Goal: Task Accomplishment & Management: Complete application form

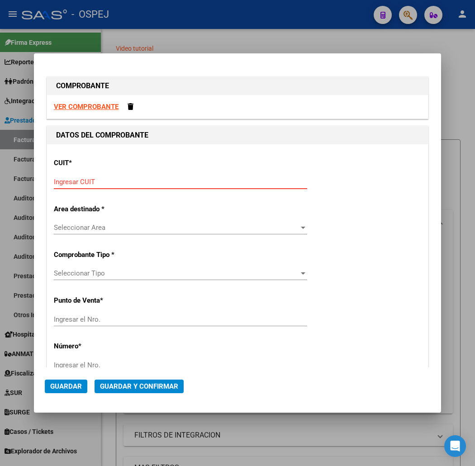
click at [88, 105] on strong "VER COMPROBANTE" at bounding box center [86, 107] width 65 height 8
click at [165, 181] on input "Ingresar CUIT" at bounding box center [180, 182] width 253 height 8
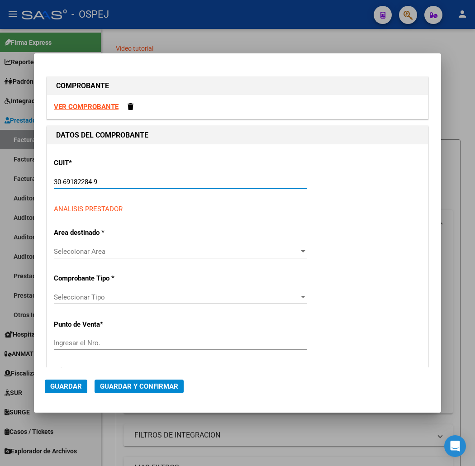
type input "30-69182284-9"
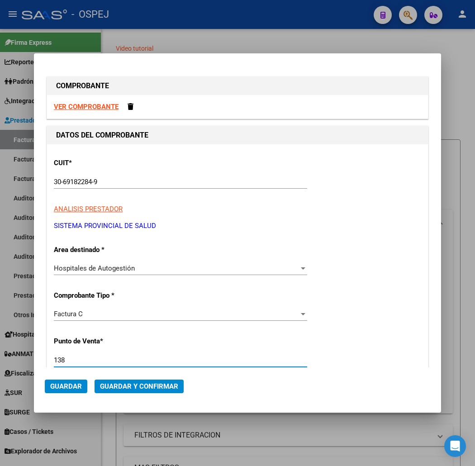
type input "1383"
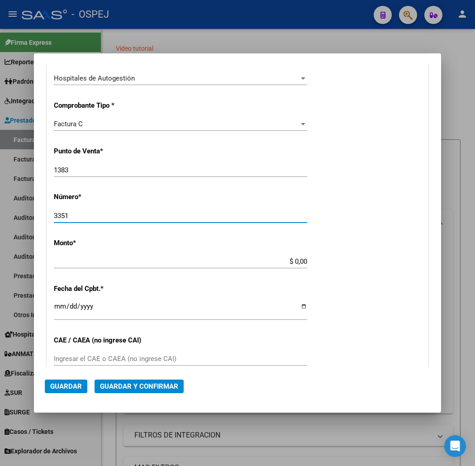
type input "3351"
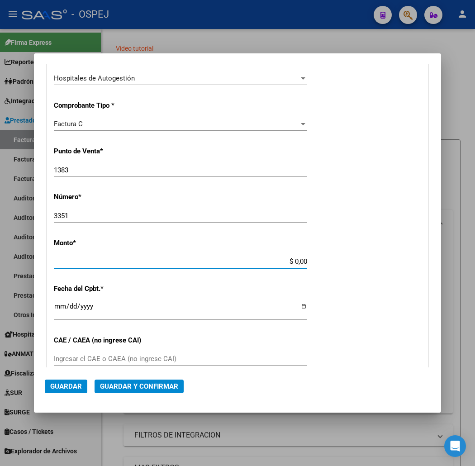
scroll to position [231, 0]
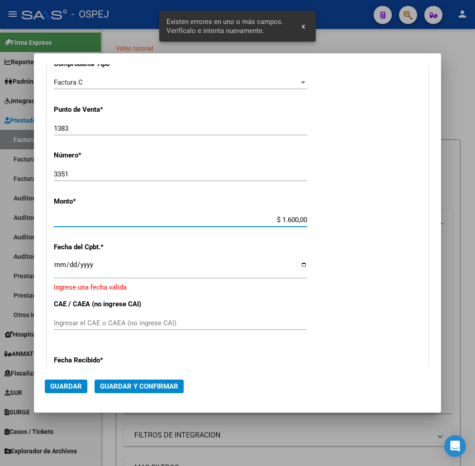
type input "$ 16.000,00"
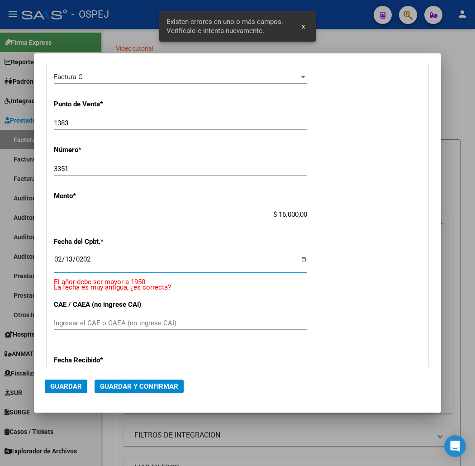
type input "[DATE]"
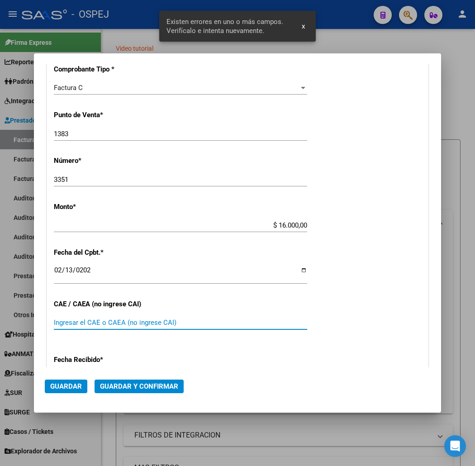
scroll to position [377, 0]
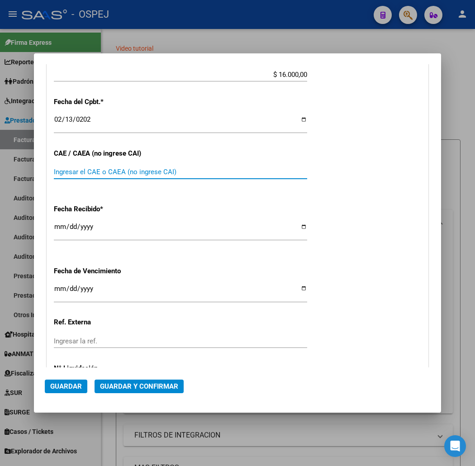
click at [100, 387] on span "Guardar y Confirmar" at bounding box center [139, 386] width 78 height 8
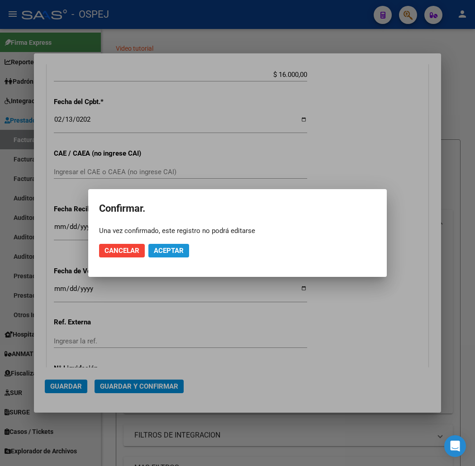
click at [166, 250] on span "Aceptar" at bounding box center [169, 250] width 30 height 8
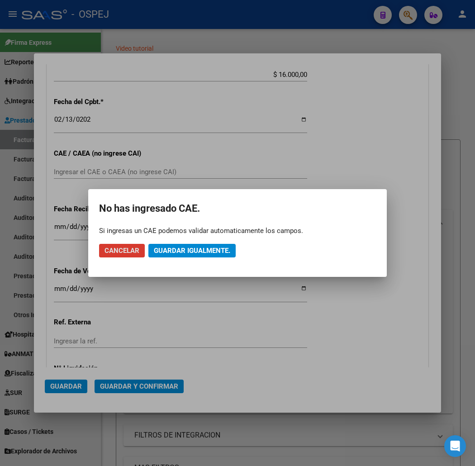
click at [166, 250] on span "Guardar igualmente." at bounding box center [192, 250] width 76 height 8
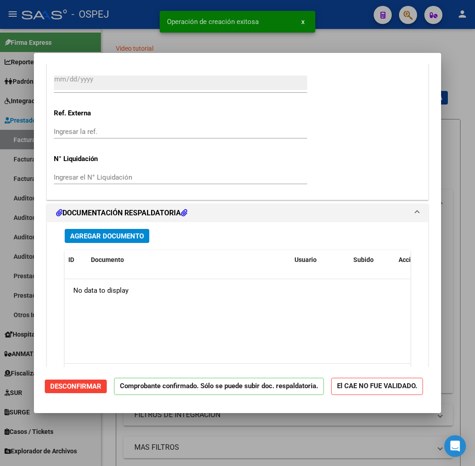
scroll to position [653, 0]
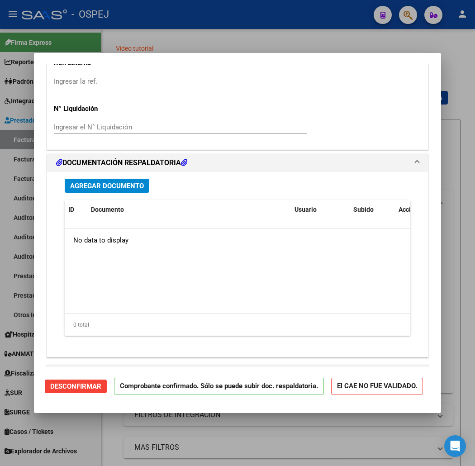
drag, startPoint x: 263, startPoint y: 68, endPoint x: 256, endPoint y: 56, distance: 13.6
click at [258, 44] on div at bounding box center [237, 233] width 475 height 466
type input "$ 0,00"
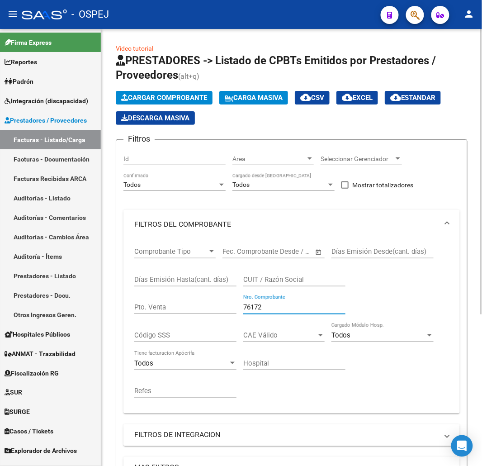
drag, startPoint x: 301, startPoint y: 307, endPoint x: 168, endPoint y: 286, distance: 134.6
click at [157, 299] on div "Comprobante Tipo Comprobante Tipo Start date – End date Fec. Comprobante Desde …" at bounding box center [291, 323] width 315 height 168
click at [166, 97] on span "Cargar Comprobante" at bounding box center [164, 98] width 86 height 8
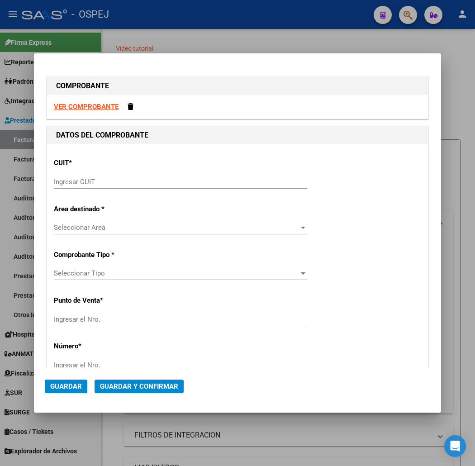
click at [54, 178] on input "Ingresar CUIT" at bounding box center [180, 182] width 253 height 8
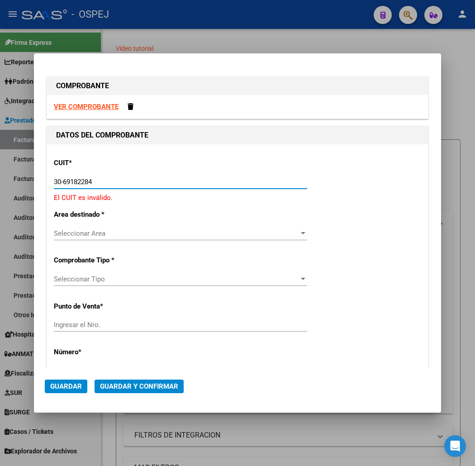
type input "30-69182284-9"
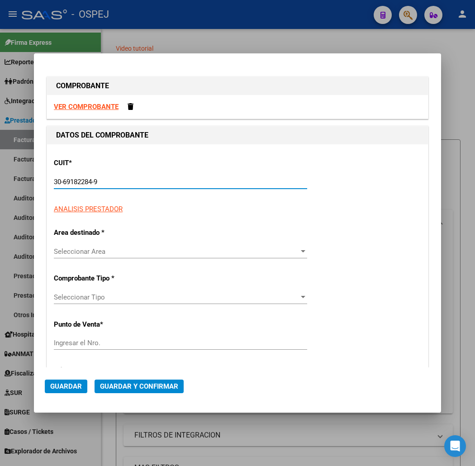
type input "1383"
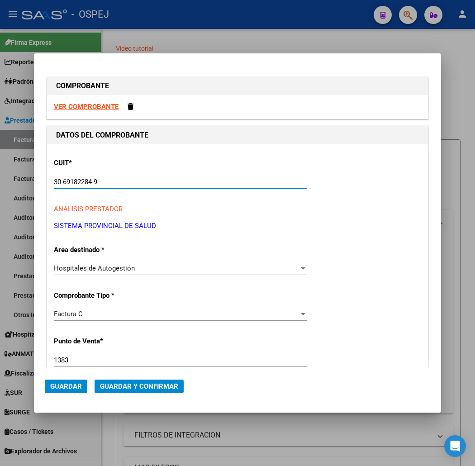
scroll to position [100, 0]
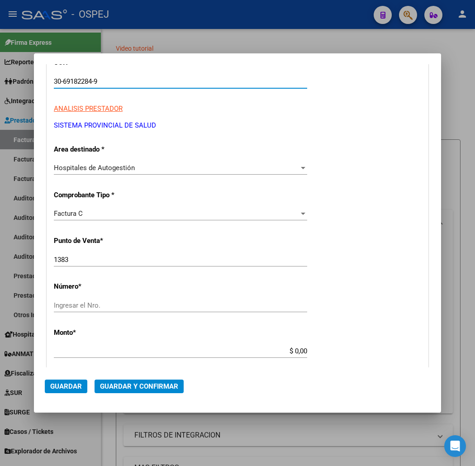
type input "30-69182284-9"
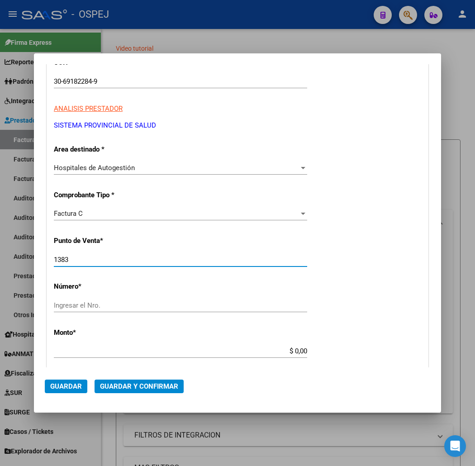
click at [97, 259] on input "1383" at bounding box center [180, 259] width 253 height 8
type input "1385"
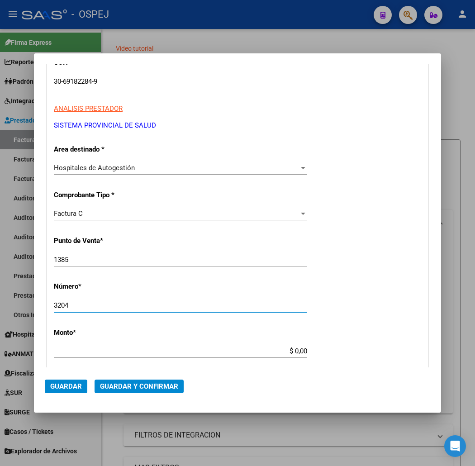
type input "3204"
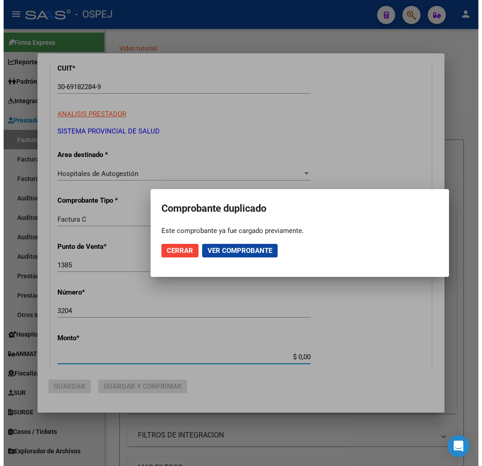
scroll to position [106, 0]
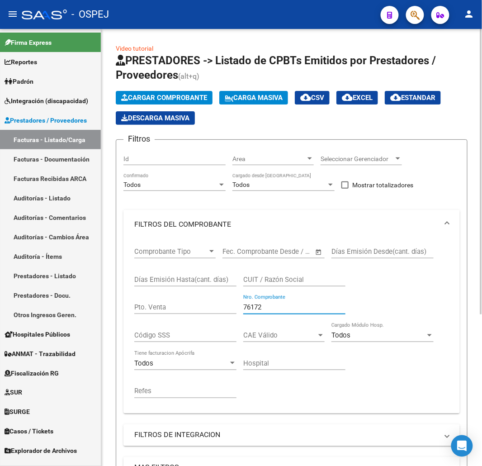
drag, startPoint x: 283, startPoint y: 306, endPoint x: 172, endPoint y: 279, distance: 114.0
click at [175, 293] on div "Comprobante Tipo Comprobante Tipo Start date – End date Fec. Comprobante Desde …" at bounding box center [291, 323] width 315 height 168
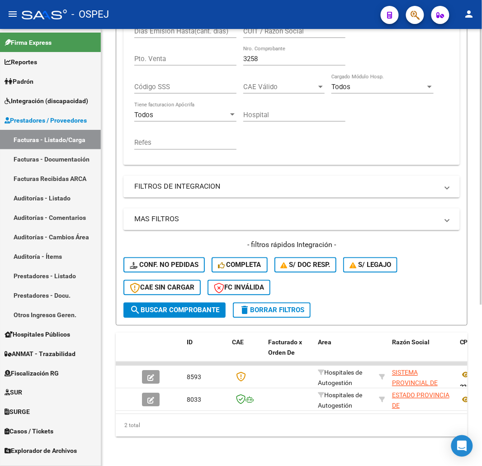
drag, startPoint x: 182, startPoint y: 76, endPoint x: 170, endPoint y: 80, distance: 12.4
click at [176, 79] on div "Comprobante Tipo Comprobante Tipo Start date – End date Fec. Comprobante Desde …" at bounding box center [291, 75] width 315 height 168
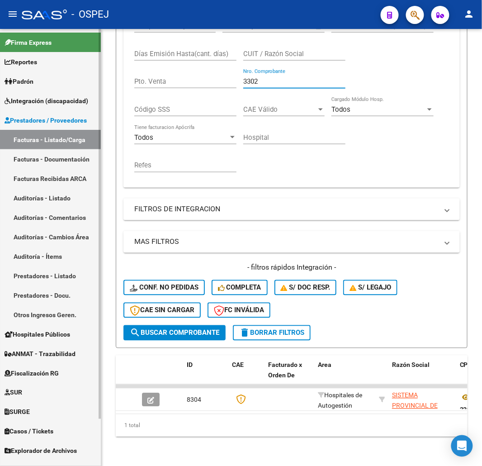
scroll to position [232, 0]
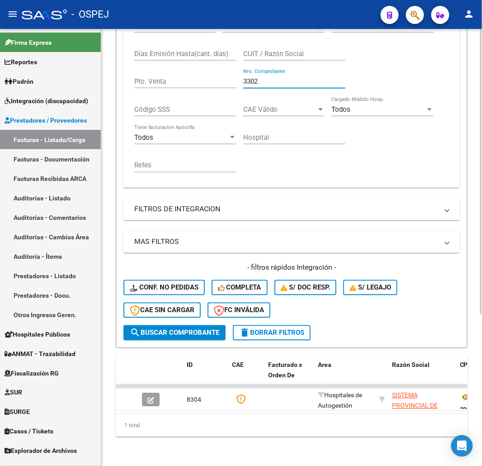
drag, startPoint x: 299, startPoint y: 75, endPoint x: 203, endPoint y: 88, distance: 96.7
click at [202, 93] on div "Comprobante Tipo Comprobante Tipo Start date – End date Fec. Comprobante Desde …" at bounding box center [291, 97] width 315 height 168
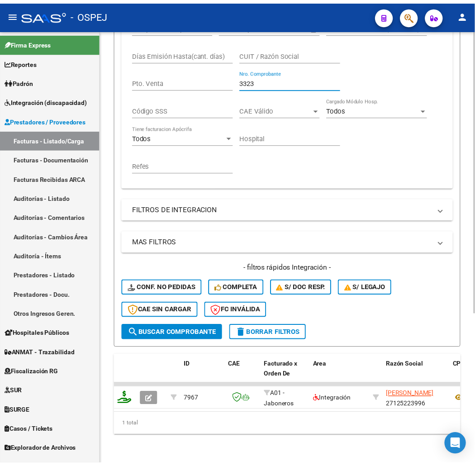
scroll to position [0, 0]
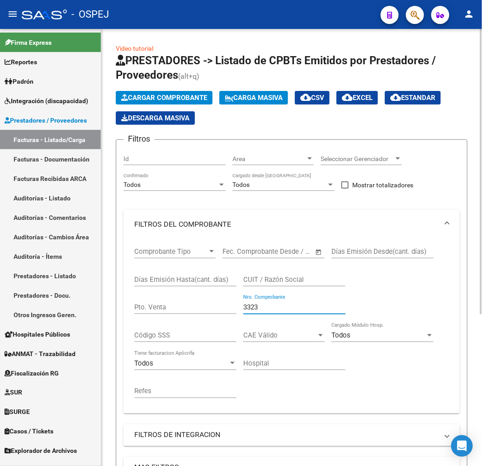
type input "3323"
click at [185, 100] on span "Cargar Comprobante" at bounding box center [164, 98] width 86 height 8
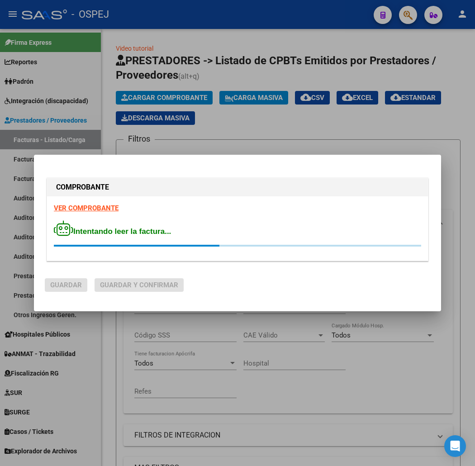
click at [150, 234] on span "Intentando leer la factura..." at bounding box center [112, 231] width 117 height 9
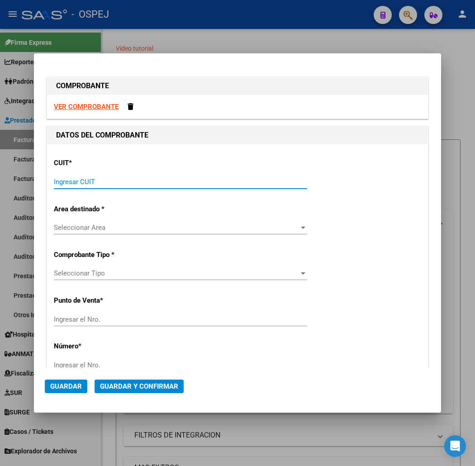
click at [91, 184] on input "Ingresar CUIT" at bounding box center [180, 182] width 253 height 8
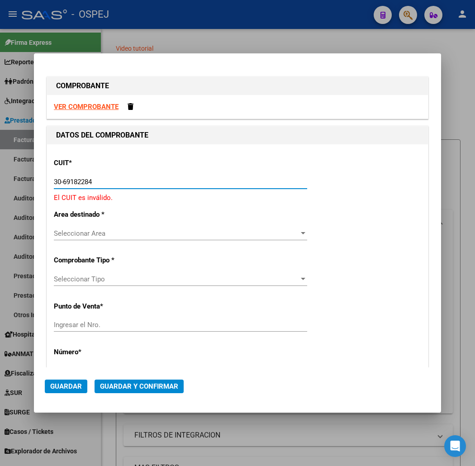
type input "30-69182284-9"
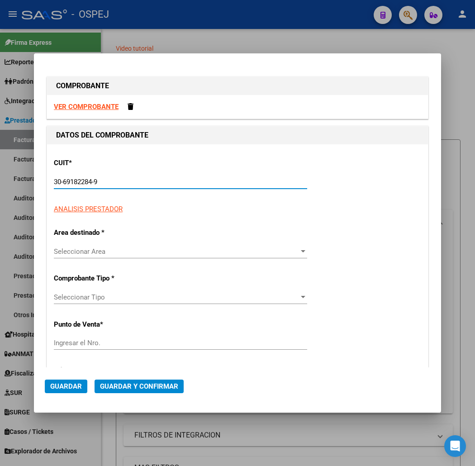
type input "1383"
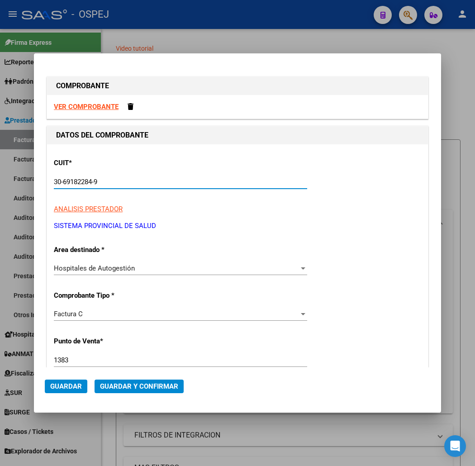
type input "30-69182284-9"
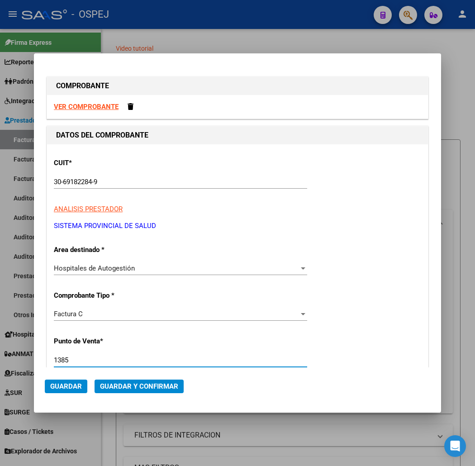
type input "1385"
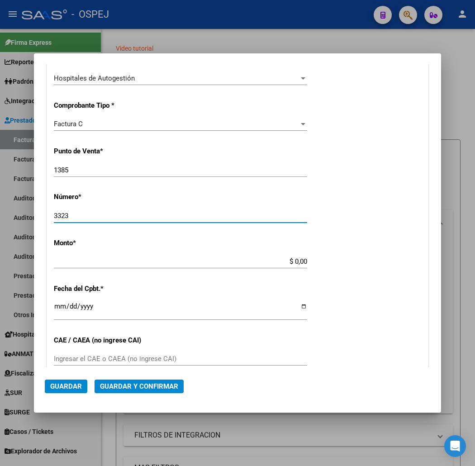
type input "3323"
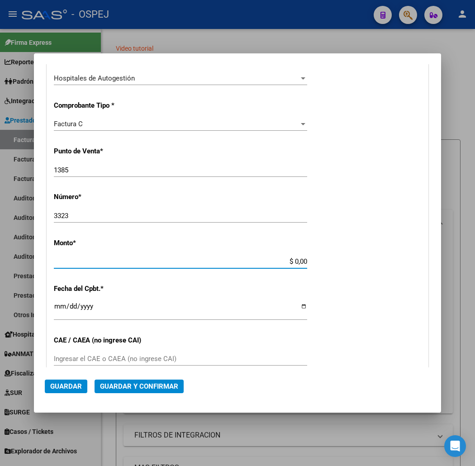
scroll to position [231, 0]
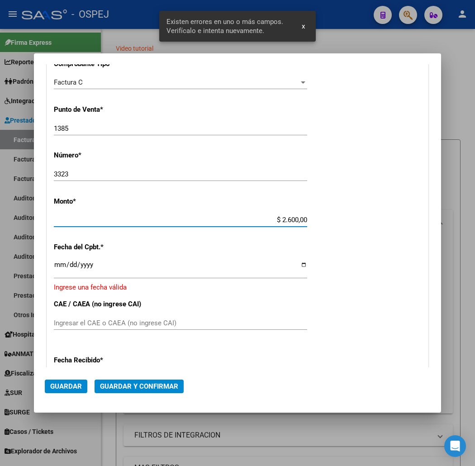
type input "$ 26.000,00"
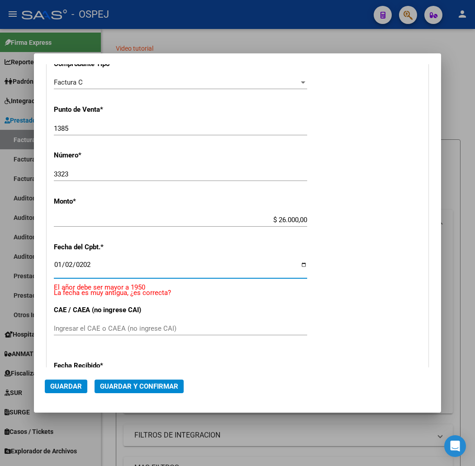
type input "[DATE]"
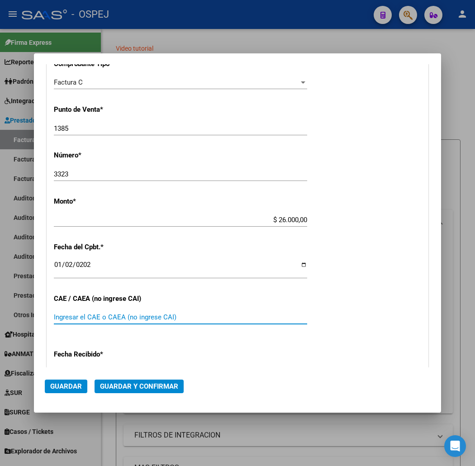
click at [143, 394] on mat-dialog-actions "Guardar Guardar y Confirmar" at bounding box center [237, 384] width 385 height 34
click at [148, 391] on button "Guardar y Confirmar" at bounding box center [138, 386] width 89 height 14
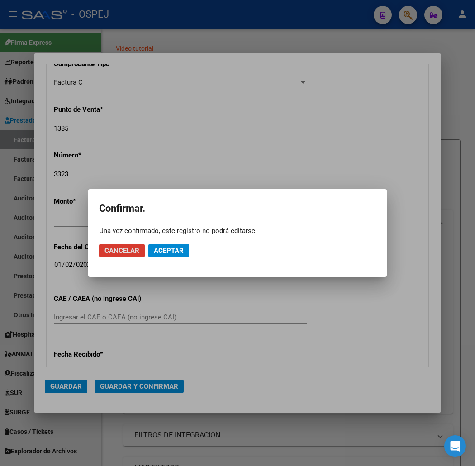
click at [187, 252] on button "Aceptar" at bounding box center [168, 251] width 41 height 14
click at [187, 252] on span "Guardar igualmente." at bounding box center [192, 250] width 76 height 8
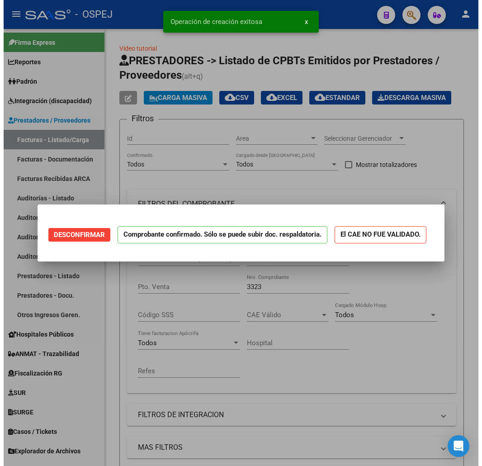
scroll to position [0, 0]
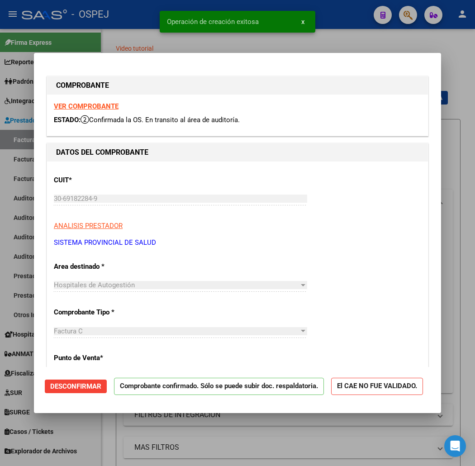
click at [204, 20] on span "Operación de creación exitosa" at bounding box center [213, 21] width 92 height 9
click at [123, 42] on div at bounding box center [237, 233] width 475 height 466
type input "$ 0,00"
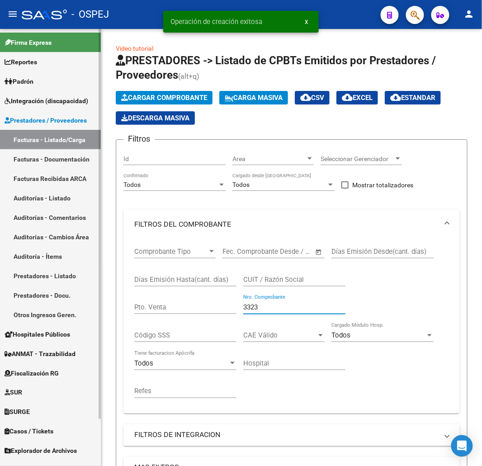
drag, startPoint x: 73, startPoint y: 300, endPoint x: 26, endPoint y: 272, distance: 55.4
click at [30, 288] on mat-sidenav-container "Firma Express Reportes Ingresos Devengados Detalles por CUIL RG Detalles - MT/P…" at bounding box center [241, 247] width 482 height 437
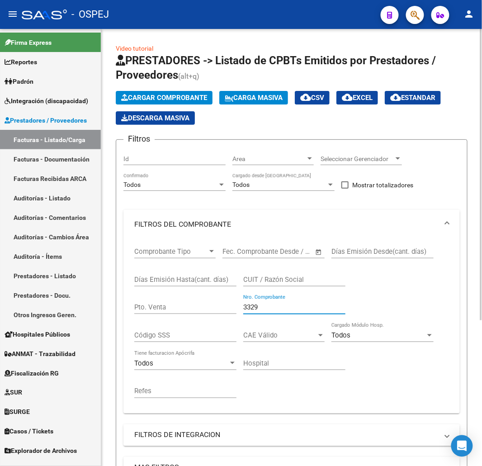
type input "3329"
click at [181, 93] on button "Cargar Comprobante" at bounding box center [164, 98] width 97 height 14
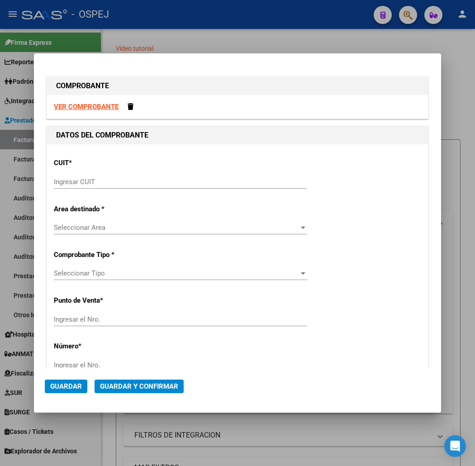
click at [55, 178] on input "Ingresar CUIT" at bounding box center [180, 182] width 253 height 8
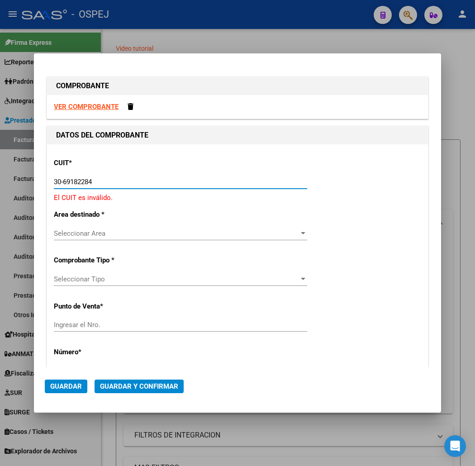
type input "30-69182284-9"
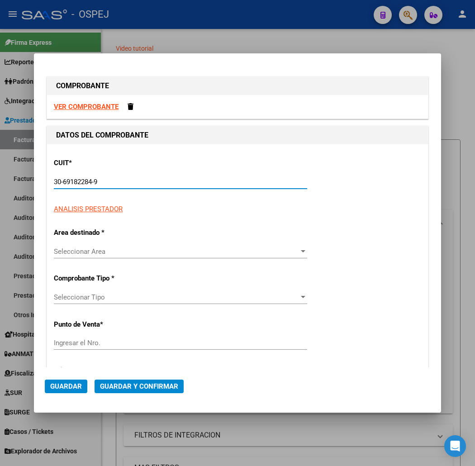
type input "1385"
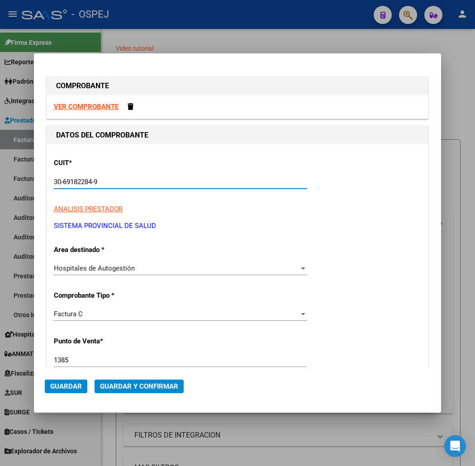
scroll to position [151, 0]
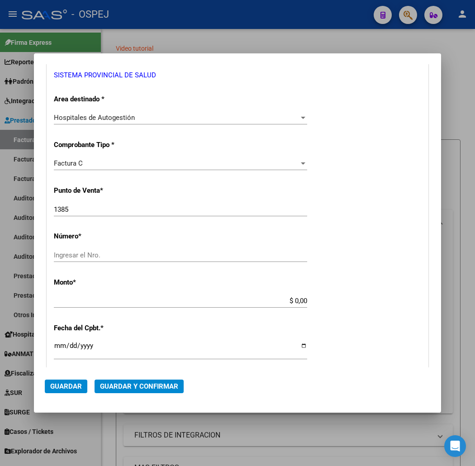
type input "30-69182284-9"
click at [85, 212] on input "1385" at bounding box center [180, 209] width 253 height 8
type input "3329"
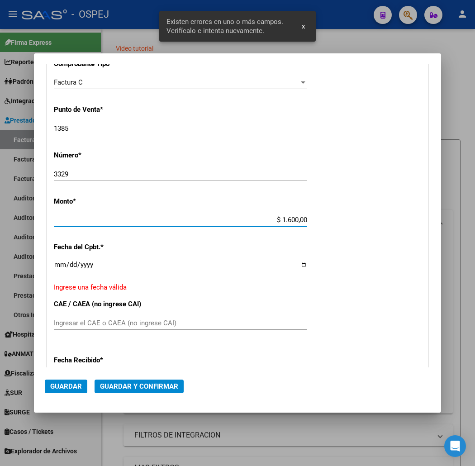
type input "$ 16.000,00"
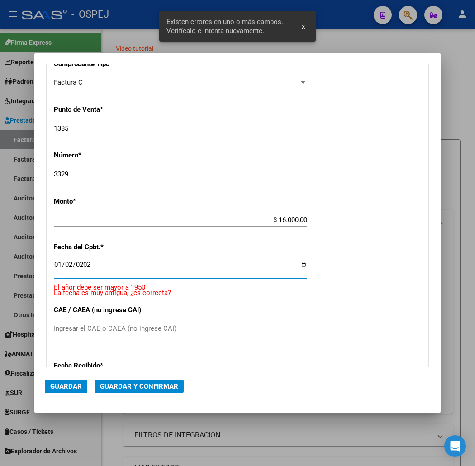
type input "[DATE]"
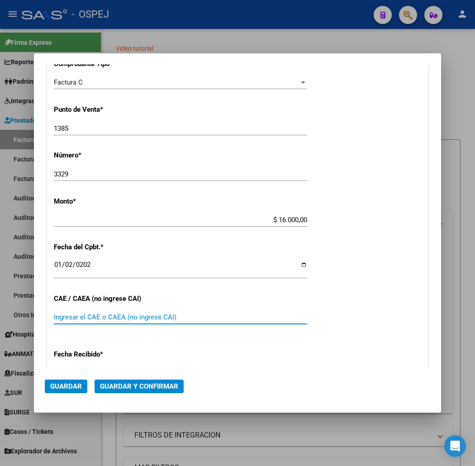
click at [139, 391] on button "Guardar y Confirmar" at bounding box center [138, 386] width 89 height 14
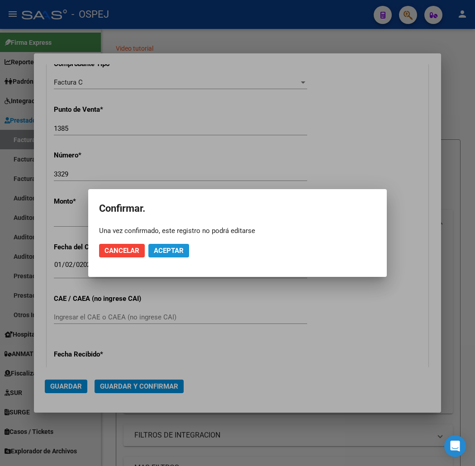
click at [170, 250] on span "Aceptar" at bounding box center [169, 250] width 30 height 8
click at [170, 250] on span "Guardar igualmente." at bounding box center [192, 250] width 76 height 8
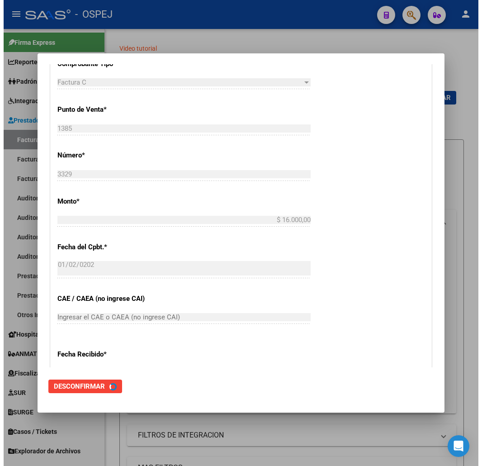
scroll to position [0, 0]
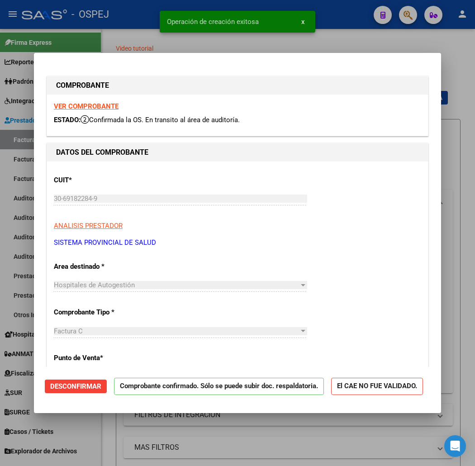
click at [427, 43] on div at bounding box center [237, 233] width 475 height 466
type input "$ 0,00"
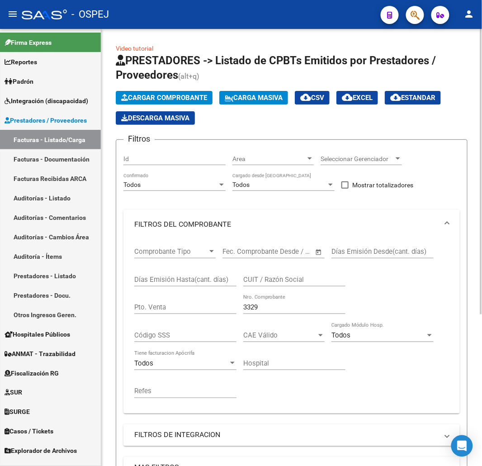
drag, startPoint x: 273, startPoint y: 308, endPoint x: 110, endPoint y: 292, distance: 163.5
click at [110, 292] on div "Video tutorial PRESTADORES -> Listado de CPBTs Emitidos por Prestadores / Prove…" at bounding box center [291, 360] width 381 height 662
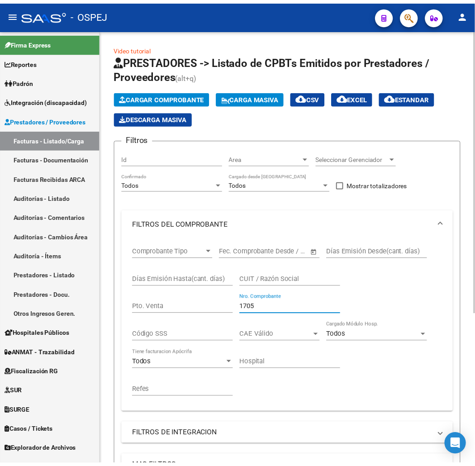
scroll to position [232, 0]
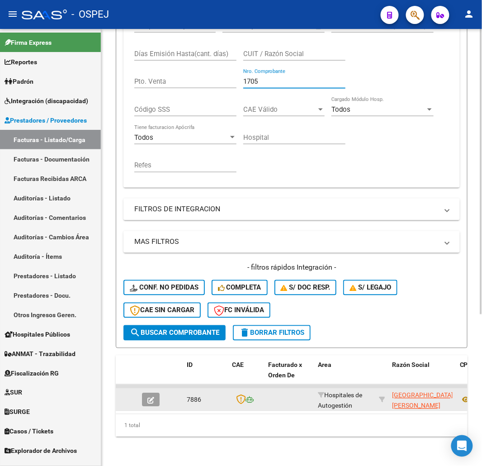
type input "1705"
click at [142, 393] on button "button" at bounding box center [151, 400] width 18 height 14
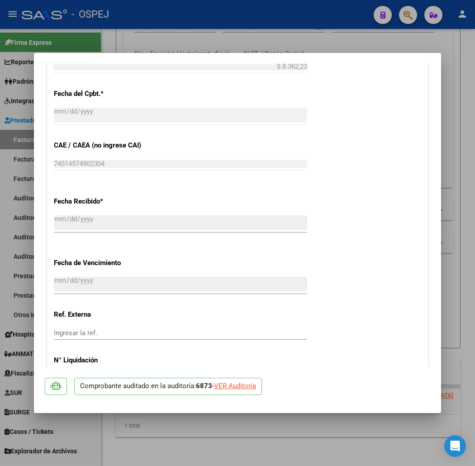
scroll to position [603, 0]
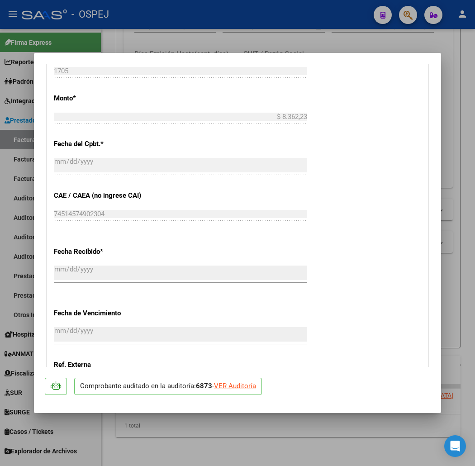
click at [123, 48] on div at bounding box center [237, 233] width 475 height 466
type input "$ 0,00"
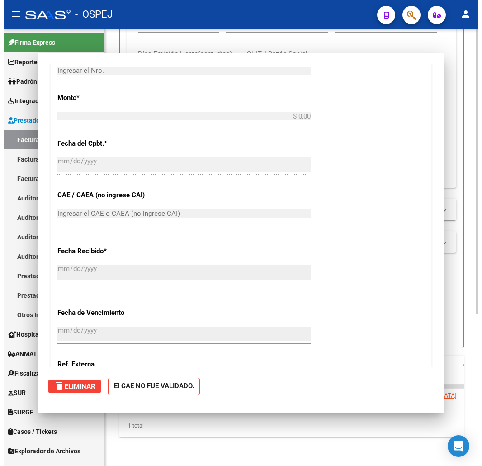
scroll to position [232, 0]
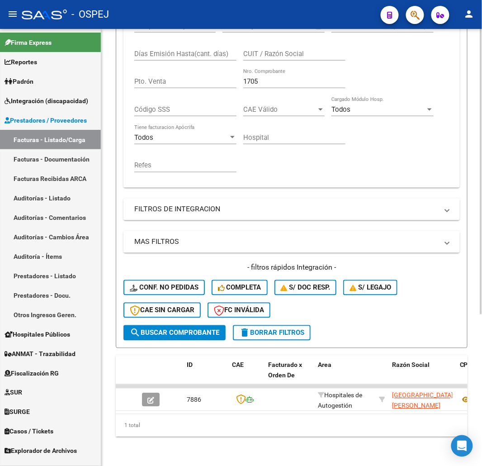
drag, startPoint x: 291, startPoint y: 77, endPoint x: 164, endPoint y: 84, distance: 126.8
click at [167, 83] on div "Comprobante Tipo Comprobante Tipo Start date – End date Fec. Comprobante Desde …" at bounding box center [291, 97] width 315 height 168
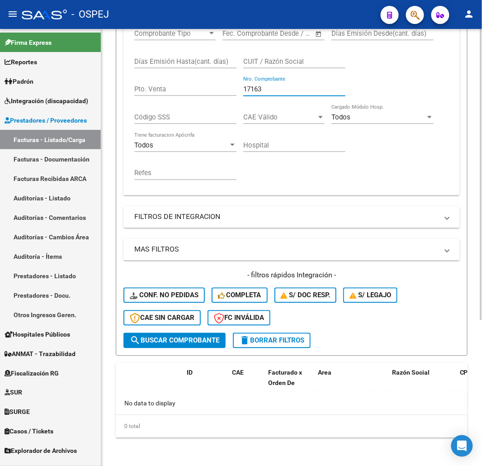
scroll to position [0, 0]
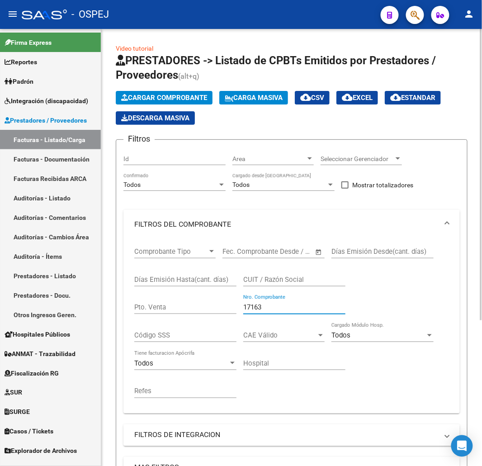
click at [181, 107] on div "Cargar Comprobante Carga Masiva cloud_download CSV cloud_download EXCEL cloud_d…" at bounding box center [292, 108] width 352 height 34
click at [182, 101] on span "Cargar Comprobante" at bounding box center [164, 98] width 86 height 8
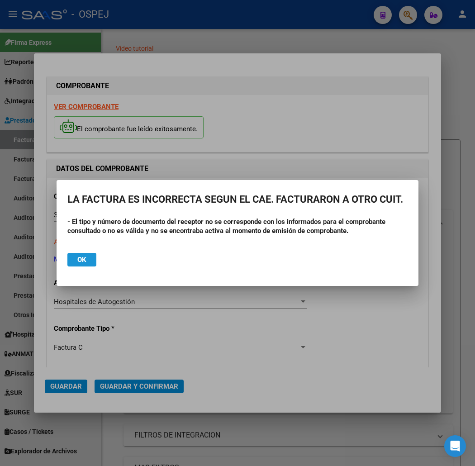
click at [87, 263] on button "Ok" at bounding box center [81, 260] width 29 height 14
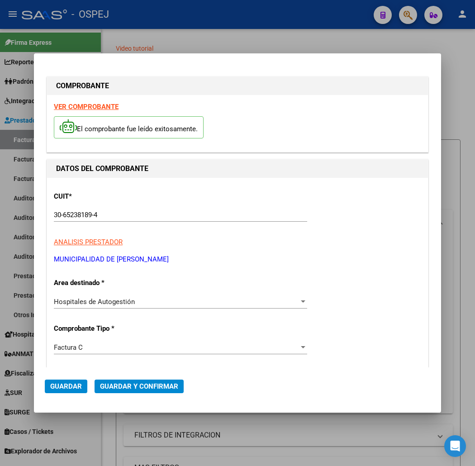
click at [182, 41] on div at bounding box center [237, 233] width 475 height 466
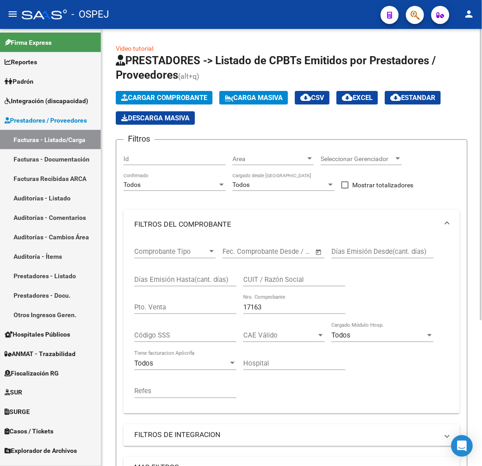
click at [193, 101] on span "Cargar Comprobante" at bounding box center [164, 98] width 86 height 8
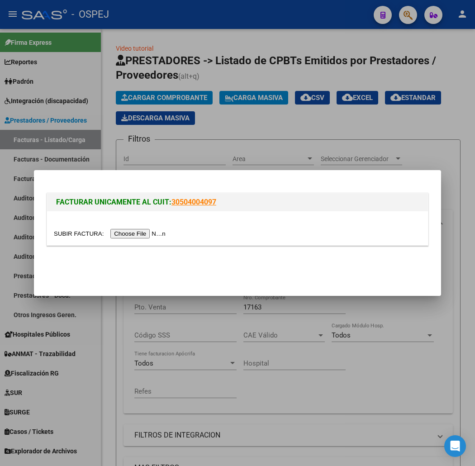
click at [247, 137] on div at bounding box center [237, 233] width 475 height 466
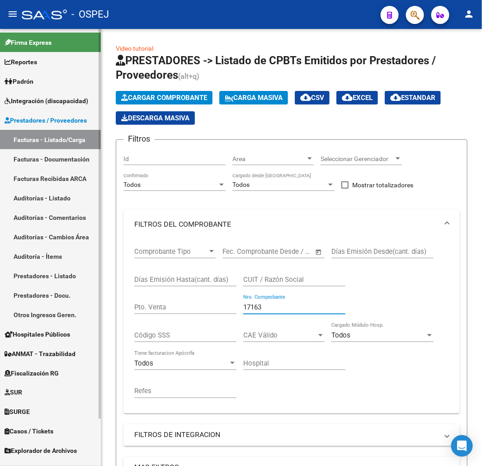
drag, startPoint x: 268, startPoint y: 311, endPoint x: 0, endPoint y: 327, distance: 267.7
click at [57, 321] on mat-sidenav-container "Firma Express Reportes Ingresos Devengados Detalles por CUIL RG Detalles - MT/P…" at bounding box center [241, 247] width 482 height 437
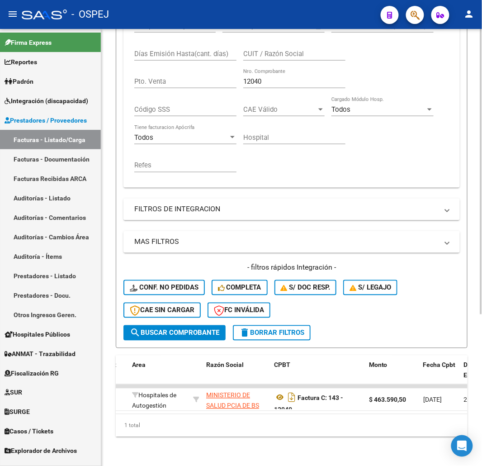
scroll to position [132, 0]
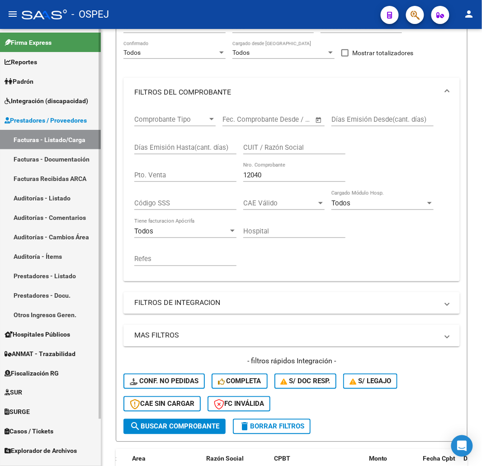
click at [79, 196] on mat-sidenav-container "Firma Express Reportes Ingresos Devengados Detalles por CUIL RG Detalles - MT/P…" at bounding box center [241, 247] width 482 height 437
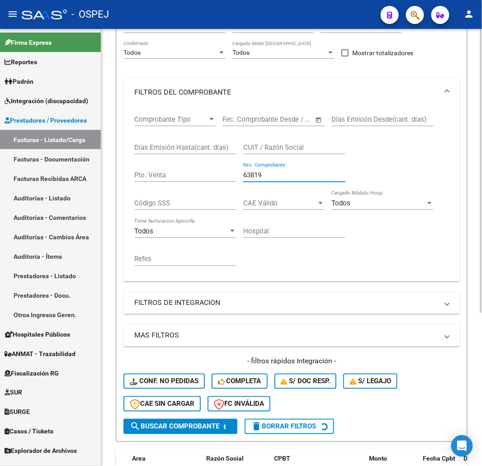
scroll to position [232, 0]
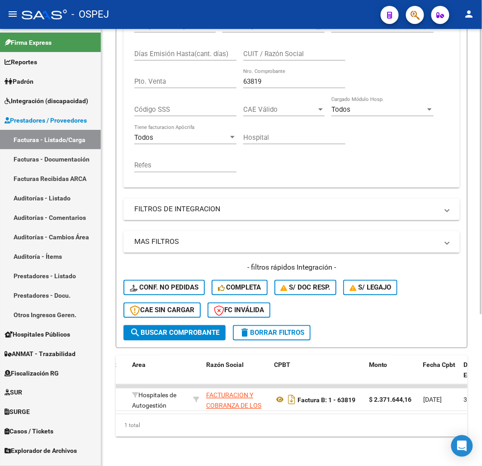
drag, startPoint x: 273, startPoint y: 77, endPoint x: 192, endPoint y: 102, distance: 84.7
click at [203, 92] on div "Comprobante Tipo Comprobante Tipo Start date – End date Fec. Comprobante Desde …" at bounding box center [291, 97] width 315 height 168
drag, startPoint x: 283, startPoint y: 73, endPoint x: 196, endPoint y: 98, distance: 90.4
click at [201, 97] on div "Comprobante Tipo Comprobante Tipo Start date – End date Fec. Comprobante Desde …" at bounding box center [291, 97] width 315 height 168
drag, startPoint x: 292, startPoint y: 81, endPoint x: 268, endPoint y: 80, distance: 24.0
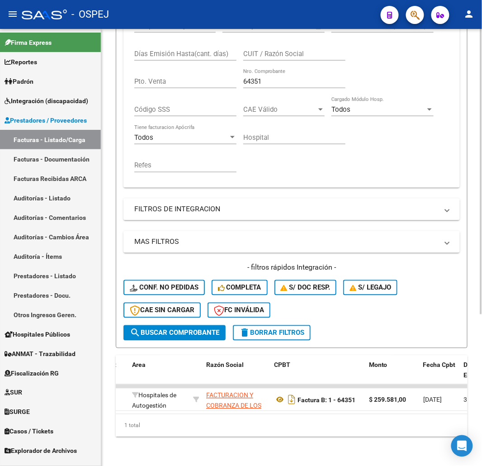
click at [270, 85] on div "64351 Nro. Comprobante" at bounding box center [294, 83] width 102 height 28
click at [272, 77] on input "64351" at bounding box center [294, 81] width 102 height 8
drag, startPoint x: 278, startPoint y: 78, endPoint x: 112, endPoint y: 102, distance: 167.7
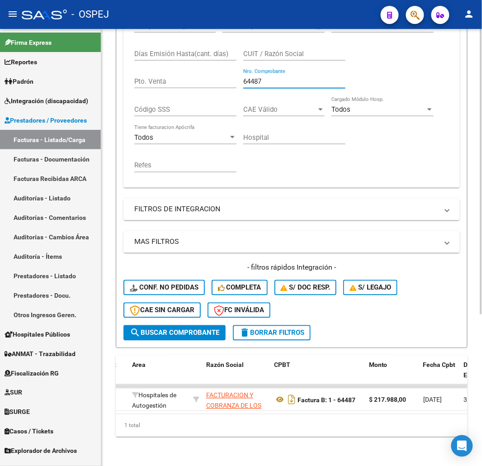
click at [112, 102] on div "Video tutorial PRESTADORES -> Listado de CPBTs Emitidos por Prestadores / Prove…" at bounding box center [291, 134] width 381 height 662
drag, startPoint x: 291, startPoint y: 71, endPoint x: 147, endPoint y: 79, distance: 144.5
click at [147, 79] on div "Comprobante Tipo Comprobante Tipo Start date – End date Fec. Comprobante Desde …" at bounding box center [291, 97] width 315 height 168
click at [278, 86] on div "63423 Nro. Comprobante" at bounding box center [294, 83] width 102 height 28
click at [276, 77] on input "63423" at bounding box center [294, 81] width 102 height 8
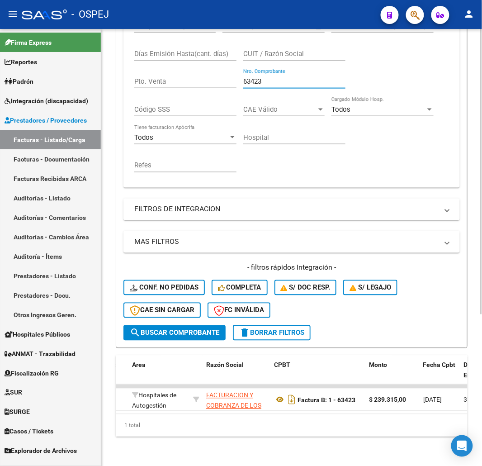
click at [276, 77] on input "63423" at bounding box center [294, 81] width 102 height 8
drag, startPoint x: 252, startPoint y: 76, endPoint x: 531, endPoint y: 76, distance: 279.0
click at [474, 76] on html "menu - OSPEJ person Firma Express Reportes Ingresos Devengados Detalles por CUI…" at bounding box center [241, 233] width 482 height 466
drag, startPoint x: 273, startPoint y: 77, endPoint x: 190, endPoint y: 61, distance: 84.4
click at [194, 83] on div "Comprobante Tipo Comprobante Tipo Start date – End date Fec. Comprobante Desde …" at bounding box center [291, 97] width 315 height 168
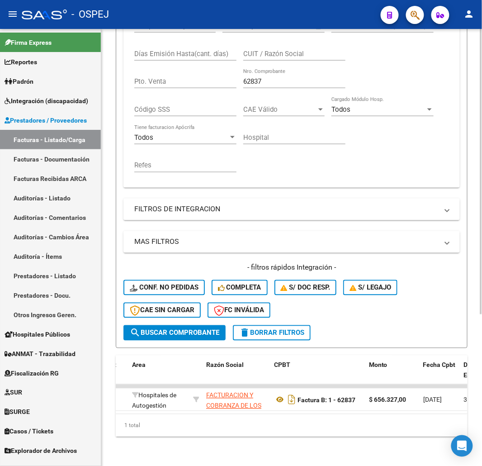
drag, startPoint x: 278, startPoint y: 73, endPoint x: 165, endPoint y: 94, distance: 114.5
click at [165, 96] on div "Comprobante Tipo Comprobante Tipo Start date – End date Fec. Comprobante Desde …" at bounding box center [291, 97] width 315 height 168
drag, startPoint x: 285, startPoint y: 74, endPoint x: 116, endPoint y: 98, distance: 171.2
click at [116, 98] on form "Filtros Id Area Area Seleccionar Gerenciador Seleccionar Gerenciador Todos Conf…" at bounding box center [292, 131] width 352 height 434
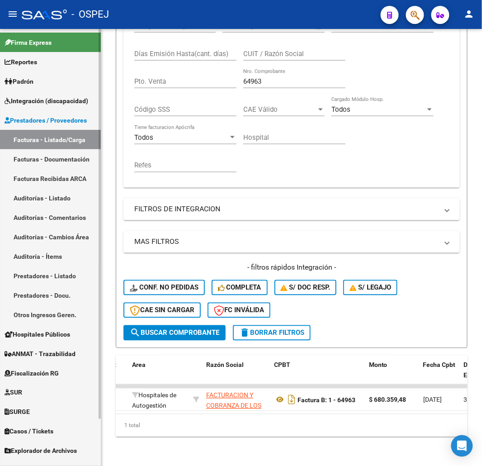
click at [99, 76] on mat-sidenav-container "Firma Express Reportes Ingresos Devengados Detalles por CUIL RG Detalles - MT/P…" at bounding box center [241, 247] width 482 height 437
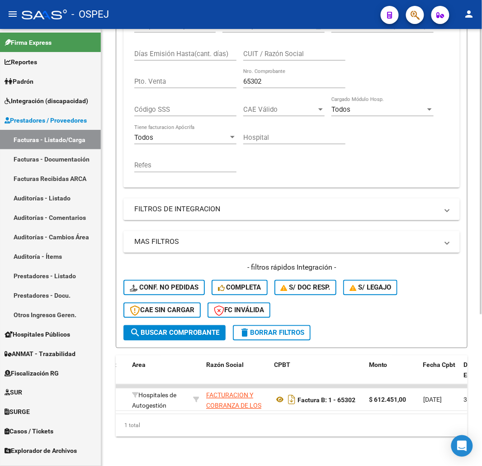
click at [274, 71] on div "65302 Nro. Comprobante" at bounding box center [294, 78] width 102 height 19
drag, startPoint x: 260, startPoint y: 80, endPoint x: 179, endPoint y: 89, distance: 82.3
click at [181, 89] on div "Comprobante Tipo Comprobante Tipo Start date – End date Fec. Comprobante Desde …" at bounding box center [291, 97] width 315 height 168
click at [104, 107] on div "Video tutorial PRESTADORES -> Listado de CPBTs Emitidos por Prestadores / Prove…" at bounding box center [291, 134] width 381 height 662
drag, startPoint x: 227, startPoint y: 82, endPoint x: 164, endPoint y: 86, distance: 62.9
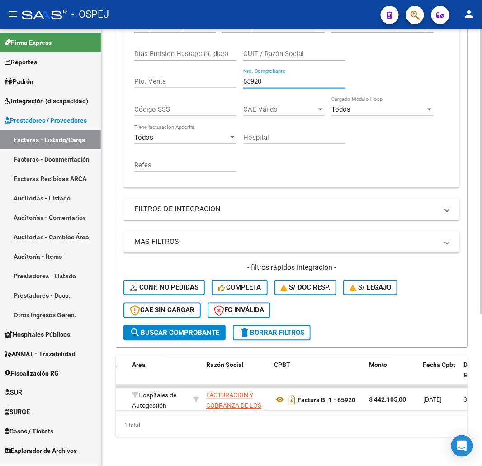
click at [164, 86] on div "Comprobante Tipo Comprobante Tipo Start date – End date Fec. Comprobante Desde …" at bounding box center [291, 97] width 315 height 168
drag, startPoint x: 294, startPoint y: 74, endPoint x: 251, endPoint y: 80, distance: 43.4
click at [251, 80] on div "66000 Nro. Comprobante" at bounding box center [294, 78] width 102 height 19
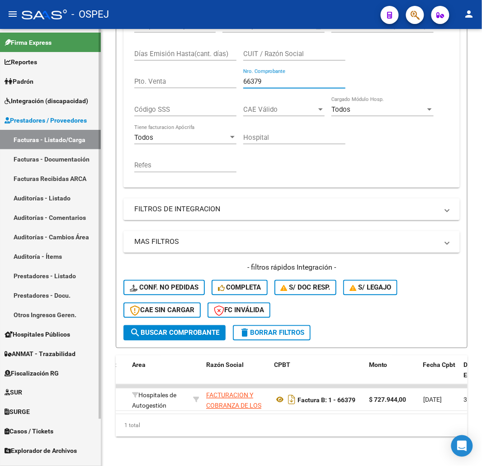
click at [50, 93] on mat-sidenav-container "Firma Express Reportes Ingresos Devengados Detalles por CUIL RG Detalles - MT/P…" at bounding box center [241, 247] width 482 height 437
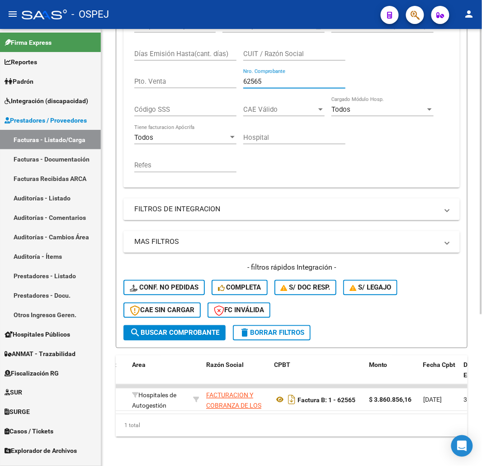
drag, startPoint x: 285, startPoint y: 78, endPoint x: 121, endPoint y: 114, distance: 168.5
click at [121, 114] on form "Filtros Id Area Area Seleccionar Gerenciador Seleccionar Gerenciador Todos Conf…" at bounding box center [292, 131] width 352 height 434
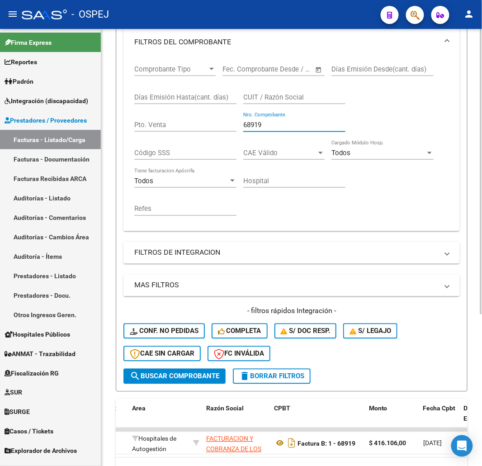
scroll to position [0, 0]
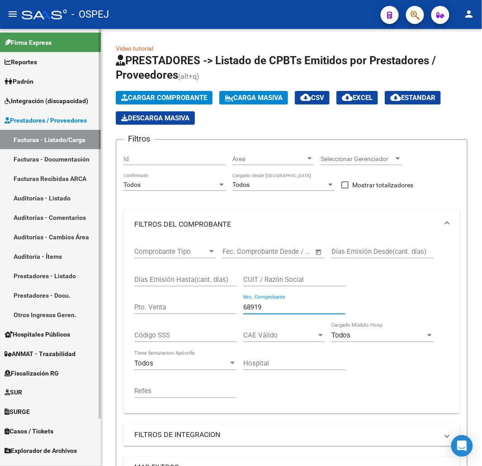
drag, startPoint x: 272, startPoint y: 309, endPoint x: 0, endPoint y: 301, distance: 272.3
click at [0, 335] on mat-sidenav-container "Firma Express Reportes Ingresos Devengados Detalles por CUIL RG Detalles - MT/P…" at bounding box center [241, 247] width 482 height 437
drag, startPoint x: 290, startPoint y: 307, endPoint x: 0, endPoint y: 322, distance: 290.2
click at [0, 350] on mat-sidenav-container "Firma Express Reportes Ingresos Devengados Detalles por CUIL RG Detalles - MT/P…" at bounding box center [241, 247] width 482 height 437
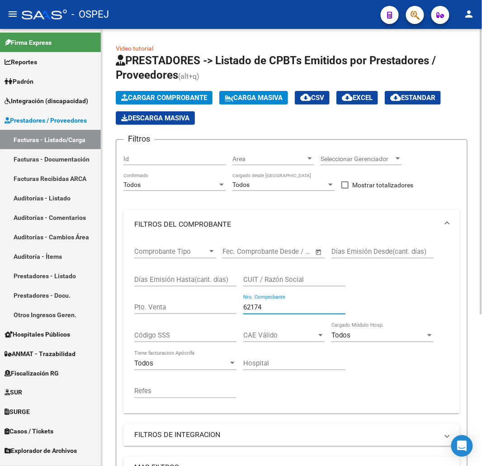
scroll to position [232, 0]
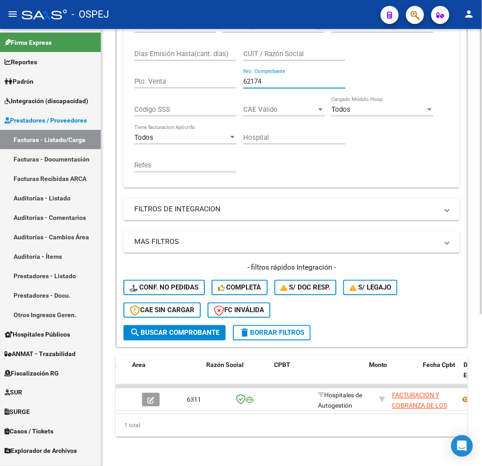
click at [143, 105] on div "Comprobante Tipo Comprobante Tipo Start date – End date Fec. Comprobante Desde …" at bounding box center [291, 97] width 315 height 168
drag, startPoint x: 269, startPoint y: 71, endPoint x: 144, endPoint y: 78, distance: 124.9
click at [148, 78] on div "Comprobante Tipo Comprobante Tipo Start date – End date Fec. Comprobante Desde …" at bounding box center [291, 97] width 315 height 168
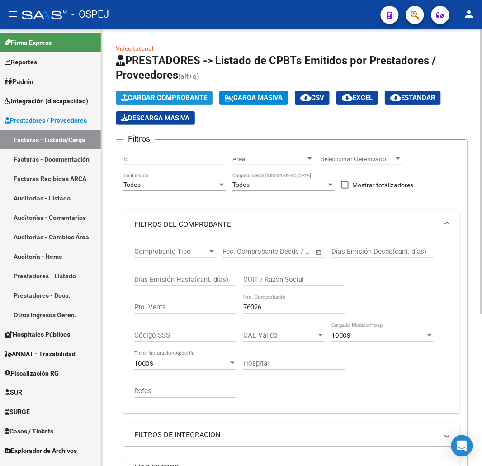
click at [162, 95] on span "Cargar Comprobante" at bounding box center [164, 98] width 86 height 8
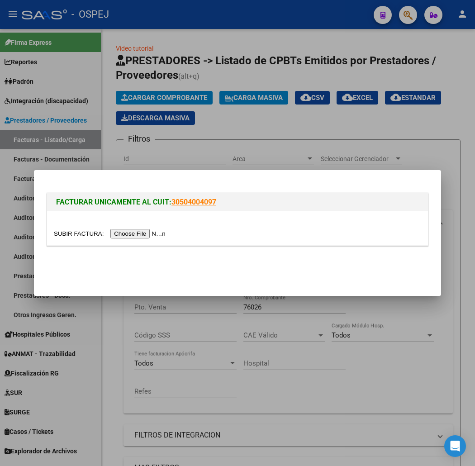
drag, startPoint x: 136, startPoint y: 186, endPoint x: 219, endPoint y: 172, distance: 84.4
click at [137, 186] on div "FACTURAR UNICAMENTE AL CUIT: 30504004097" at bounding box center [237, 216] width 385 height 70
click at [255, 171] on mat-dialog-container "FACTURAR UNICAMENTE AL CUIT: 30504004097" at bounding box center [237, 233] width 407 height 126
click at [255, 162] on div at bounding box center [237, 233] width 475 height 466
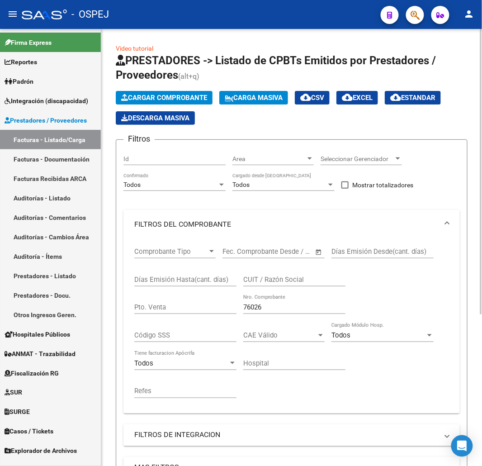
drag, startPoint x: 266, startPoint y: 314, endPoint x: 264, endPoint y: 309, distance: 5.2
click at [264, 312] on div "76026 Nro. Comprobante" at bounding box center [294, 303] width 102 height 19
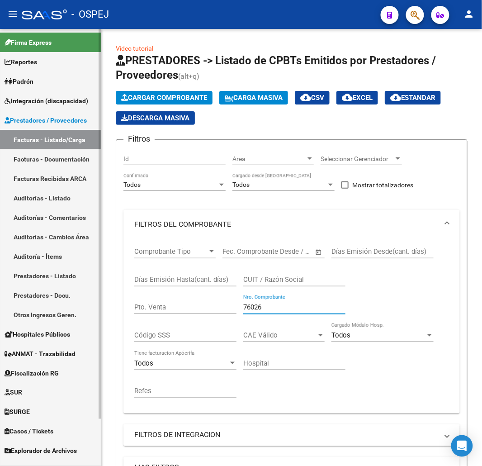
drag, startPoint x: 264, startPoint y: 309, endPoint x: 95, endPoint y: 291, distance: 170.1
click at [95, 312] on mat-sidenav-container "Firma Express Reportes Ingresos Devengados Detalles por CUIL RG Detalles - MT/P…" at bounding box center [241, 247] width 482 height 437
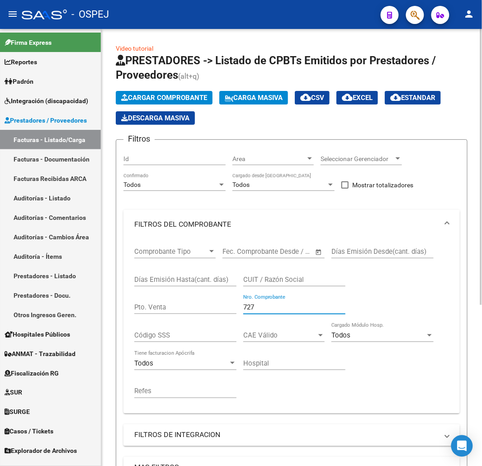
type input "727"
click at [187, 97] on span "Cargar Comprobante" at bounding box center [164, 98] width 86 height 8
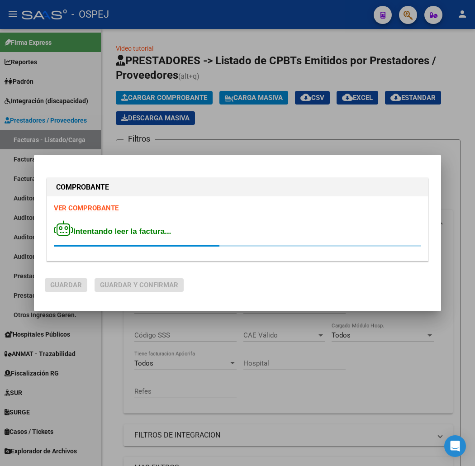
click at [160, 203] on div "VER COMPROBANTE Intentando leer la factura..." at bounding box center [237, 228] width 381 height 64
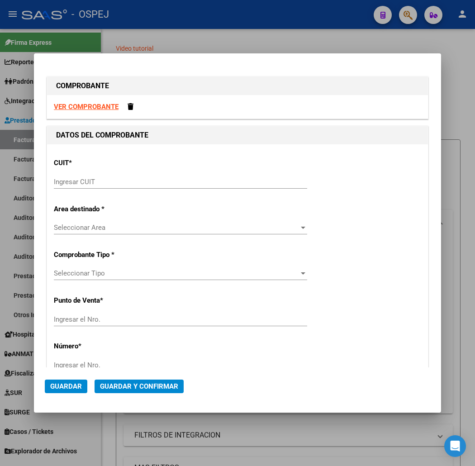
click at [94, 177] on div "Ingresar CUIT" at bounding box center [180, 182] width 253 height 14
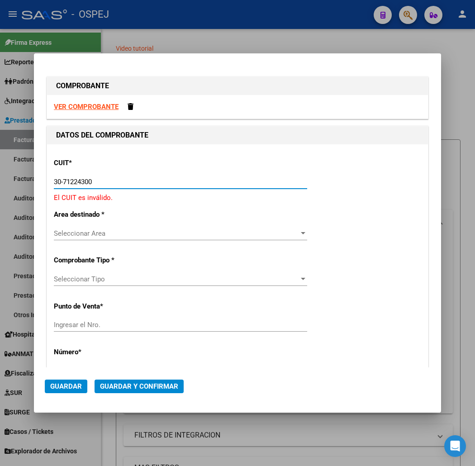
type input "30-71222430-0"
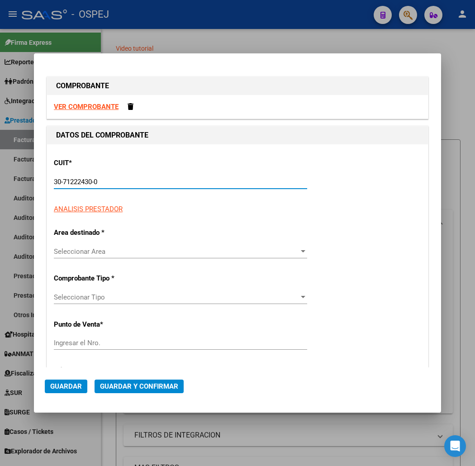
type input "13"
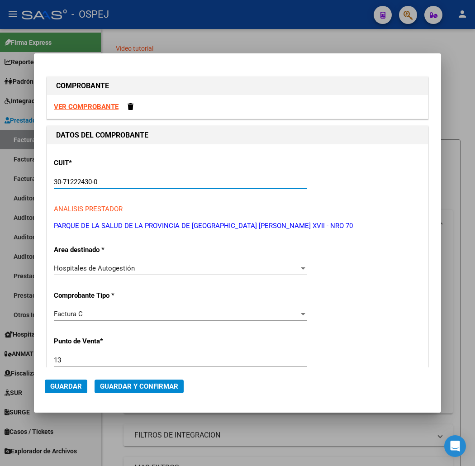
type input "30-71222430-0"
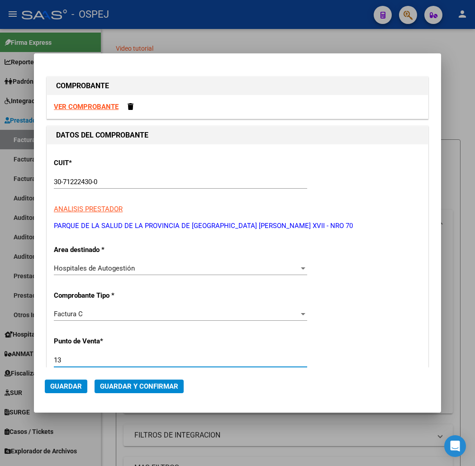
scroll to position [190, 0]
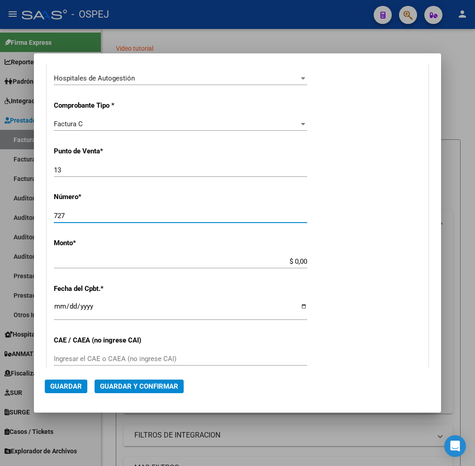
type input "727"
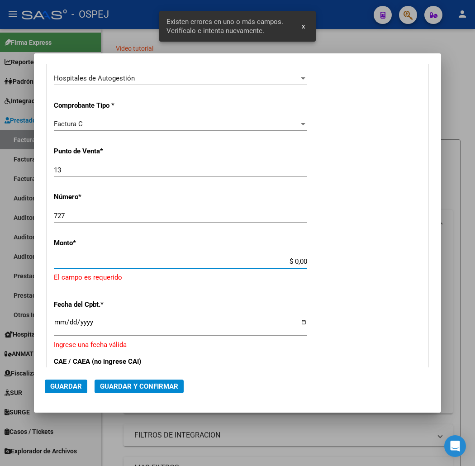
scroll to position [231, 0]
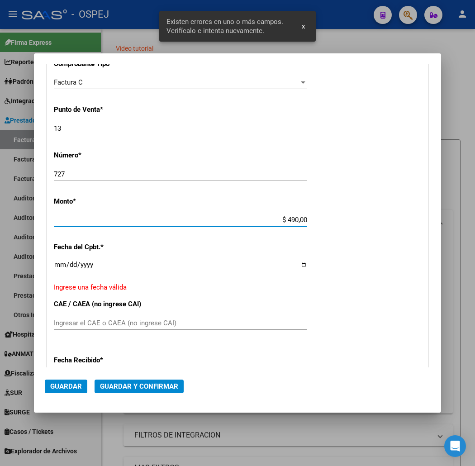
type input "$ 4.900,00"
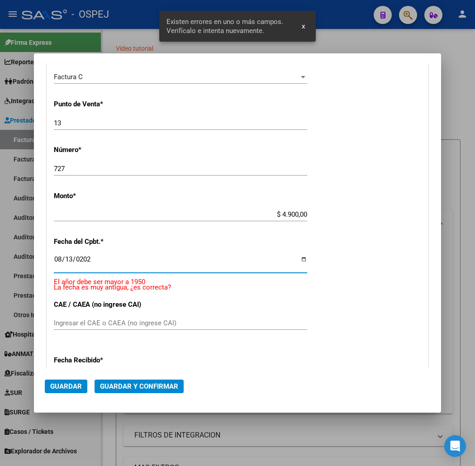
type input "[DATE]"
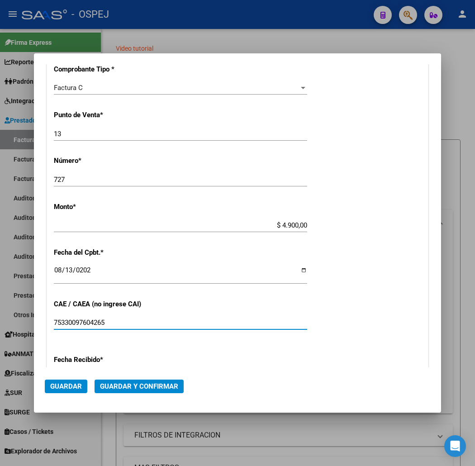
scroll to position [276, 0]
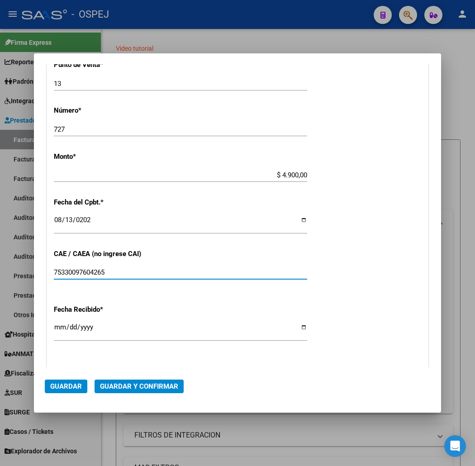
type input "75330097604265"
click at [121, 382] on span "Guardar y Confirmar" at bounding box center [139, 386] width 78 height 8
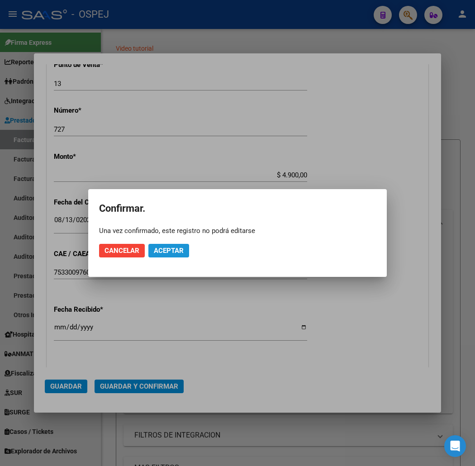
click at [156, 255] on button "Aceptar" at bounding box center [168, 251] width 41 height 14
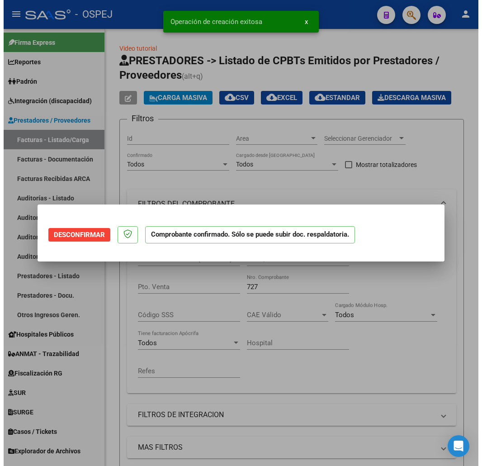
scroll to position [0, 0]
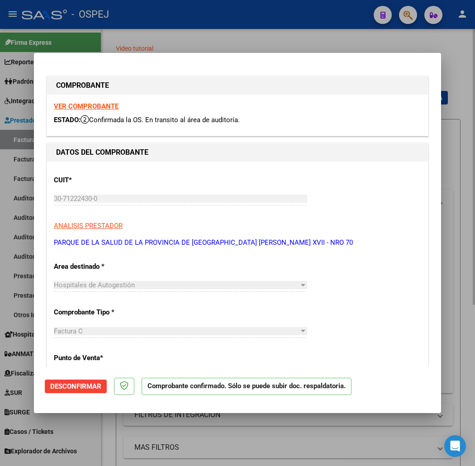
click at [283, 47] on div at bounding box center [237, 233] width 475 height 466
type input "$ 0,00"
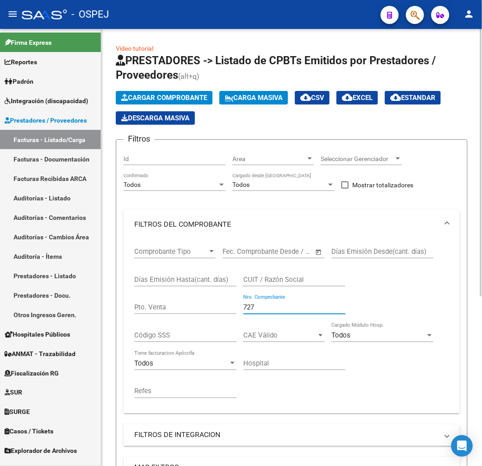
drag, startPoint x: 289, startPoint y: 310, endPoint x: 104, endPoint y: 303, distance: 185.0
click at [104, 303] on div "Video tutorial PRESTADORES -> Listado de CPBTs Emitidos por Prestadores / Prove…" at bounding box center [291, 383] width 381 height 708
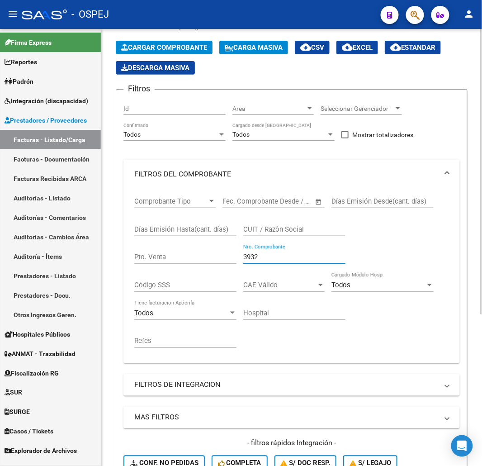
drag, startPoint x: 274, startPoint y: 255, endPoint x: 186, endPoint y: 277, distance: 90.9
click at [193, 274] on div "Comprobante Tipo Comprobante Tipo Start date – End date Fec. Comprobante Desde …" at bounding box center [291, 273] width 315 height 168
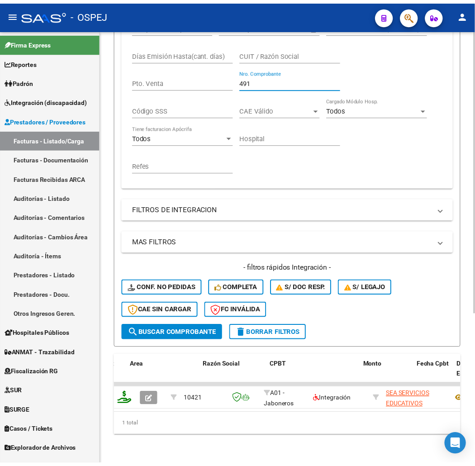
scroll to position [0, 0]
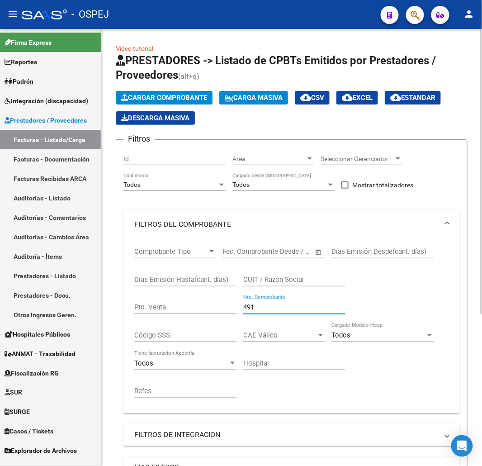
type input "491"
click at [158, 102] on button "Cargar Comprobante" at bounding box center [164, 98] width 97 height 14
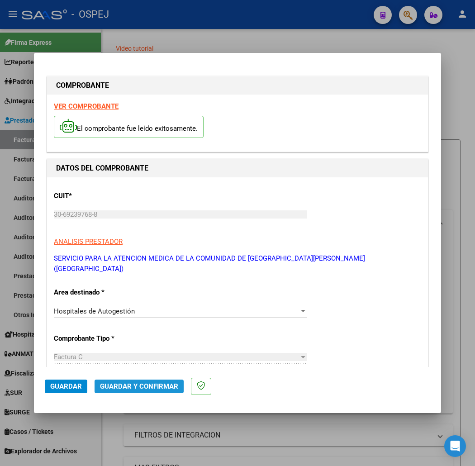
click at [119, 386] on span "Guardar y Confirmar" at bounding box center [139, 386] width 78 height 8
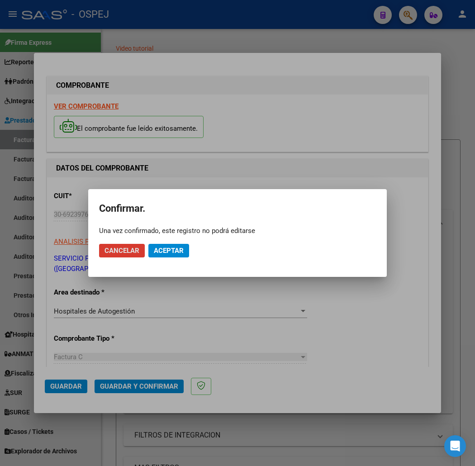
click at [166, 255] on button "Aceptar" at bounding box center [168, 251] width 41 height 14
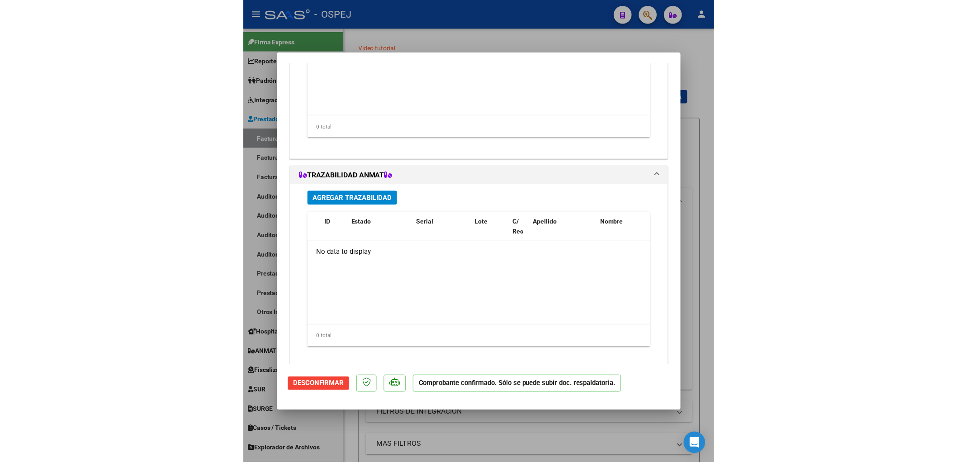
scroll to position [743, 0]
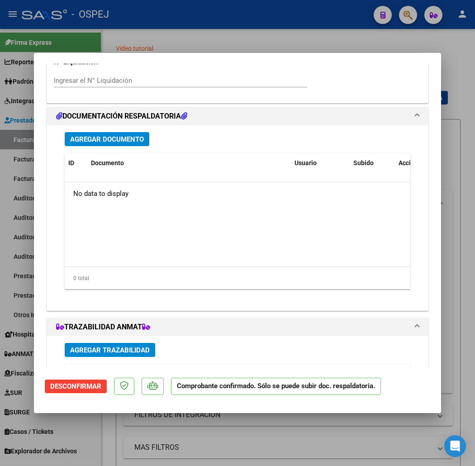
click at [105, 135] on span "Agregar Documento" at bounding box center [107, 139] width 74 height 8
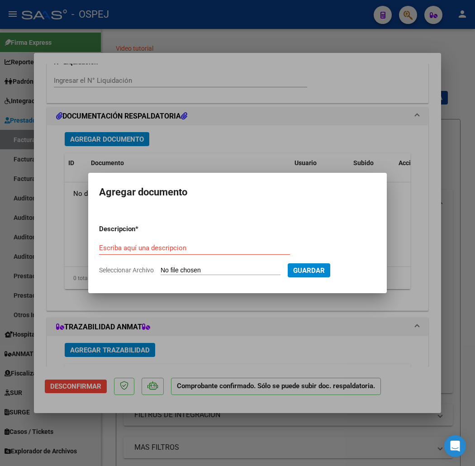
type input "C:\fakepath\ALEGRE.pdf"
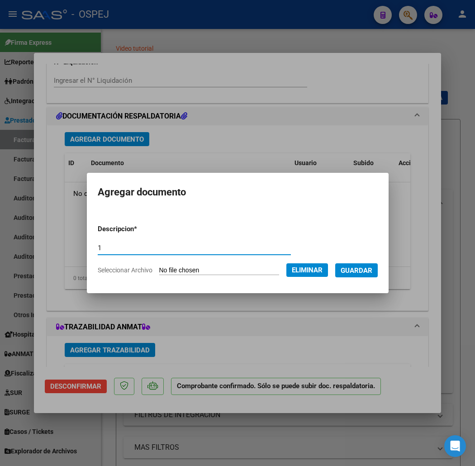
type input "1"
click at [372, 273] on span "Guardar" at bounding box center [356, 270] width 32 height 8
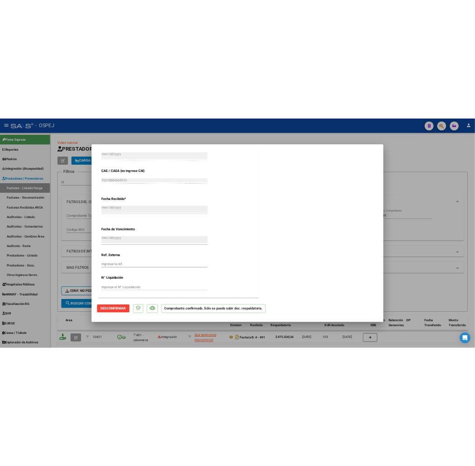
scroll to position [473, 0]
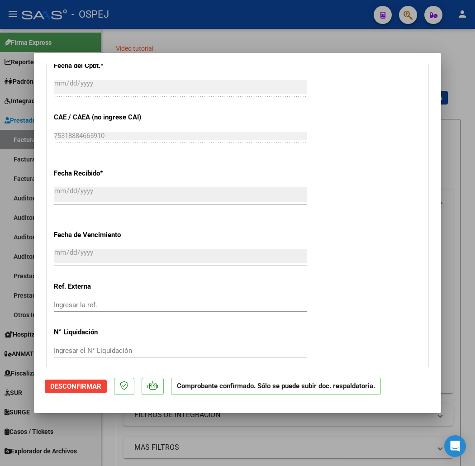
click at [215, 22] on div at bounding box center [237, 233] width 475 height 466
type input "$ 0,00"
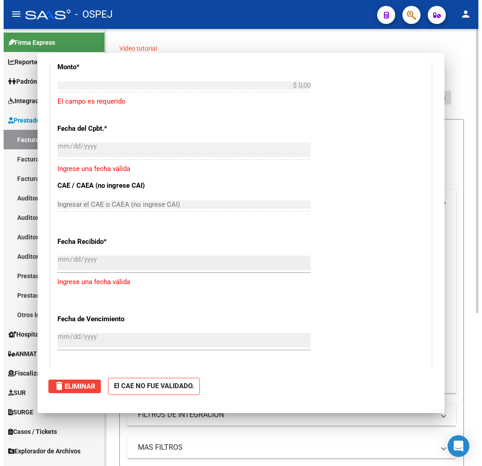
scroll to position [0, 0]
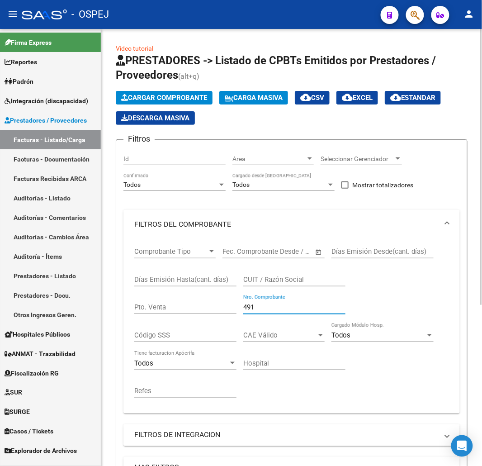
drag, startPoint x: 245, startPoint y: 305, endPoint x: 149, endPoint y: 285, distance: 97.5
click at [200, 303] on div "Comprobante Tipo Comprobante Tipo Start date – End date Fec. Comprobante Desde …" at bounding box center [291, 323] width 315 height 168
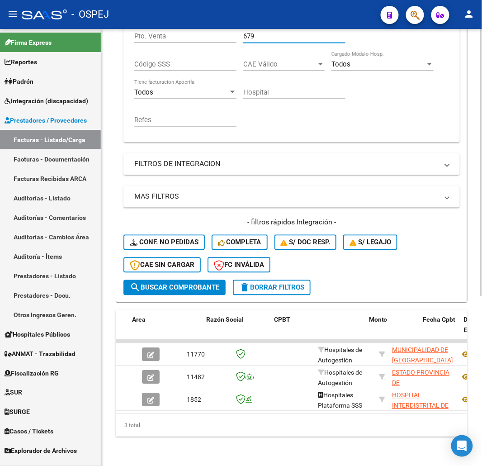
type input "679"
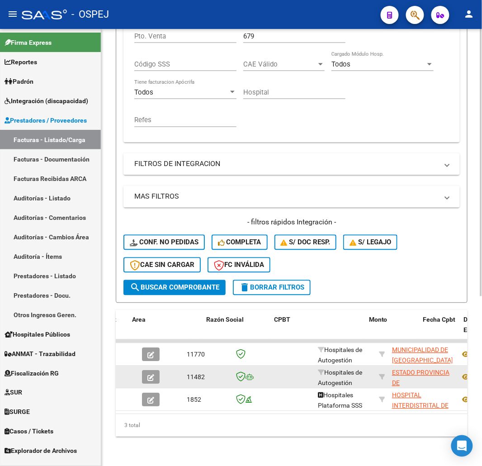
drag, startPoint x: 233, startPoint y: 376, endPoint x: 355, endPoint y: 370, distance: 121.8
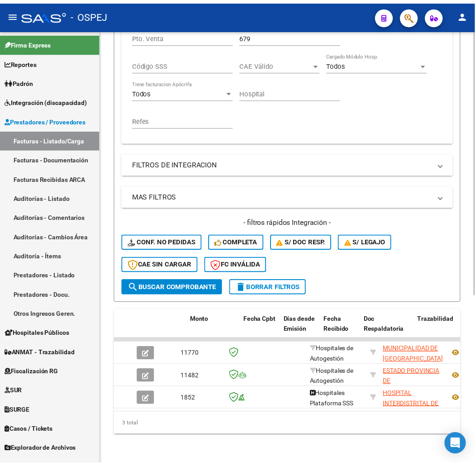
scroll to position [0, 0]
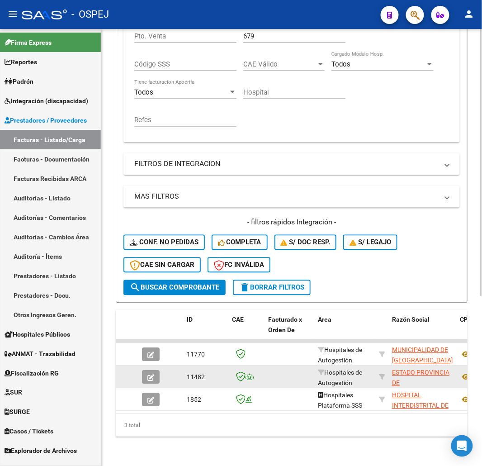
click at [150, 374] on icon "button" at bounding box center [150, 377] width 7 height 7
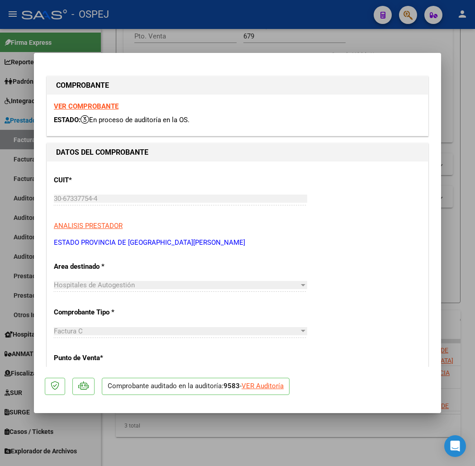
click at [254, 382] on div "VER Auditoría" at bounding box center [262, 386] width 42 height 10
type input "$ 0,00"
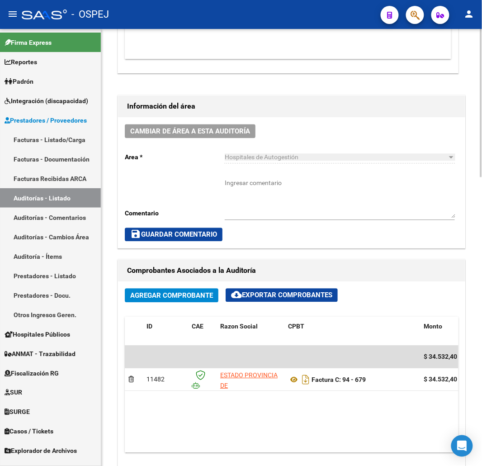
scroll to position [100, 0]
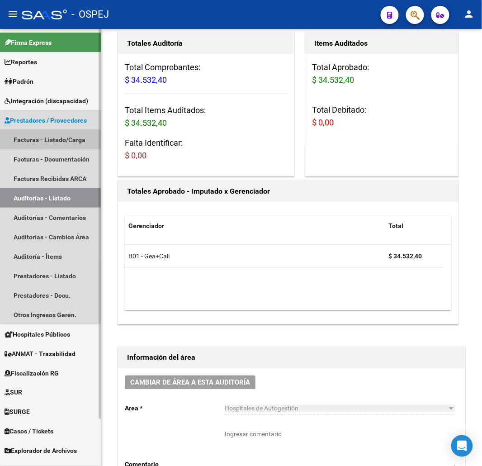
click at [39, 142] on link "Facturas - Listado/Carga" at bounding box center [50, 139] width 101 height 19
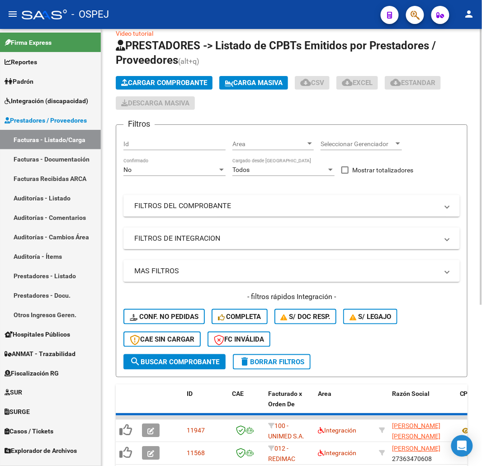
click at [142, 266] on mat-panel-title "MAS FILTROS" at bounding box center [286, 271] width 304 height 10
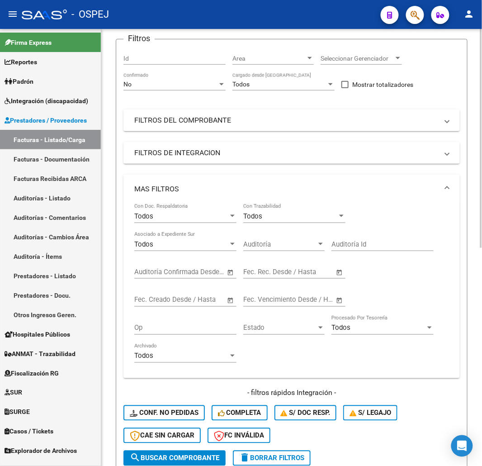
click at [160, 180] on mat-expansion-panel-header "MAS FILTROS" at bounding box center [291, 189] width 336 height 29
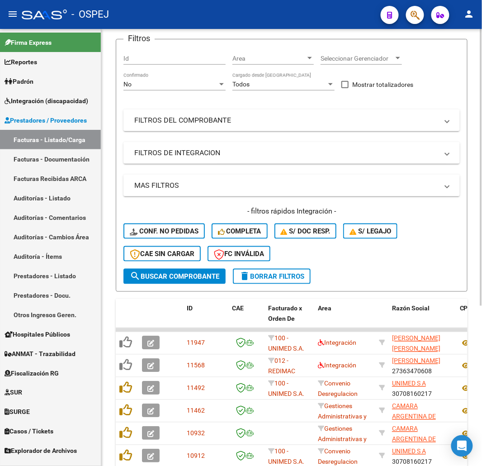
click at [195, 79] on div "No Confirmado" at bounding box center [174, 81] width 102 height 18
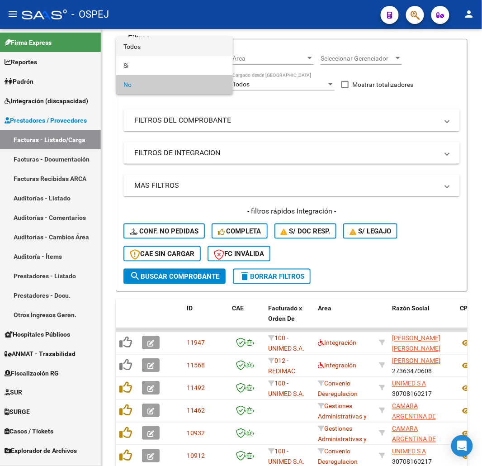
click at [161, 48] on span "Todos" at bounding box center [174, 46] width 102 height 19
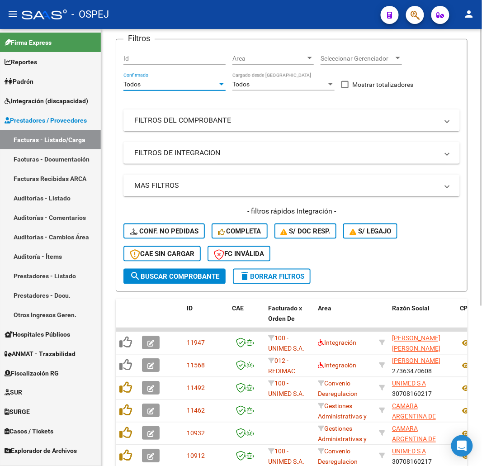
click at [232, 113] on mat-expansion-panel-header "FILTROS DEL COMPROBANTE" at bounding box center [291, 120] width 336 height 22
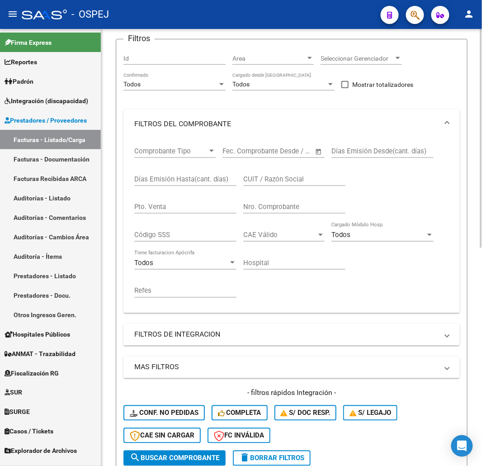
click at [285, 209] on input "Nro. Comprobante" at bounding box center [294, 207] width 102 height 8
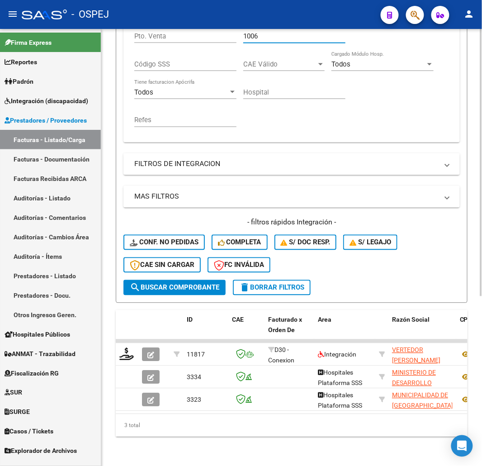
scroll to position [217, 0]
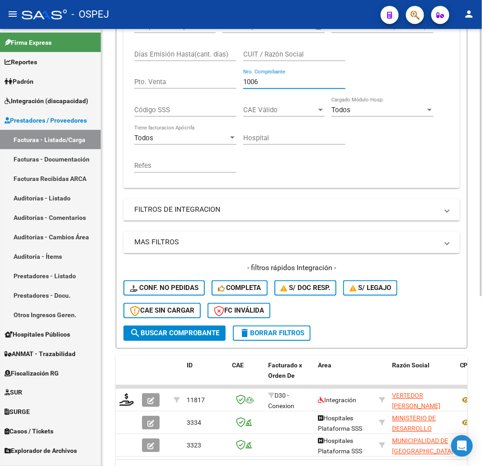
click at [250, 33] on div "Comprobante Tipo Comprobante Tipo Start date – End date Fec. Comprobante Desde …" at bounding box center [291, 98] width 315 height 168
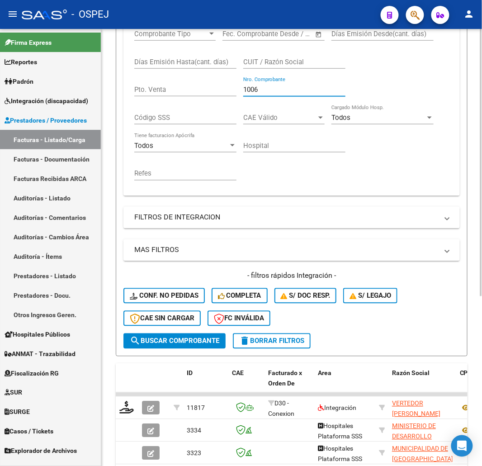
click at [247, 84] on div "1006 Nro. Comprobante" at bounding box center [294, 86] width 102 height 19
click at [255, 92] on input "1006" at bounding box center [294, 89] width 102 height 8
click at [253, 92] on input "1006" at bounding box center [294, 89] width 102 height 8
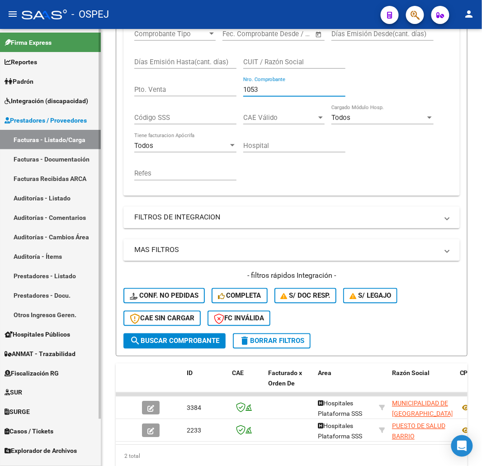
drag, startPoint x: 279, startPoint y: 89, endPoint x: 94, endPoint y: 104, distance: 185.6
click at [94, 104] on mat-sidenav-container "Firma Express Reportes Ingresos Devengados Detalles por CUIL RG Detalles - MT/P…" at bounding box center [241, 247] width 482 height 437
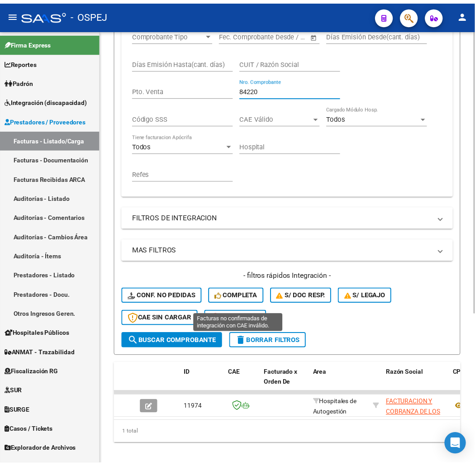
scroll to position [232, 0]
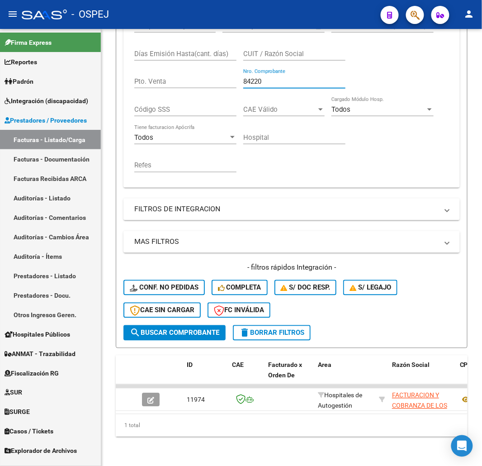
type input "84220"
click at [415, 20] on icon "button" at bounding box center [415, 15] width 9 height 10
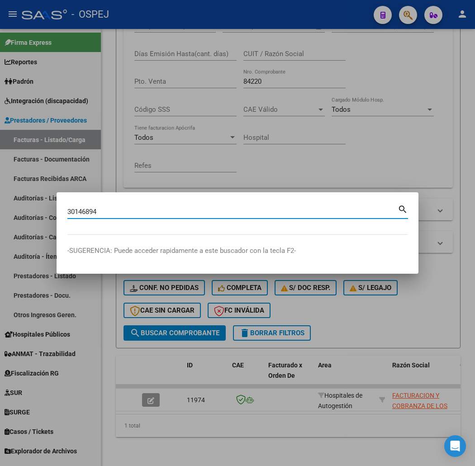
type input "30146894"
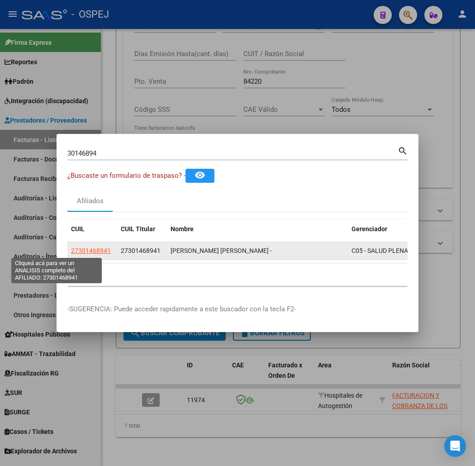
click at [71, 250] on span "27301468941" at bounding box center [91, 250] width 40 height 7
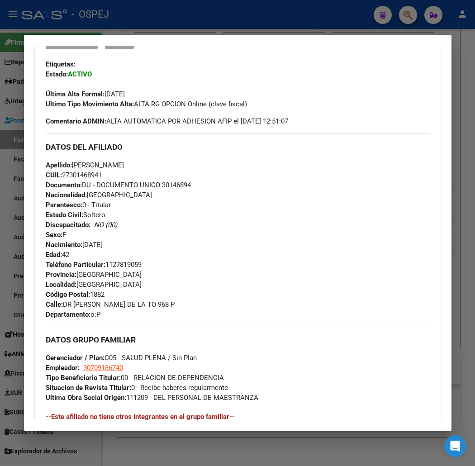
scroll to position [440, 0]
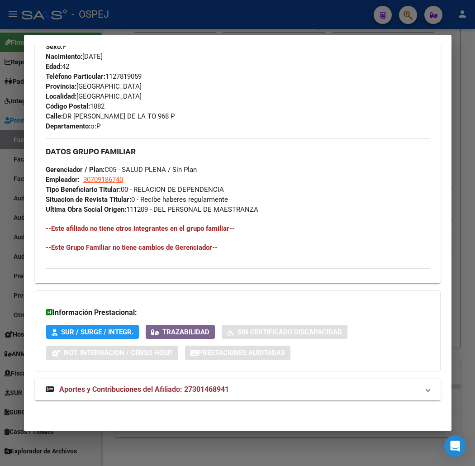
click at [236, 400] on div "DATOS PADRÓN ÁGIL: [PERSON_NAME] [PERSON_NAME] - | ACTIVO | AFILIADO TITULAR Da…" at bounding box center [238, 24] width 406 height 771
click at [220, 392] on mat-panel-title "Aportes y Contribuciones del Afiliado: 27301468941" at bounding box center [232, 389] width 373 height 11
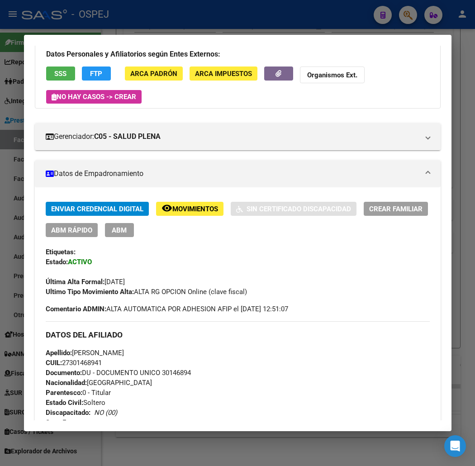
scroll to position [0, 0]
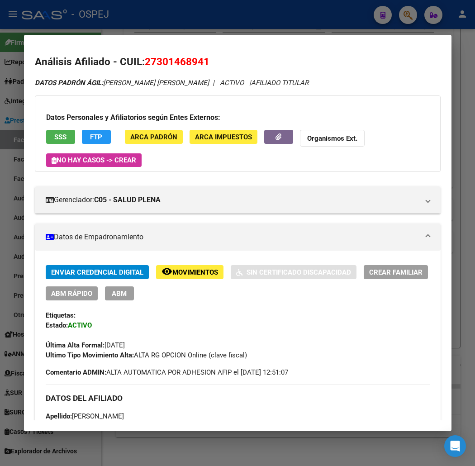
click at [169, 62] on span "27301468941" at bounding box center [177, 62] width 65 height 12
copy span "27301468941"
click at [307, 138] on strong "Organismos Ext." at bounding box center [332, 138] width 50 height 8
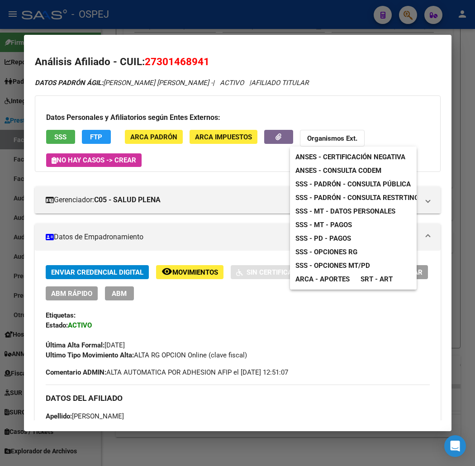
click at [350, 173] on span "ANSES - Consulta CODEM" at bounding box center [338, 170] width 86 height 8
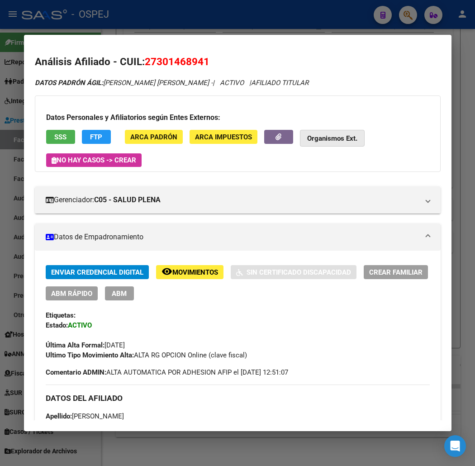
click at [307, 134] on strong "Organismos Ext." at bounding box center [332, 138] width 50 height 8
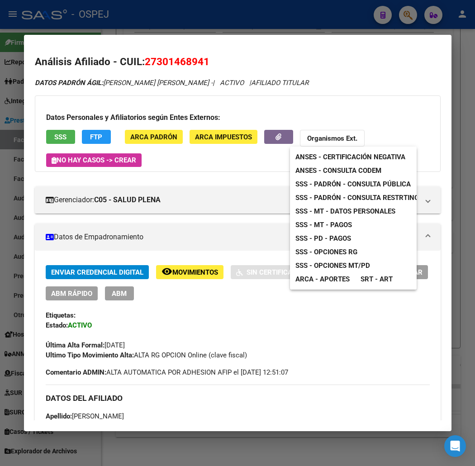
click at [349, 208] on span "SSS - MT - Datos Personales" at bounding box center [345, 211] width 100 height 8
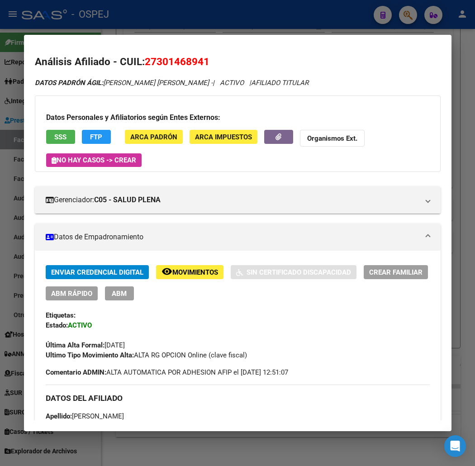
click at [313, 144] on button "Organismos Ext." at bounding box center [332, 138] width 65 height 17
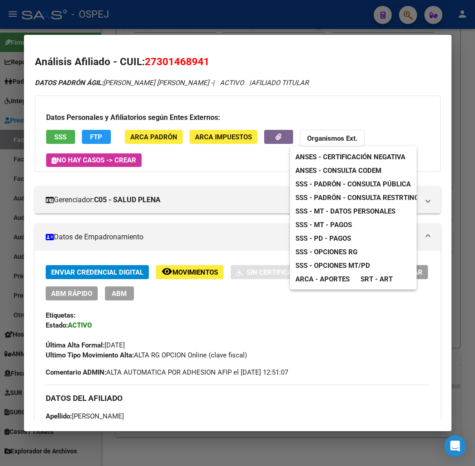
click at [70, 111] on div at bounding box center [237, 233] width 475 height 466
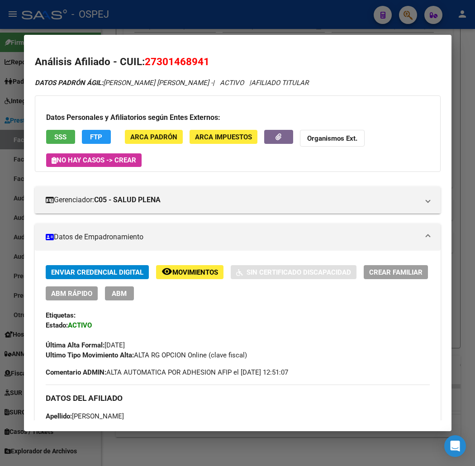
click at [51, 142] on button "SSS" at bounding box center [60, 137] width 29 height 14
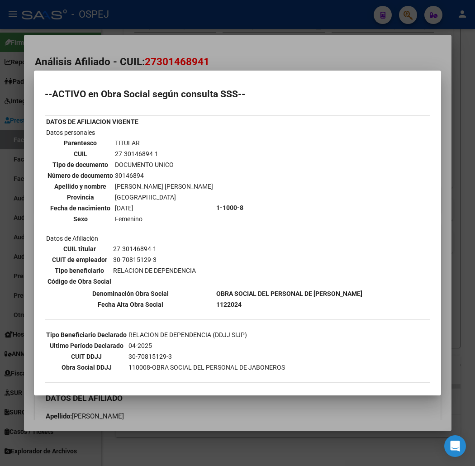
scroll to position [110, 0]
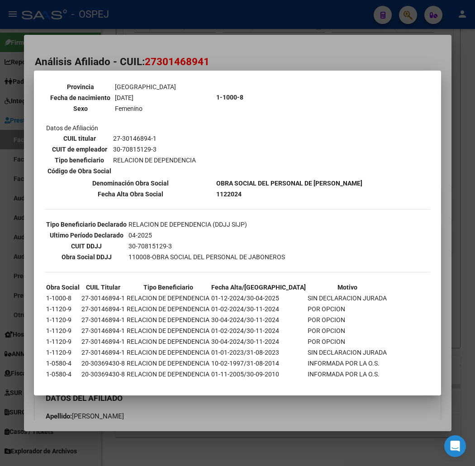
click at [167, 41] on div at bounding box center [237, 233] width 475 height 466
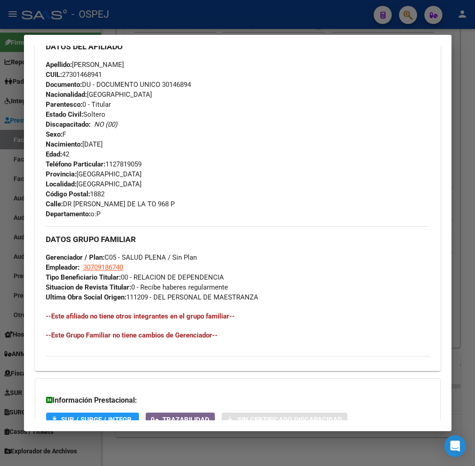
scroll to position [753, 0]
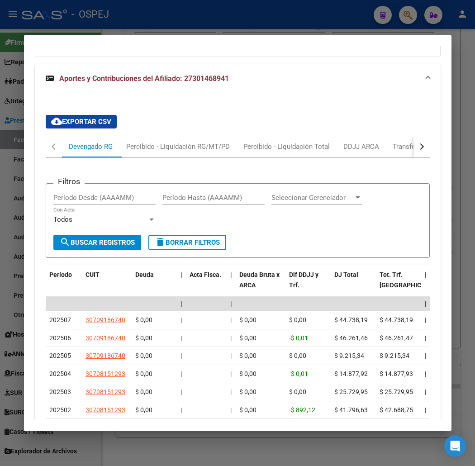
click at [428, 146] on button "button" at bounding box center [421, 147] width 16 height 22
click at [386, 146] on div "ARCA Relaciones Laborales" at bounding box center [369, 147] width 85 height 10
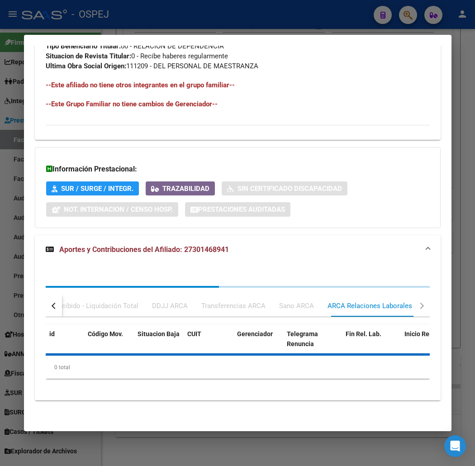
scroll to position [626, 0]
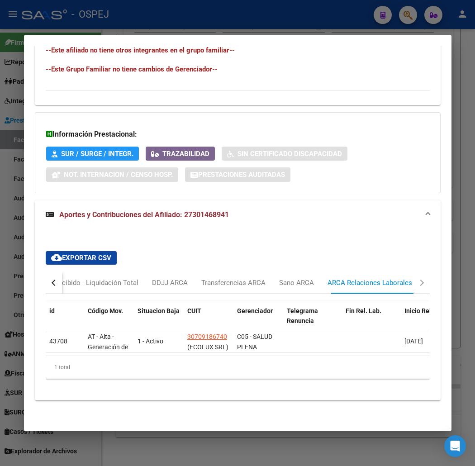
click at [46, 272] on button "button" at bounding box center [54, 283] width 16 height 22
click at [66, 279] on div "Devengado RG" at bounding box center [90, 283] width 57 height 22
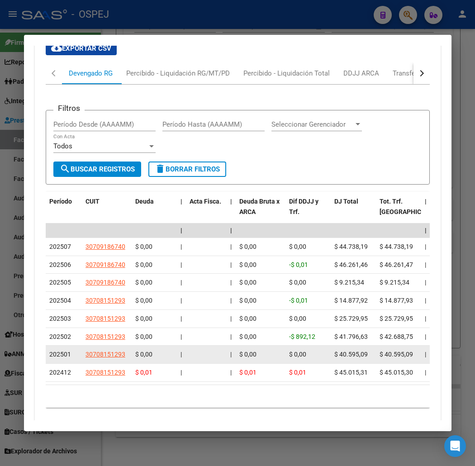
scroll to position [867, 0]
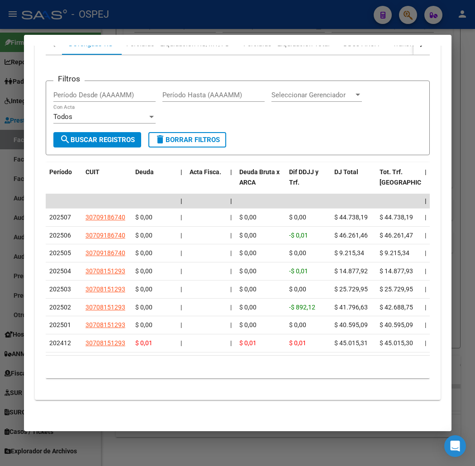
click at [400, 374] on div "10 total 1" at bounding box center [238, 366] width 384 height 23
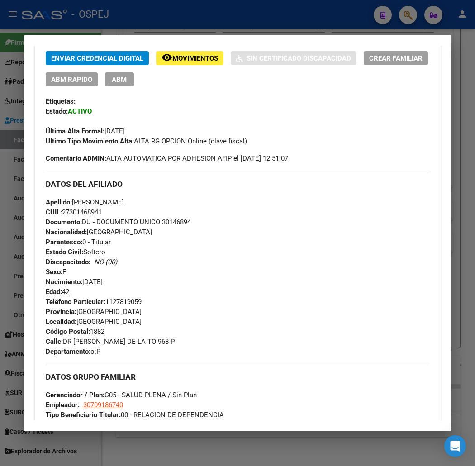
scroll to position [0, 0]
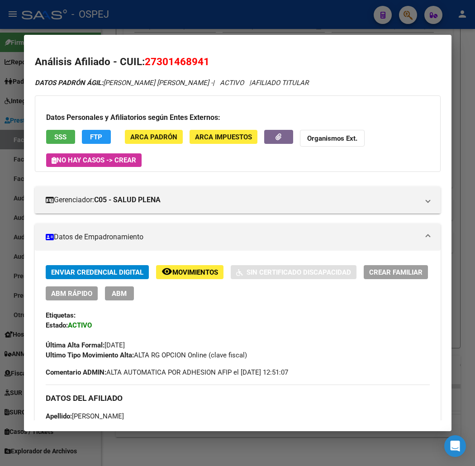
click at [179, 62] on span "27301468941" at bounding box center [177, 62] width 65 height 12
drag, startPoint x: 179, startPoint y: 62, endPoint x: 185, endPoint y: 66, distance: 7.5
copy span "27301468941"
click at [317, 137] on strong "Organismos Ext." at bounding box center [332, 138] width 50 height 8
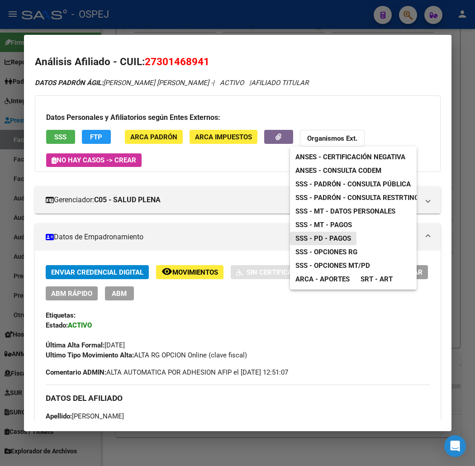
click at [347, 236] on span "SSS - PD - Pagos" at bounding box center [323, 238] width 56 height 8
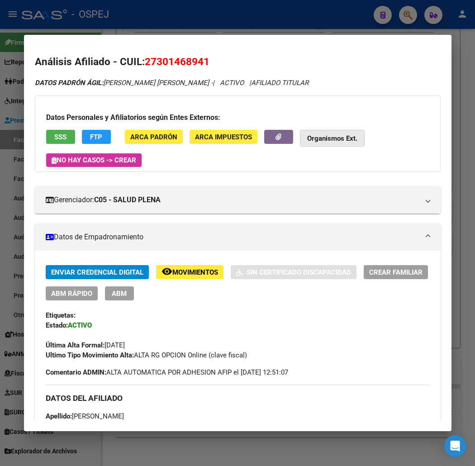
click at [324, 135] on strong "Organismos Ext." at bounding box center [332, 138] width 50 height 8
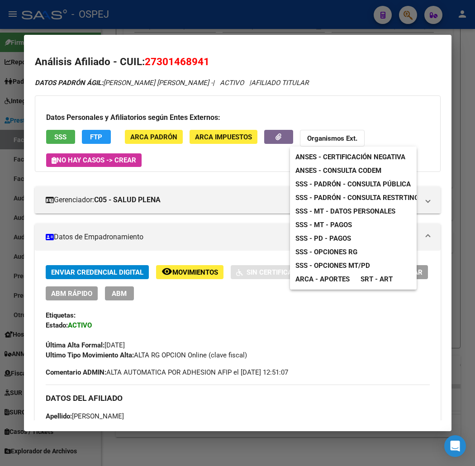
click at [357, 252] on span "SSS - Opciones RG" at bounding box center [326, 252] width 62 height 8
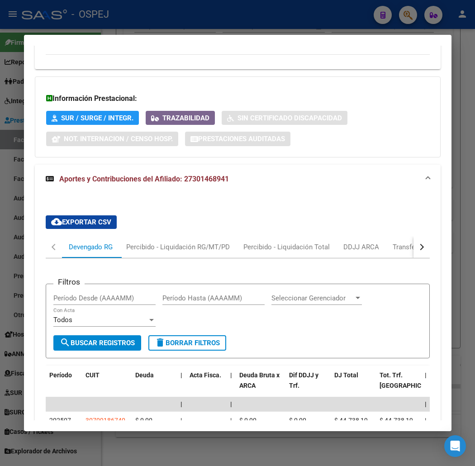
scroll to position [867, 0]
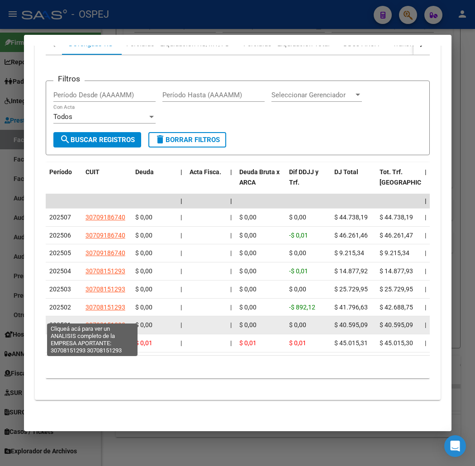
click at [89, 321] on span "30708151293" at bounding box center [105, 324] width 40 height 7
type textarea "30708151293"
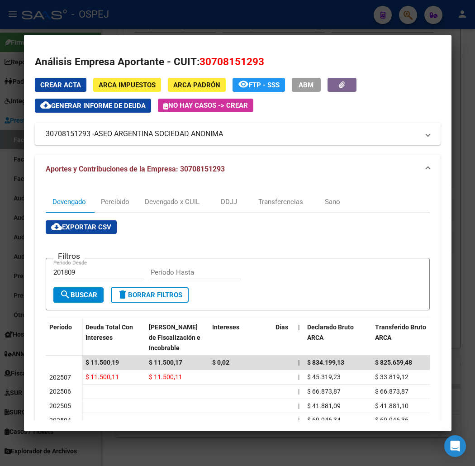
click at [114, 23] on div at bounding box center [237, 233] width 475 height 466
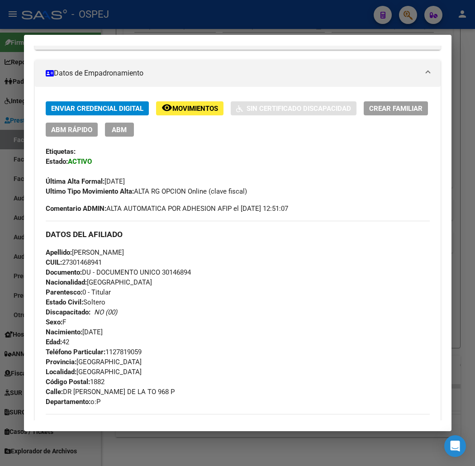
scroll to position [0, 0]
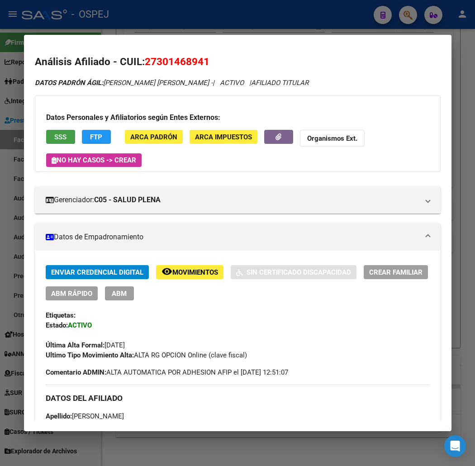
click at [54, 134] on span "SSS" at bounding box center [60, 137] width 12 height 8
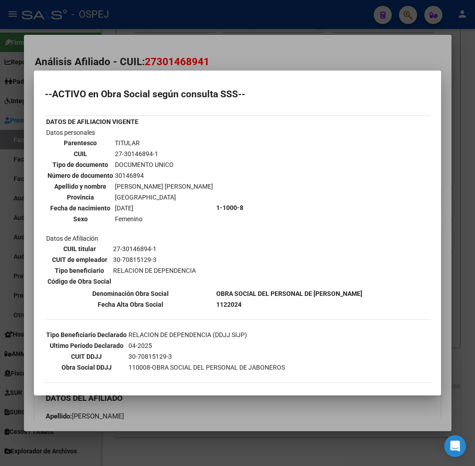
scroll to position [110, 0]
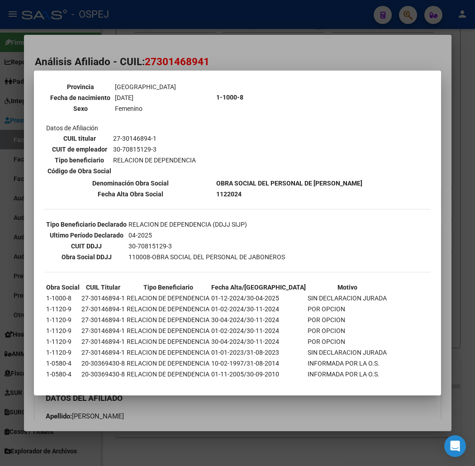
click at [225, 408] on div at bounding box center [237, 233] width 475 height 466
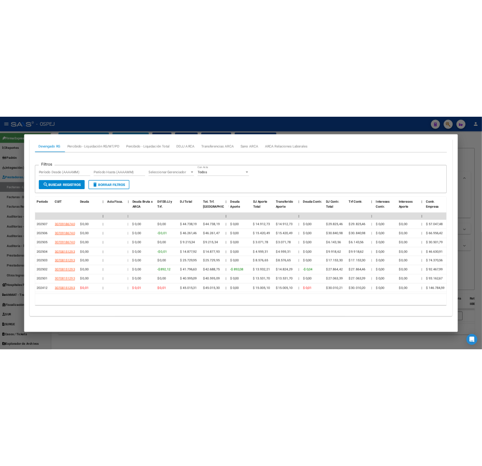
scroll to position [52, 0]
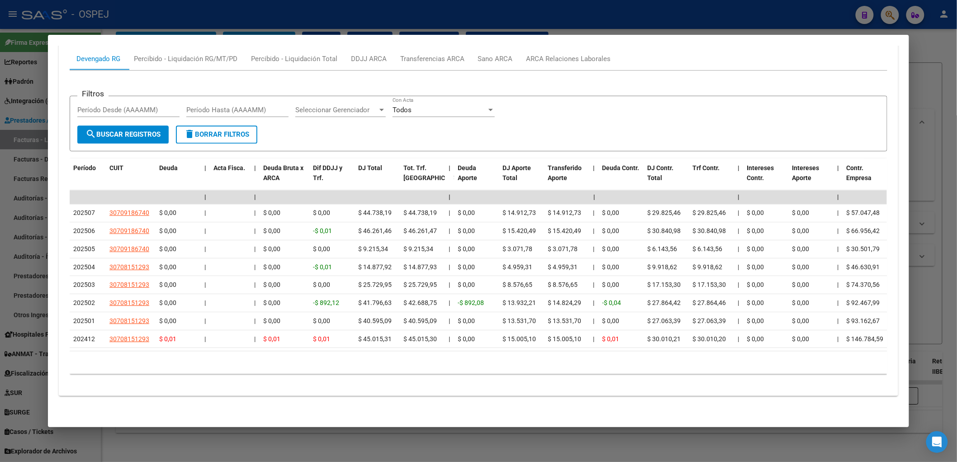
click at [345, 444] on div at bounding box center [478, 231] width 957 height 462
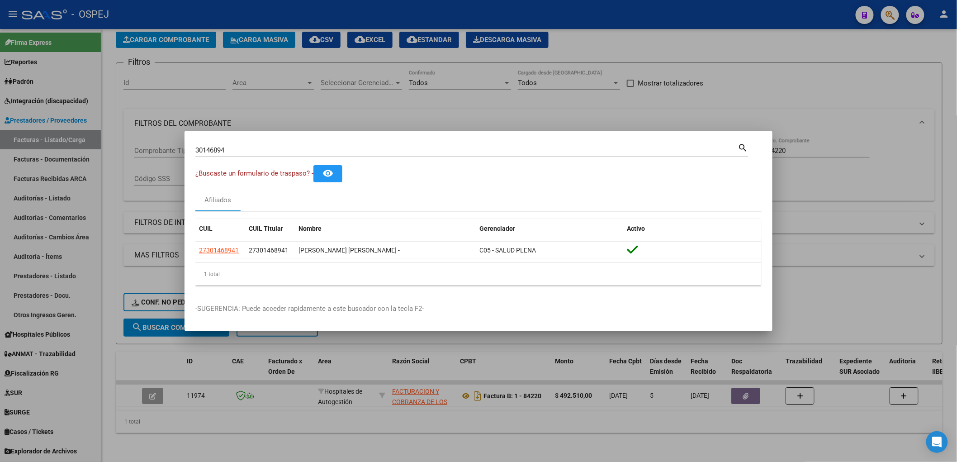
click at [195, 76] on div at bounding box center [478, 231] width 957 height 462
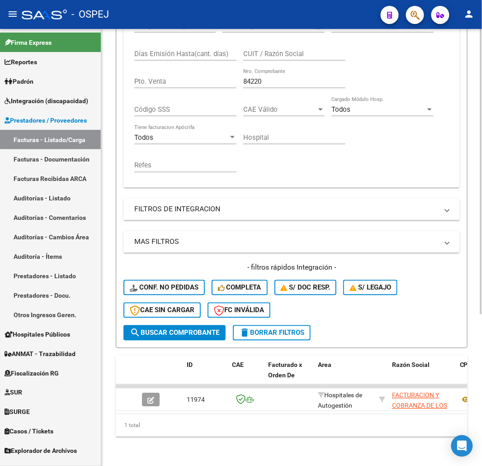
scroll to position [0, 0]
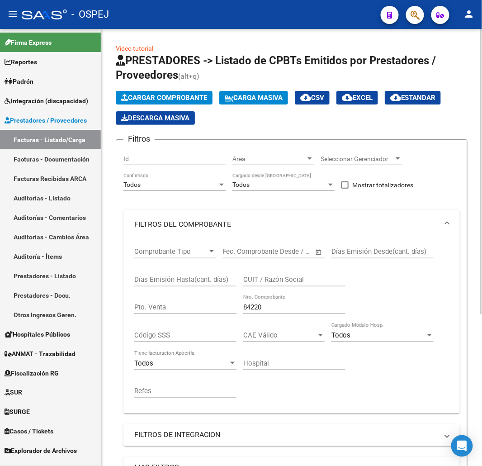
drag, startPoint x: 274, startPoint y: 312, endPoint x: 173, endPoint y: 322, distance: 100.9
click at [173, 322] on div "Comprobante Tipo Comprobante Tipo Start date – End date Fec. Comprobante Desde …" at bounding box center [291, 323] width 315 height 168
click at [257, 316] on div "84220 Nro. Comprobante" at bounding box center [294, 308] width 102 height 28
click at [257, 313] on div "84220 Nro. Comprobante" at bounding box center [294, 303] width 102 height 19
click at [257, 308] on input "84220" at bounding box center [294, 307] width 102 height 8
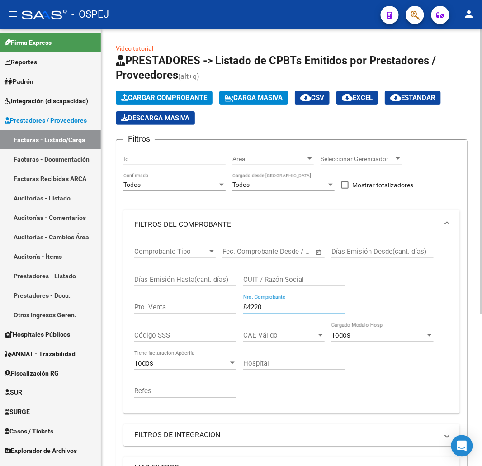
click at [257, 308] on input "84220" at bounding box center [294, 307] width 102 height 8
type input "83412"
click at [184, 97] on span "Cargar Comprobante" at bounding box center [164, 98] width 86 height 8
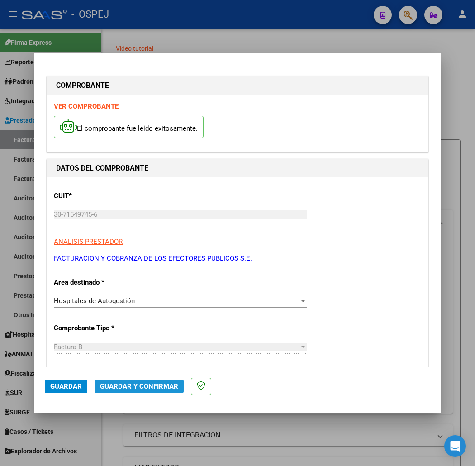
click at [125, 389] on span "Guardar y Confirmar" at bounding box center [139, 386] width 78 height 8
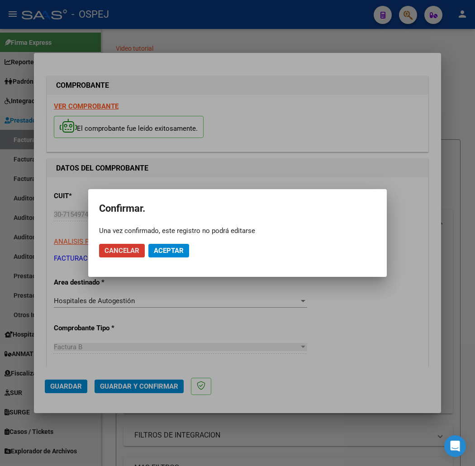
click at [170, 251] on span "Aceptar" at bounding box center [169, 250] width 30 height 8
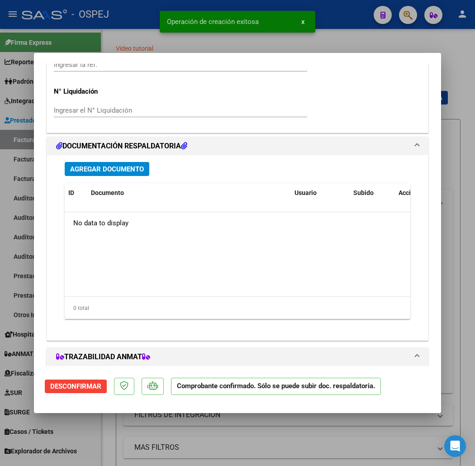
scroll to position [753, 0]
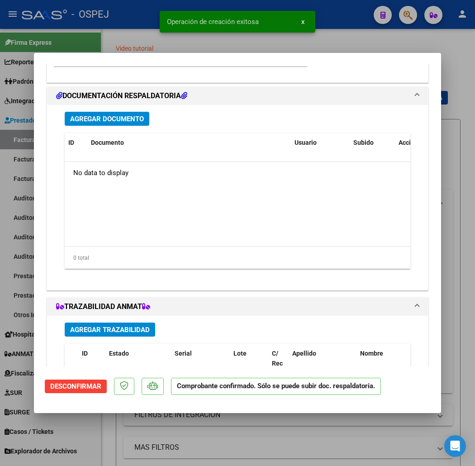
click at [102, 115] on span "Agregar Documento" at bounding box center [107, 119] width 74 height 8
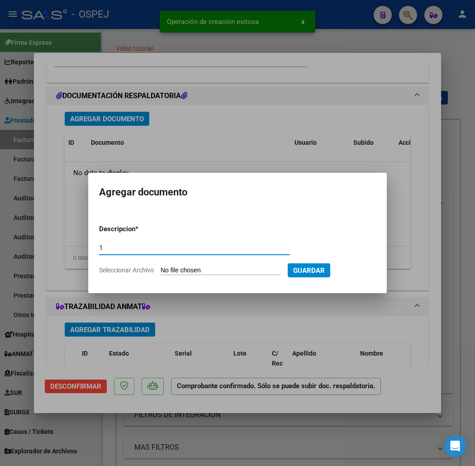
type input "1"
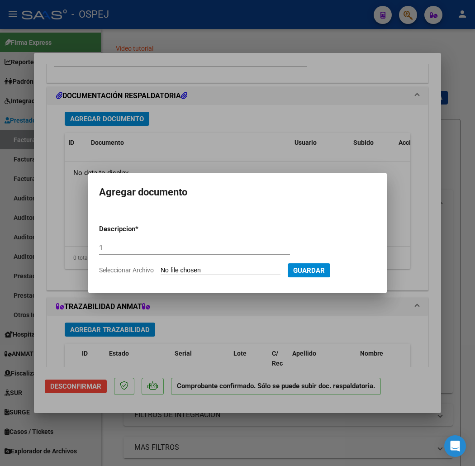
type input "C:\fakepath\FACB2 0001-00083412 Anexo.pdf"
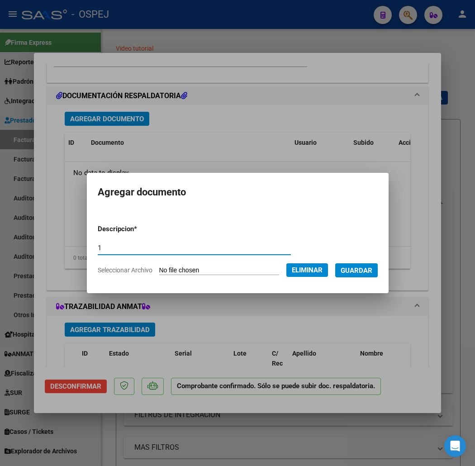
click at [364, 270] on span "Guardar" at bounding box center [356, 270] width 32 height 8
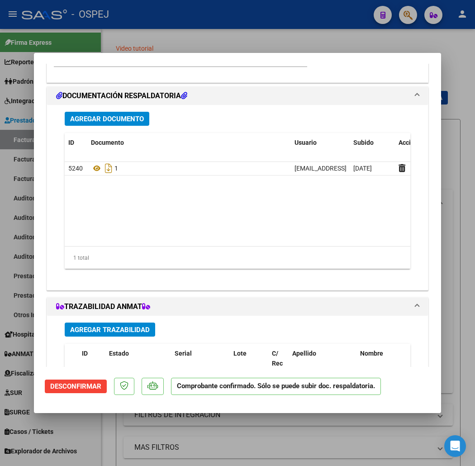
click at [136, 42] on div at bounding box center [237, 233] width 475 height 466
type input "$ 0,00"
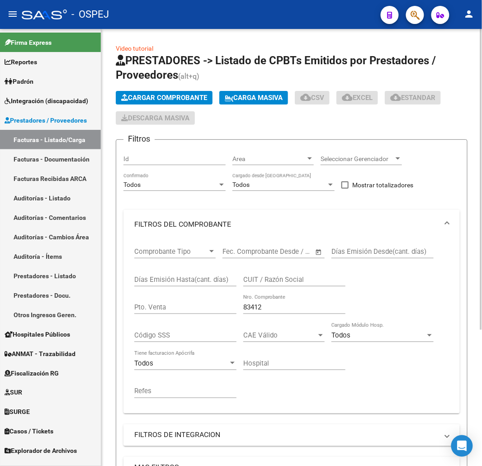
click at [161, 106] on div "Cargar Comprobante Carga Masiva cloud_download CSV cloud_download EXCEL cloud_d…" at bounding box center [292, 108] width 352 height 34
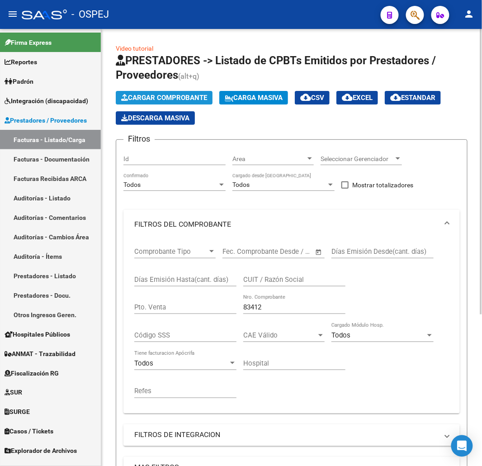
click at [165, 101] on button "Cargar Comprobante" at bounding box center [164, 98] width 97 height 14
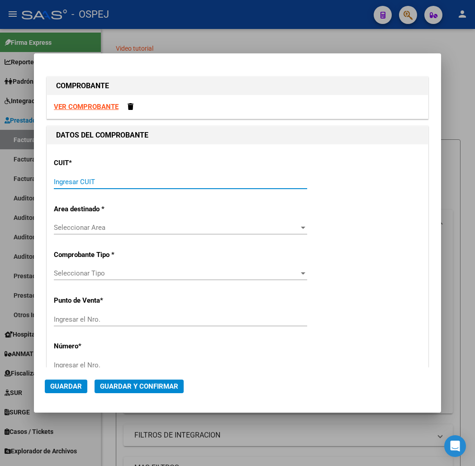
click at [177, 178] on input "Ingresar CUIT" at bounding box center [180, 182] width 253 height 8
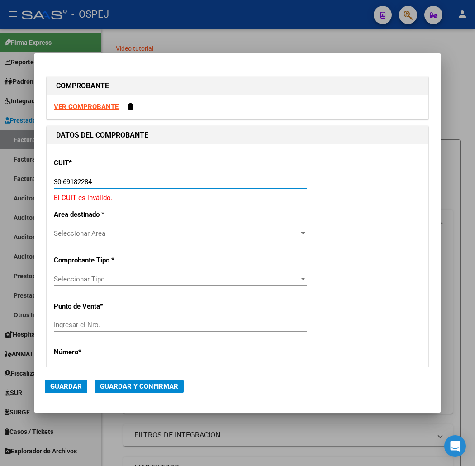
type input "30-69182284-9"
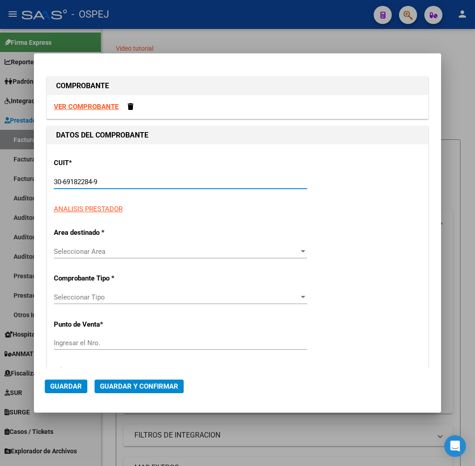
type input "1385"
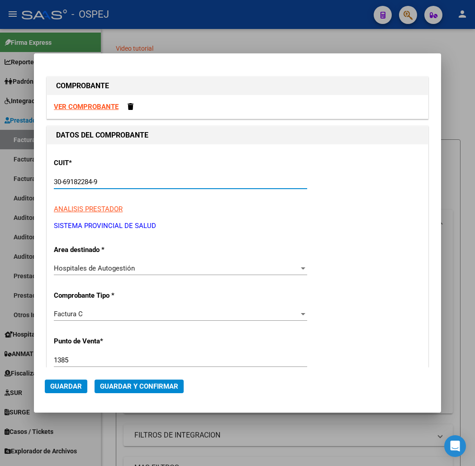
type input "30-69182284-9"
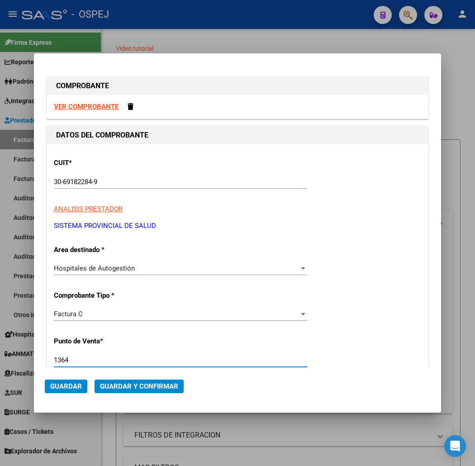
type input "1364"
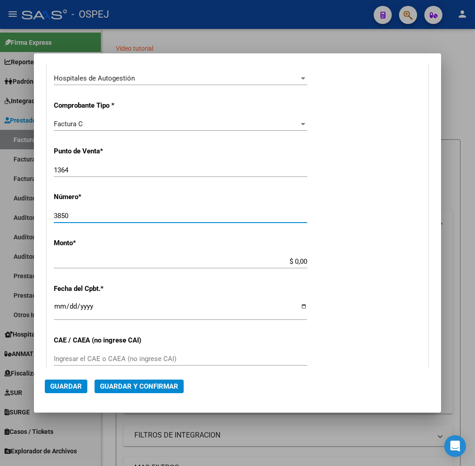
type input "3850"
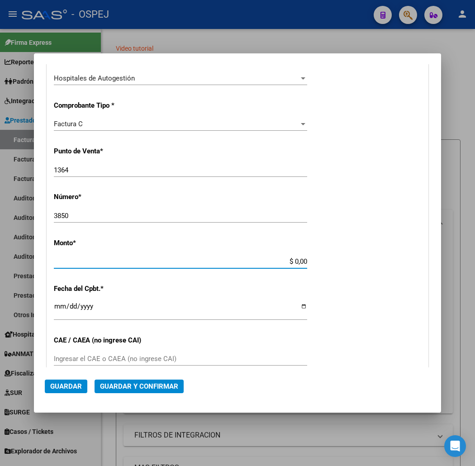
scroll to position [231, 0]
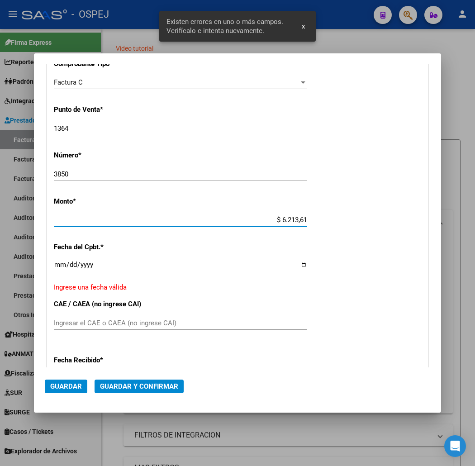
type input "$ 62.136,10"
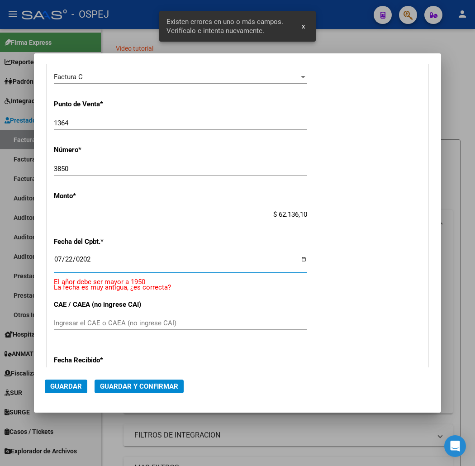
type input "[DATE]"
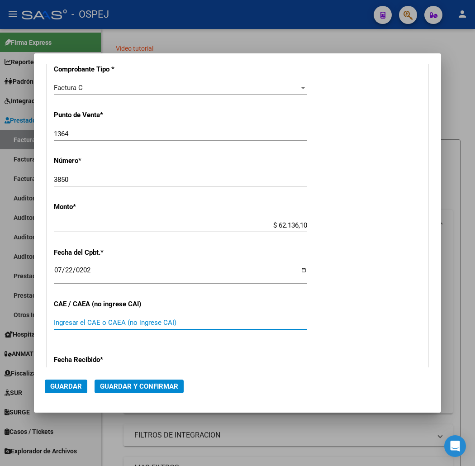
click at [100, 386] on span "Guardar y Confirmar" at bounding box center [139, 386] width 78 height 8
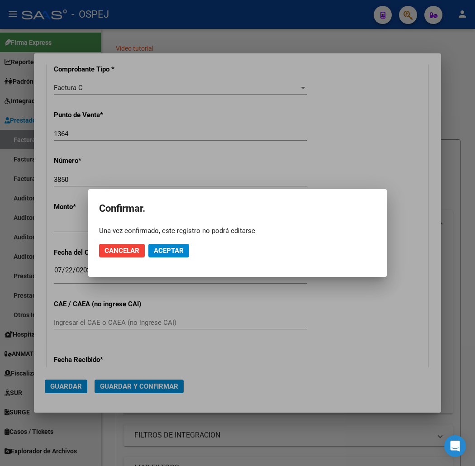
click at [157, 259] on mat-dialog-actions "Cancelar Aceptar" at bounding box center [237, 250] width 277 height 31
click at [160, 252] on span "Aceptar" at bounding box center [169, 250] width 30 height 8
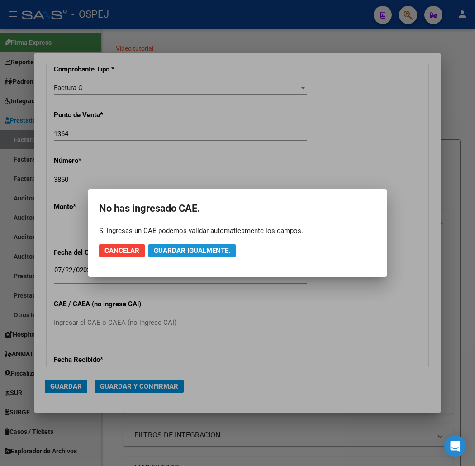
click at [174, 251] on span "Guardar igualmente." at bounding box center [192, 250] width 76 height 8
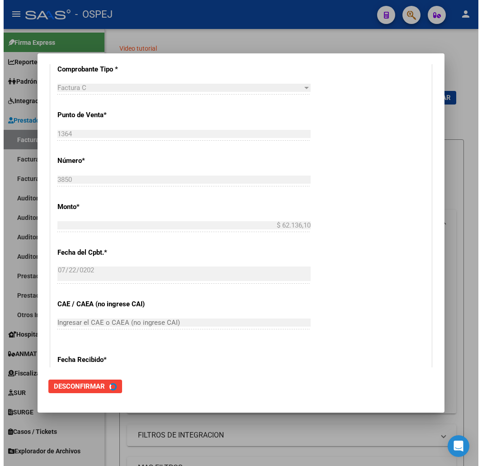
scroll to position [0, 0]
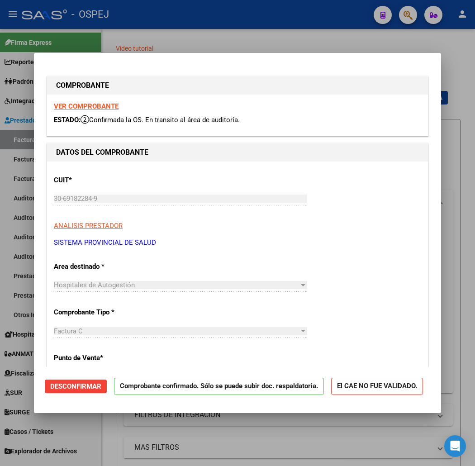
click at [351, 11] on div at bounding box center [237, 233] width 475 height 466
type input "$ 0,00"
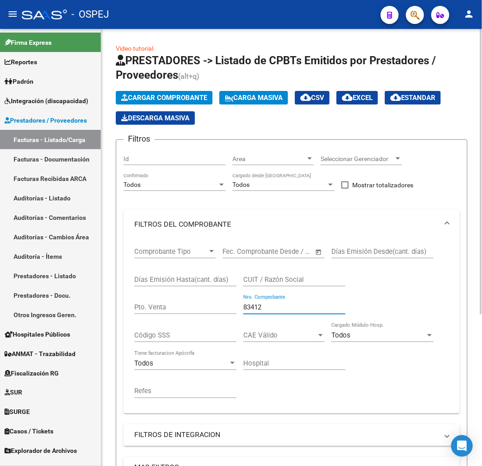
drag, startPoint x: 258, startPoint y: 311, endPoint x: 150, endPoint y: 326, distance: 109.1
click at [120, 317] on form "Filtros Id Area Area Seleccionar Gerenciador Seleccionar Gerenciador Todos Conf…" at bounding box center [292, 356] width 352 height 434
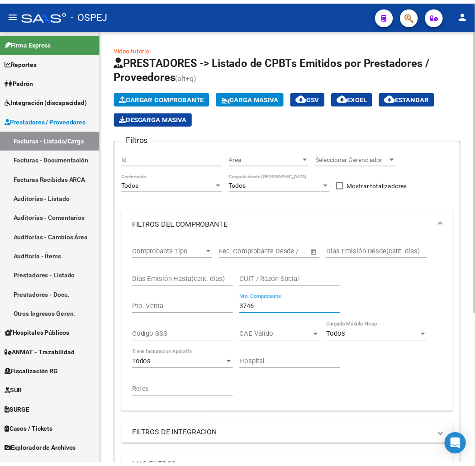
scroll to position [232, 0]
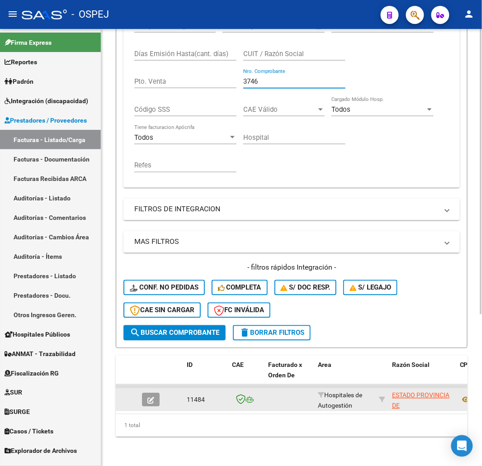
type input "3746"
click at [150, 397] on icon "button" at bounding box center [150, 400] width 7 height 7
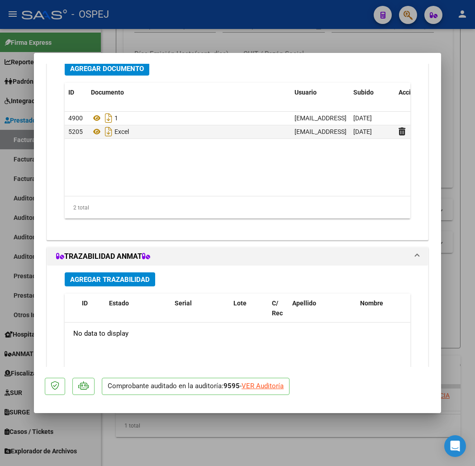
scroll to position [770, 0]
click at [334, 415] on div at bounding box center [237, 233] width 475 height 466
type input "$ 0,00"
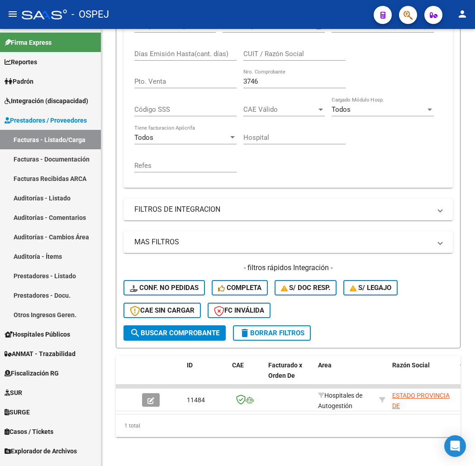
scroll to position [232, 0]
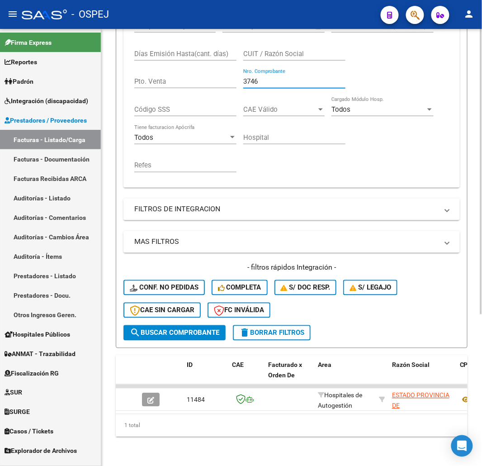
drag, startPoint x: 282, startPoint y: 71, endPoint x: 166, endPoint y: 101, distance: 119.4
click at [169, 101] on div "Comprobante Tipo Comprobante Tipo Start date – End date Fec. Comprobante Desde …" at bounding box center [291, 97] width 315 height 168
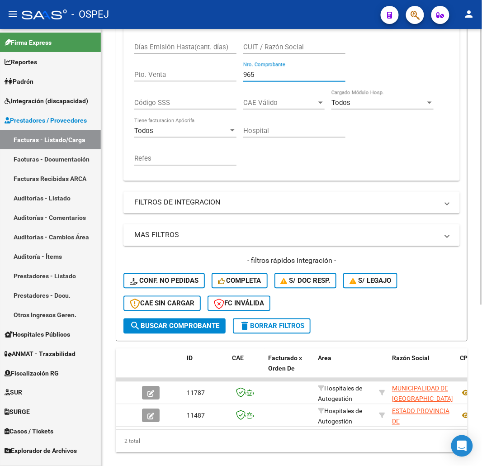
type input "965"
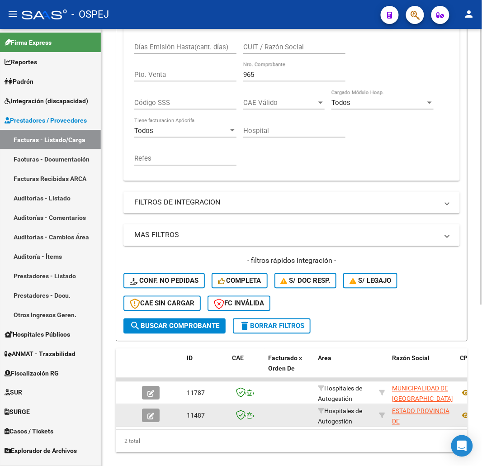
click at [148, 413] on icon "button" at bounding box center [150, 416] width 7 height 7
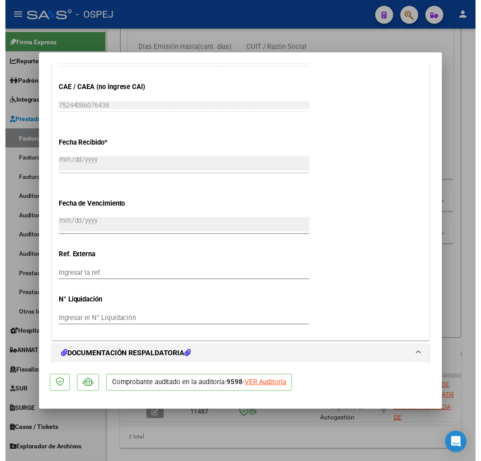
scroll to position [710, 0]
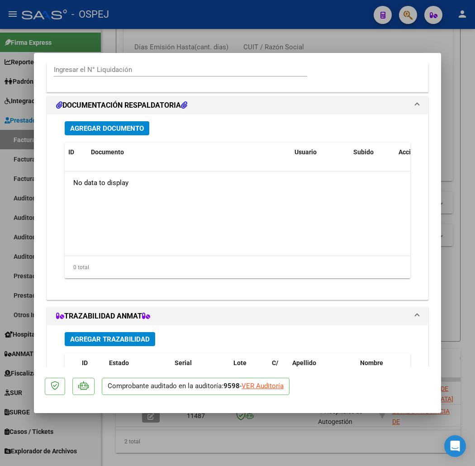
click at [84, 129] on span "Agregar Documento" at bounding box center [107, 128] width 74 height 8
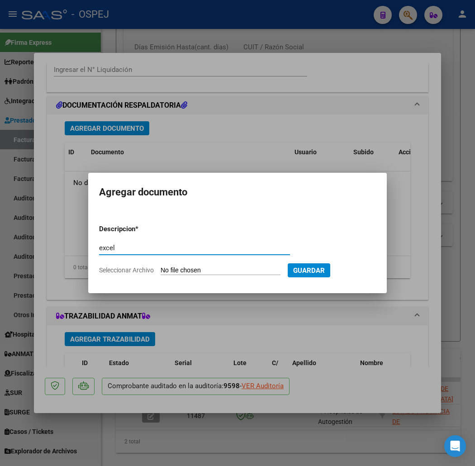
type input "excel"
type input "C:\fakepath\detalle_liquidacion_[DATE] (41).csv"
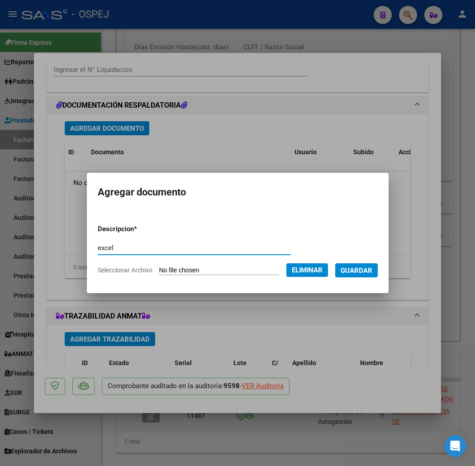
click at [363, 274] on span "Guardar" at bounding box center [356, 270] width 32 height 8
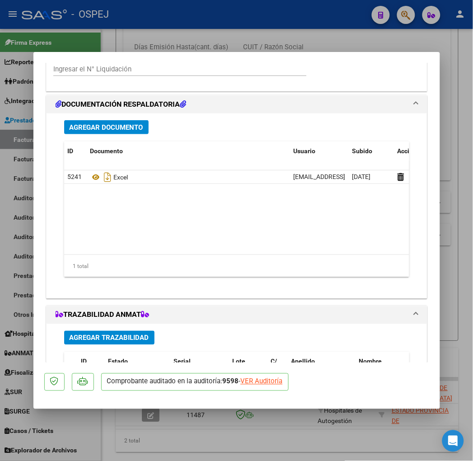
click at [182, 12] on div at bounding box center [236, 230] width 473 height 461
type input "$ 0,00"
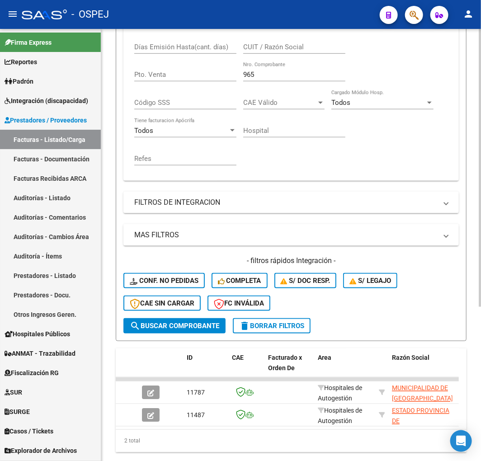
scroll to position [232, 0]
drag, startPoint x: 257, startPoint y: 80, endPoint x: 200, endPoint y: 88, distance: 57.2
click at [201, 88] on div "Comprobante Tipo Comprobante Tipo Start date – End date Fec. Comprobante Desde …" at bounding box center [291, 90] width 314 height 168
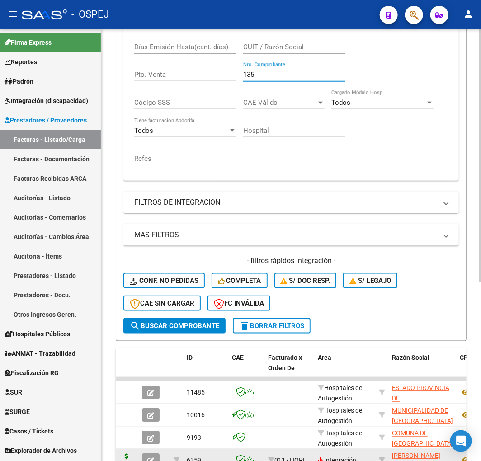
scroll to position [305, 0]
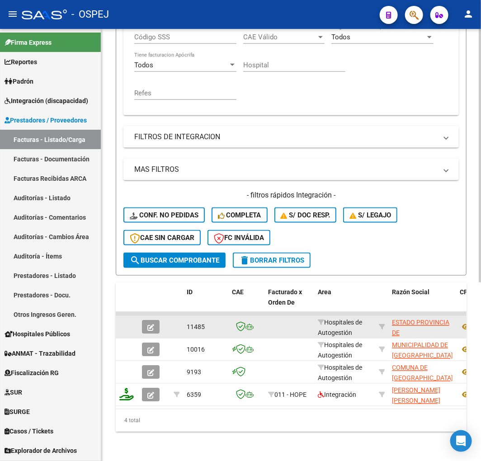
type input "135"
click at [154, 325] on icon "button" at bounding box center [150, 328] width 7 height 7
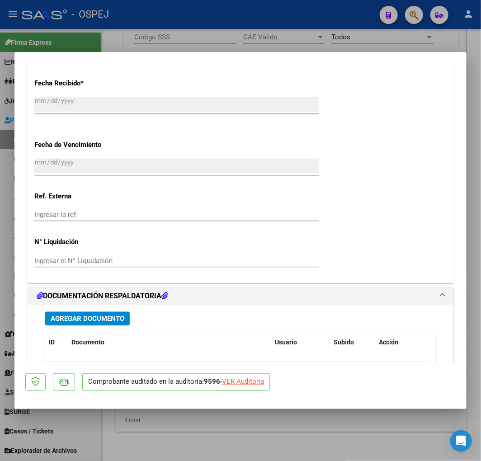
scroll to position [670, 0]
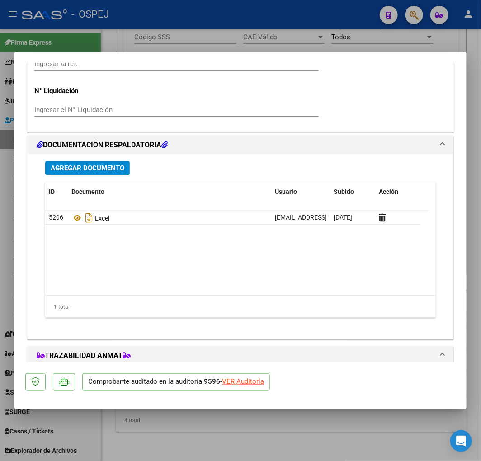
click at [337, 435] on div at bounding box center [240, 230] width 481 height 461
type input "$ 0,00"
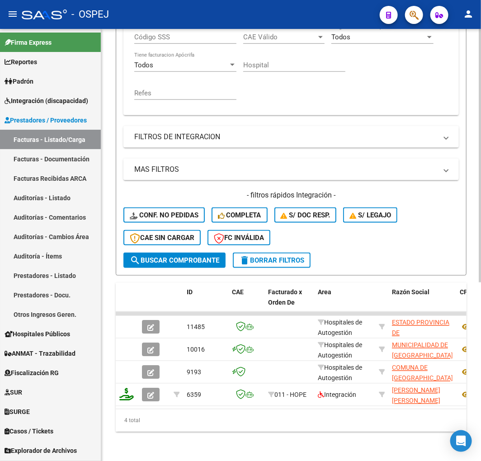
scroll to position [255, 0]
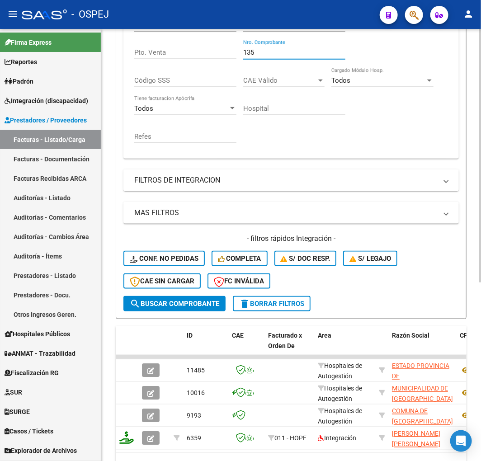
drag, startPoint x: 297, startPoint y: 56, endPoint x: 219, endPoint y: 73, distance: 80.6
click at [221, 73] on div "Comprobante Tipo Comprobante Tipo Start date – End date Fec. Comprobante Desde …" at bounding box center [291, 68] width 314 height 168
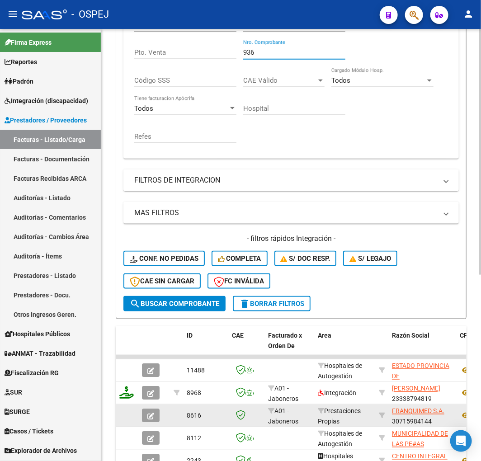
scroll to position [327, 0]
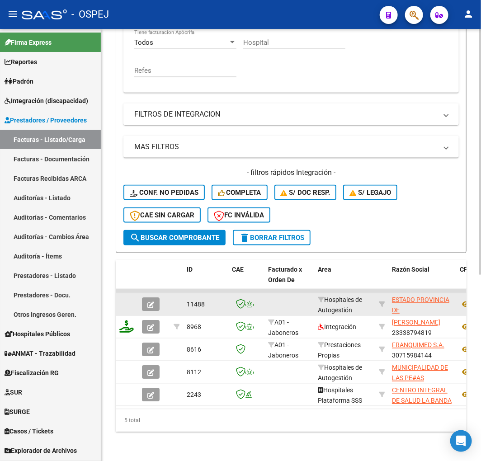
type input "936"
click at [145, 298] on button "button" at bounding box center [151, 305] width 18 height 14
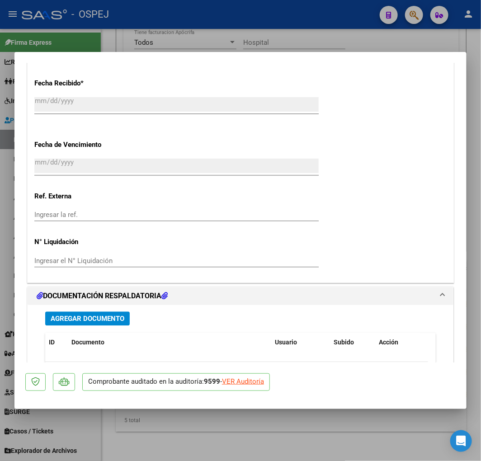
scroll to position [720, 0]
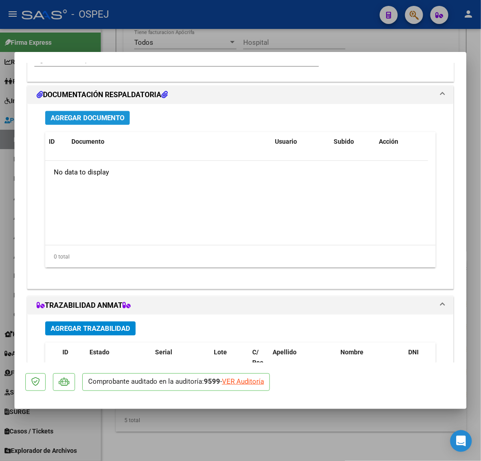
click at [106, 119] on span "Agregar Documento" at bounding box center [88, 118] width 74 height 8
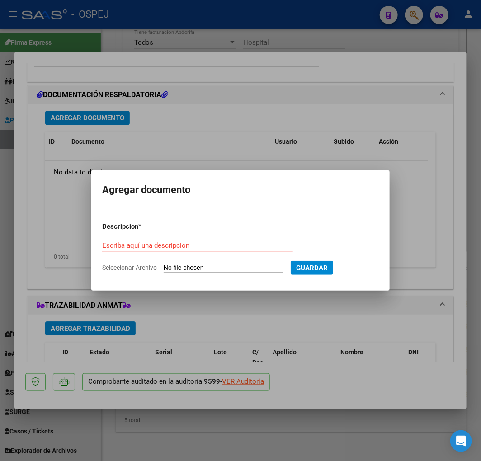
type input "C:\fakepath\detalle_liquidacion_[DATE] (42).csv"
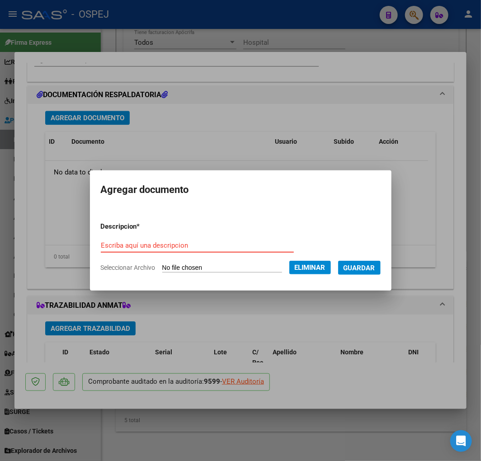
type input "c"
type input "excel"
click at [338, 261] on button "Guardar" at bounding box center [359, 268] width 42 height 14
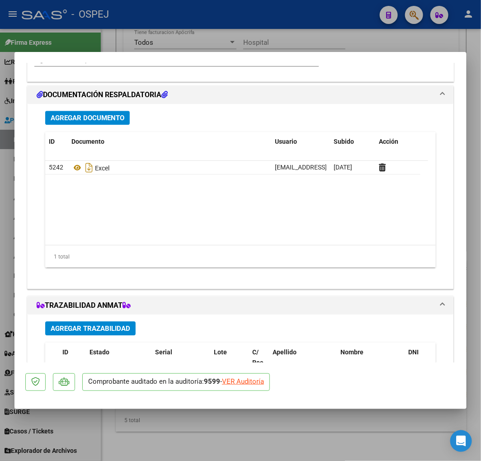
click at [139, 26] on div at bounding box center [240, 230] width 481 height 461
type input "$ 0,00"
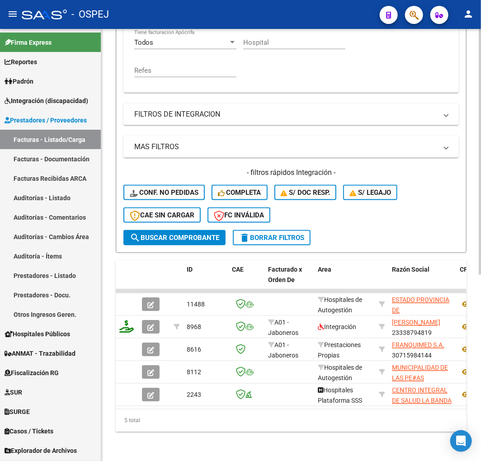
scroll to position [227, 0]
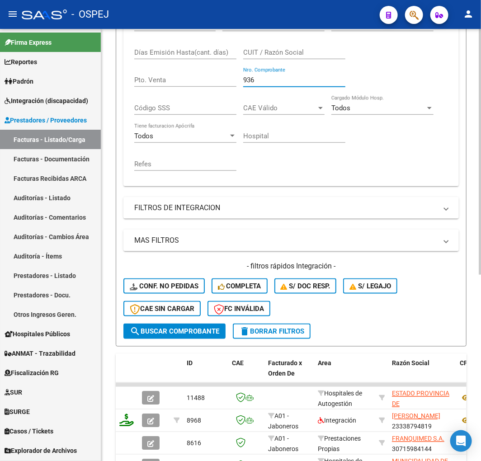
drag, startPoint x: 283, startPoint y: 83, endPoint x: 137, endPoint y: 96, distance: 145.7
click at [134, 99] on div "Comprobante Tipo Comprobante Tipo Start date – End date Fec. Comprobante Desde …" at bounding box center [291, 96] width 314 height 168
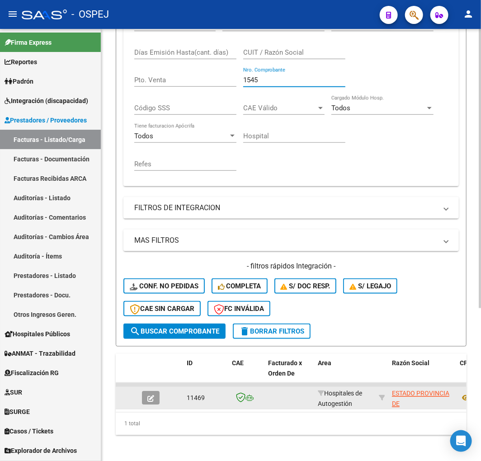
type input "1545"
click at [147, 396] on button "button" at bounding box center [151, 399] width 18 height 14
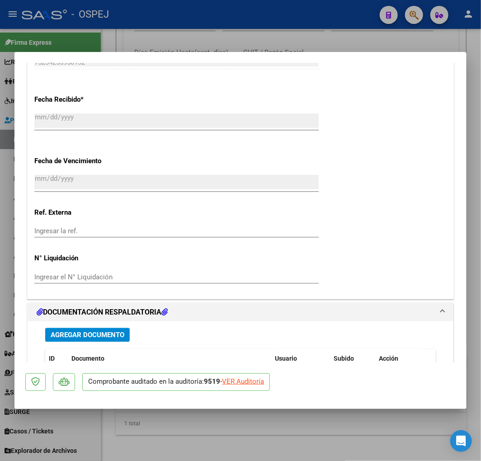
scroll to position [603, 0]
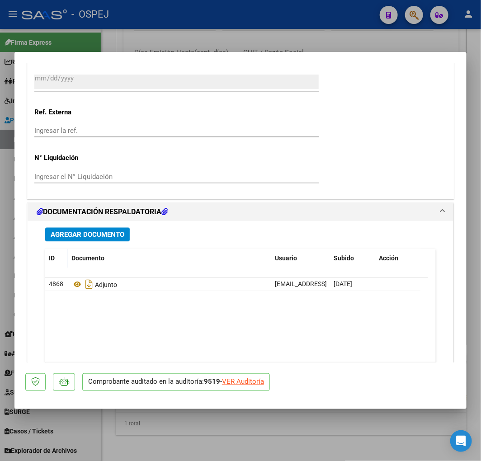
click at [184, 21] on div at bounding box center [240, 230] width 481 height 461
type input "$ 0,00"
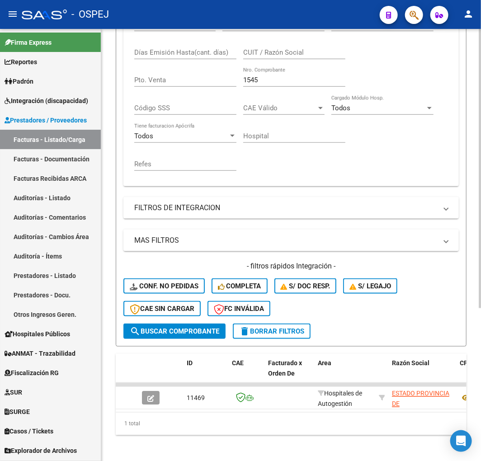
scroll to position [127, 0]
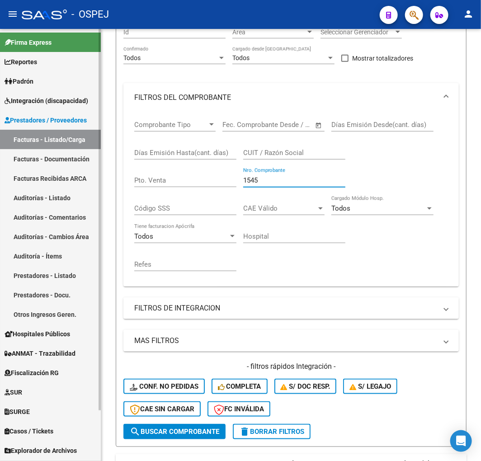
drag, startPoint x: 257, startPoint y: 180, endPoint x: 74, endPoint y: 191, distance: 183.5
click at [76, 199] on mat-sidenav-container "Firma Express Reportes Ingresos Devengados Detalles por CUIL RG Detalles - MT/P…" at bounding box center [240, 245] width 481 height 432
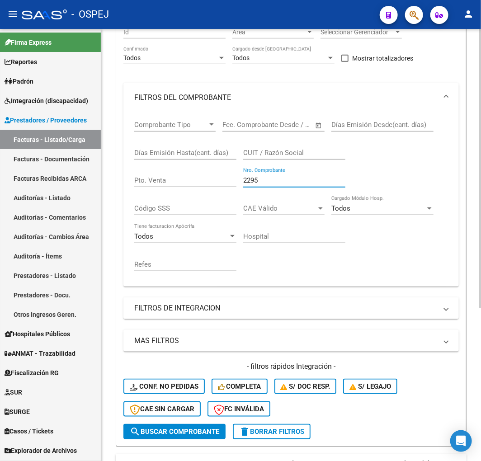
scroll to position [237, 0]
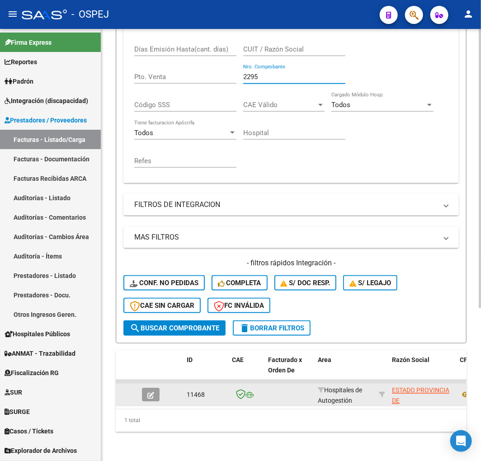
type input "2295"
click at [148, 392] on icon "button" at bounding box center [150, 395] width 7 height 7
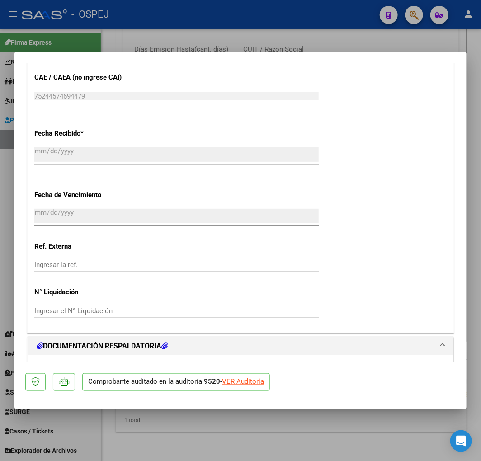
scroll to position [619, 0]
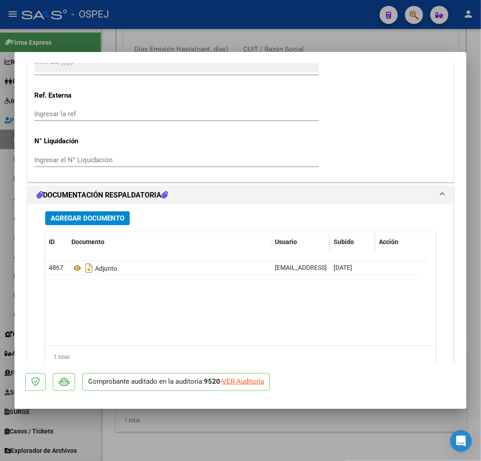
click at [197, 24] on div at bounding box center [240, 230] width 481 height 461
type input "$ 0,00"
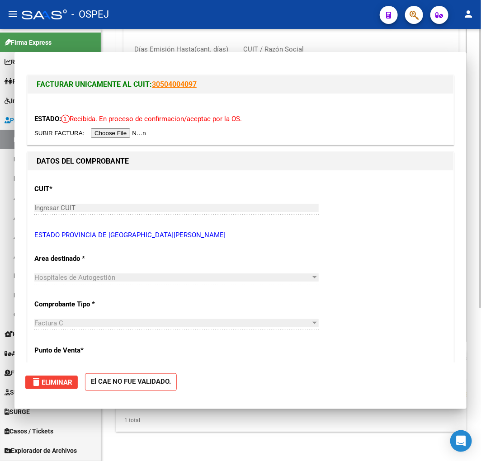
scroll to position [237, 0]
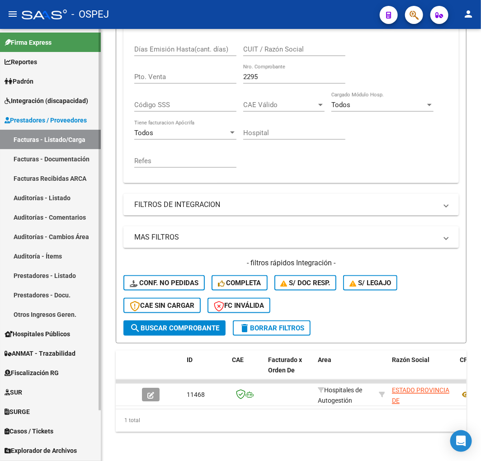
drag, startPoint x: 274, startPoint y: 74, endPoint x: 21, endPoint y: 86, distance: 253.0
click at [57, 80] on mat-sidenav-container "Firma Express Reportes Ingresos Devengados Detalles por CUIL RG Detalles - MT/P…" at bounding box center [240, 245] width 481 height 432
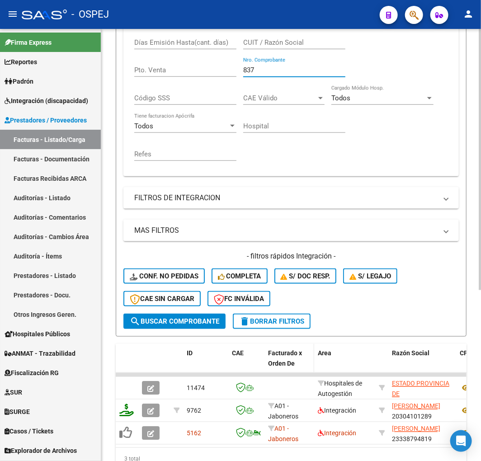
scroll to position [282, 0]
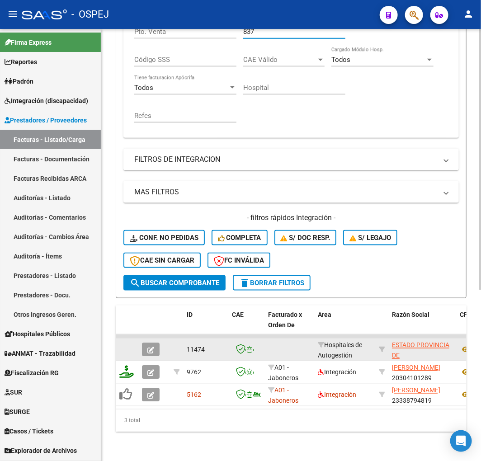
type input "837"
click at [147, 346] on span "button" at bounding box center [150, 350] width 7 height 8
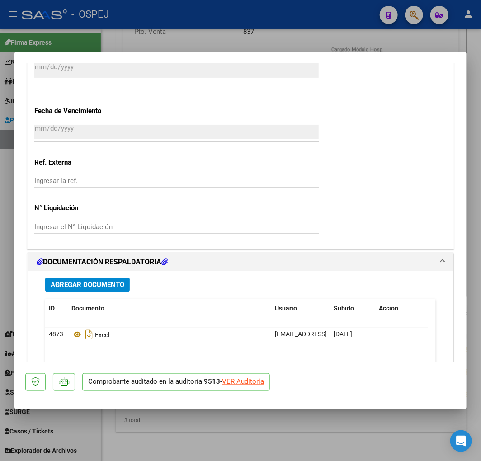
scroll to position [703, 0]
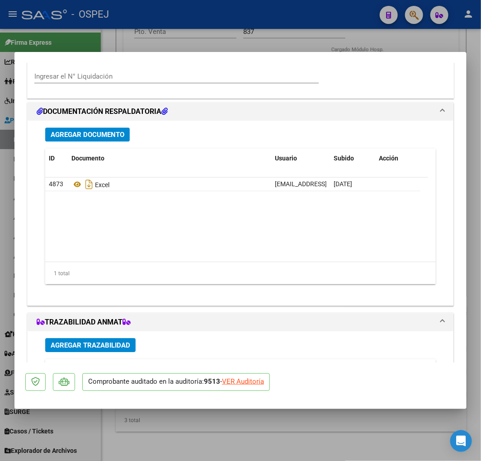
click at [166, 42] on div at bounding box center [240, 230] width 481 height 461
type input "$ 0,00"
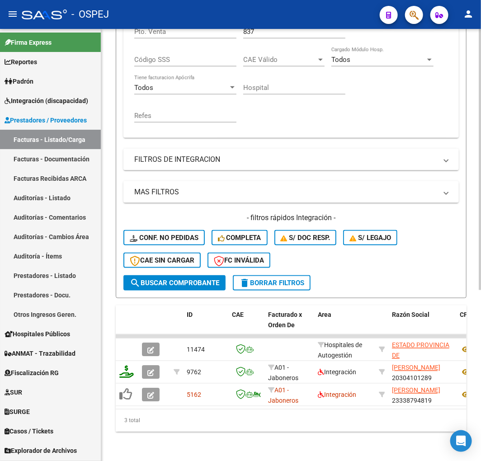
scroll to position [232, 0]
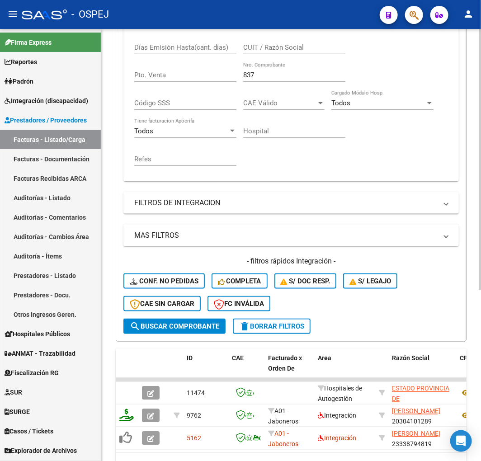
drag, startPoint x: 313, startPoint y: 79, endPoint x: 111, endPoint y: 100, distance: 203.2
click at [111, 100] on div "Video tutorial PRESTADORES -> Listado de CPBTs Emitidos por Prestadores / Prove…" at bounding box center [291, 151] width 380 height 708
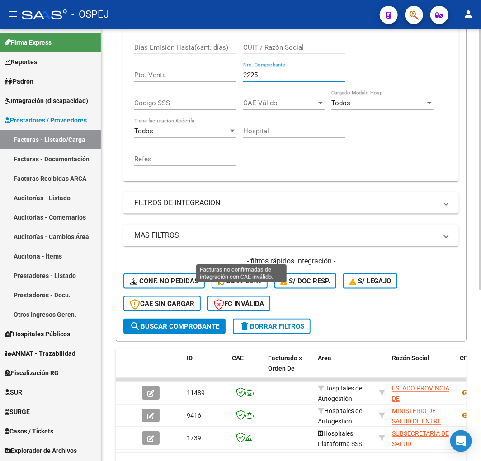
scroll to position [282, 0]
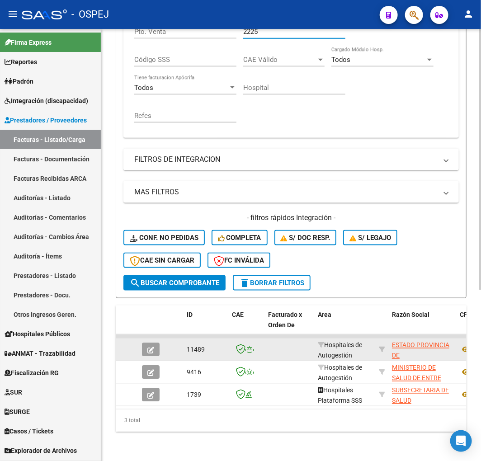
type input "2225"
click at [159, 339] on datatable-body-cell at bounding box center [154, 350] width 32 height 22
click at [151, 343] on button "button" at bounding box center [151, 350] width 18 height 14
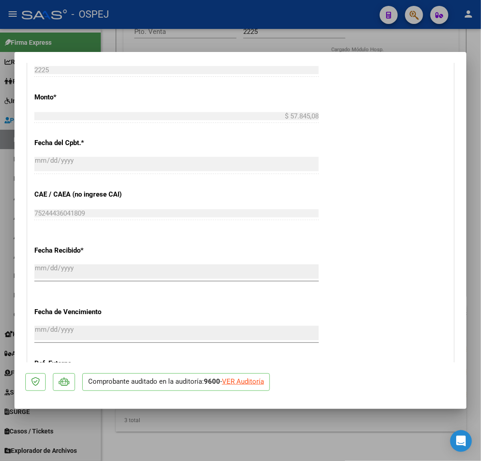
scroll to position [653, 0]
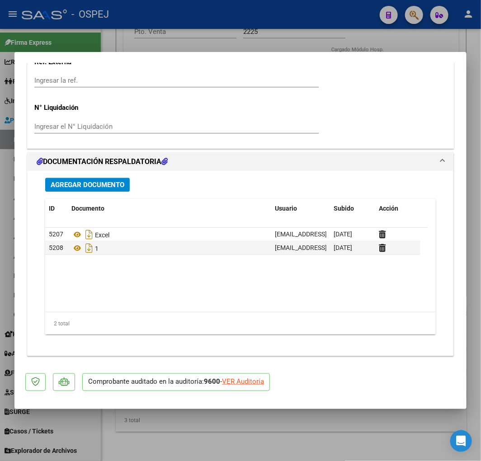
click at [269, 282] on datatable-body "5207 Excel [EMAIL_ADDRESS][DOMAIN_NAME] - [PERSON_NAME] [DATE] 5208 1 [EMAIL_AD…" at bounding box center [236, 270] width 383 height 84
drag, startPoint x: 88, startPoint y: 41, endPoint x: 132, endPoint y: 47, distance: 44.3
click at [88, 41] on div at bounding box center [240, 230] width 481 height 461
type input "$ 0,00"
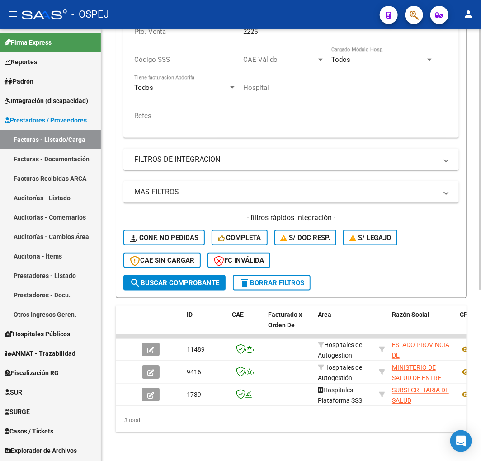
scroll to position [132, 0]
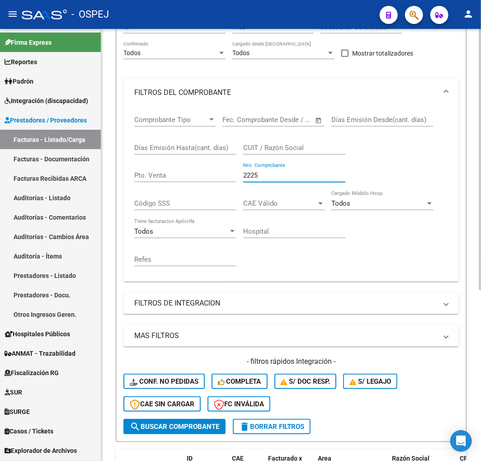
drag, startPoint x: 265, startPoint y: 177, endPoint x: 196, endPoint y: 182, distance: 69.4
click at [198, 182] on div "Comprobante Tipo Comprobante Tipo Start date – End date Fec. Comprobante Desde …" at bounding box center [291, 191] width 314 height 168
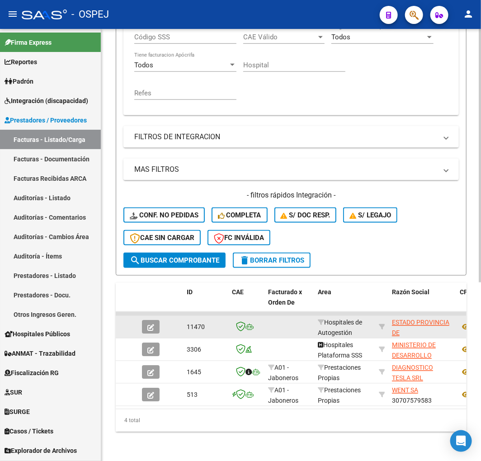
type input "1376"
click at [154, 325] on icon "button" at bounding box center [150, 328] width 7 height 7
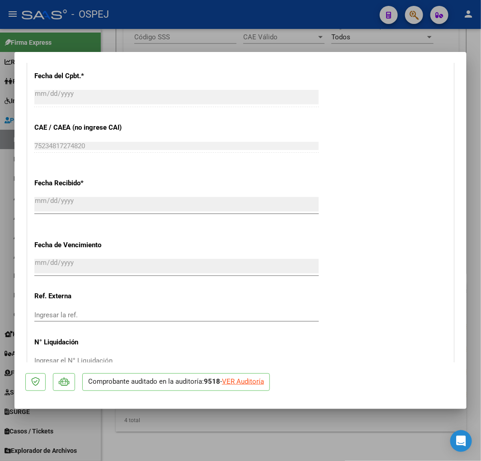
scroll to position [670, 0]
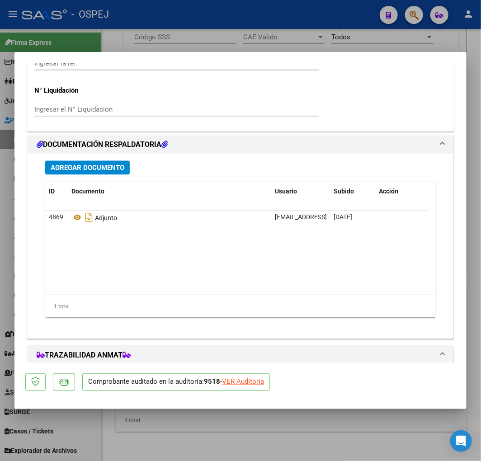
click at [145, 42] on div at bounding box center [240, 230] width 481 height 461
type input "$ 0,00"
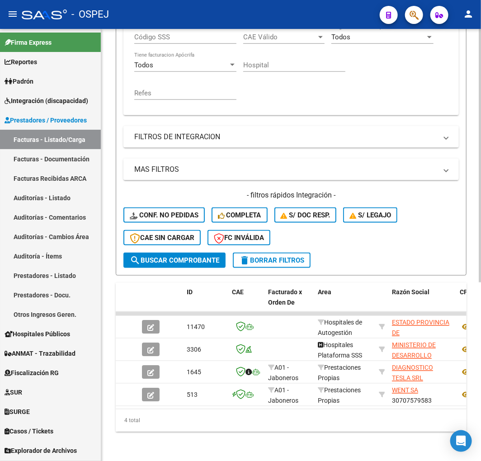
scroll to position [53, 0]
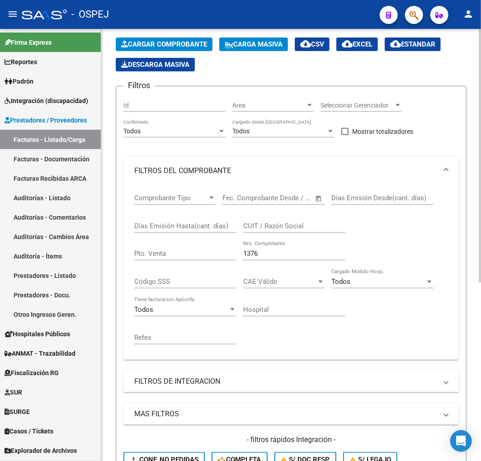
drag, startPoint x: 175, startPoint y: 241, endPoint x: 157, endPoint y: 238, distance: 17.9
click at [157, 238] on div "Comprobante Tipo Comprobante Tipo Start date – End date Fec. Comprobante Desde …" at bounding box center [291, 269] width 314 height 168
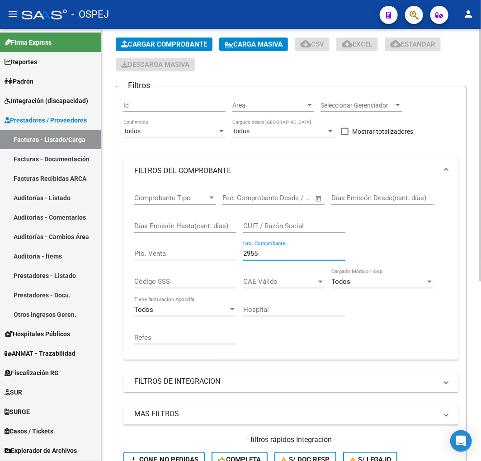
scroll to position [237, 0]
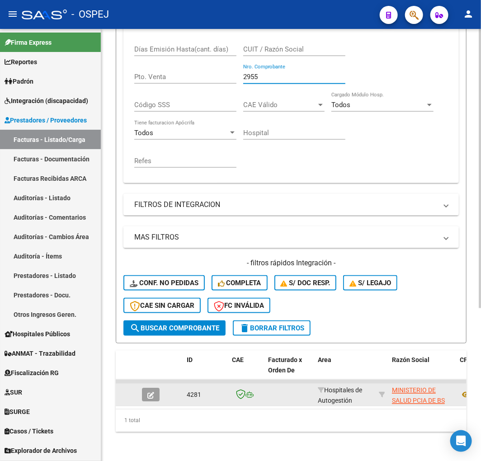
type input "2955"
click at [142, 388] on button "button" at bounding box center [151, 395] width 18 height 14
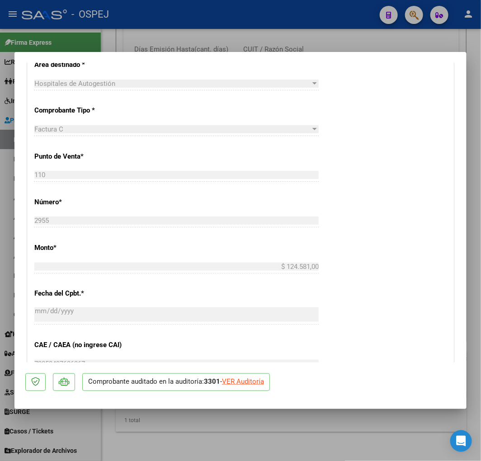
scroll to position [0, 0]
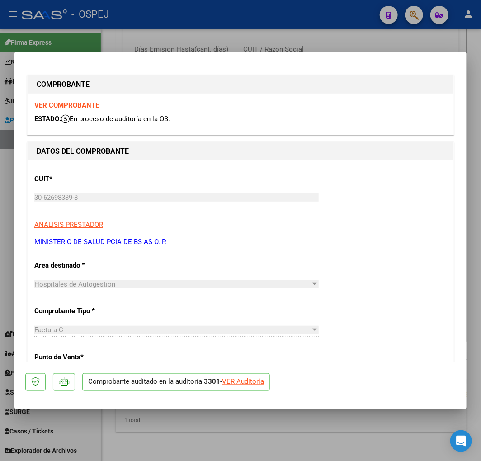
click at [80, 20] on div at bounding box center [240, 230] width 481 height 461
type input "$ 0,00"
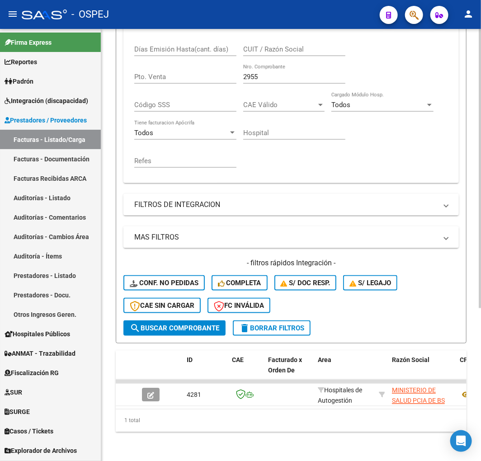
scroll to position [237, 0]
drag, startPoint x: 266, startPoint y: 68, endPoint x: -1, endPoint y: 66, distance: 266.7
click at [0, 66] on html "menu - OSPEJ person Firma Express Reportes Ingresos Devengados Detalles por CUI…" at bounding box center [240, 230] width 481 height 461
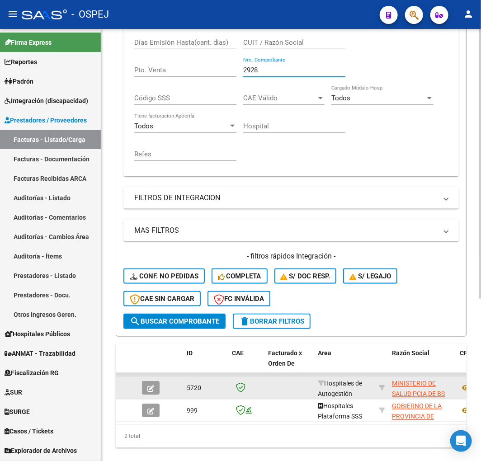
click at [139, 392] on datatable-body-cell at bounding box center [154, 388] width 32 height 22
click at [146, 389] on button "button" at bounding box center [151, 389] width 18 height 14
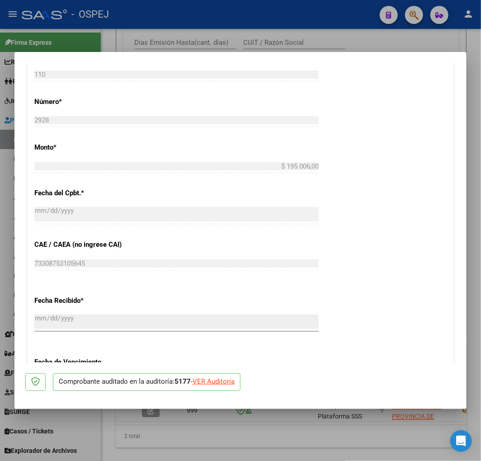
scroll to position [351, 0]
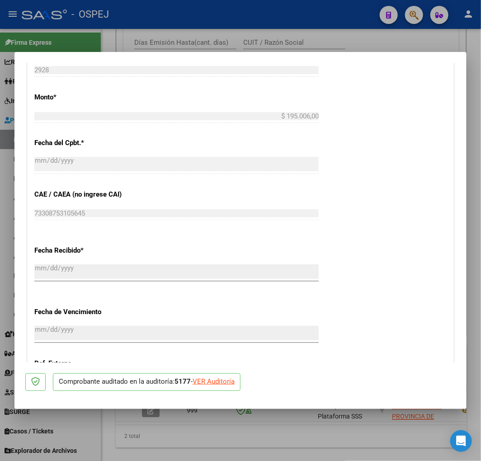
click at [241, 39] on div at bounding box center [240, 230] width 481 height 461
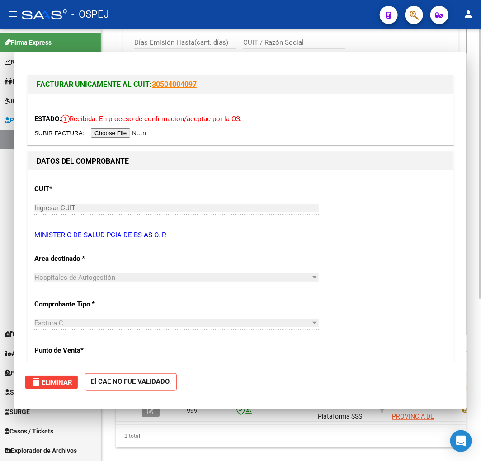
scroll to position [237, 0]
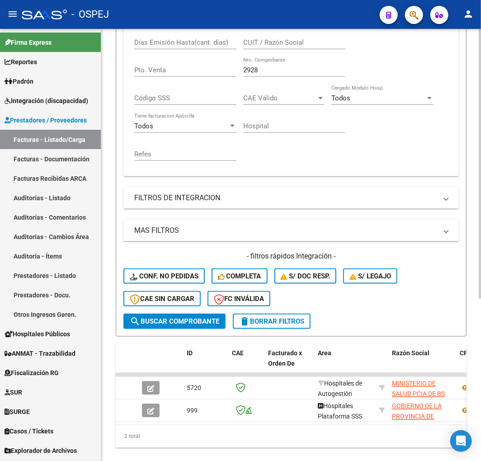
drag, startPoint x: 283, startPoint y: 76, endPoint x: 266, endPoint y: 79, distance: 16.9
click at [266, 79] on div "2928 Nro. Comprobante" at bounding box center [294, 71] width 102 height 28
click at [283, 73] on input "2928" at bounding box center [294, 70] width 102 height 8
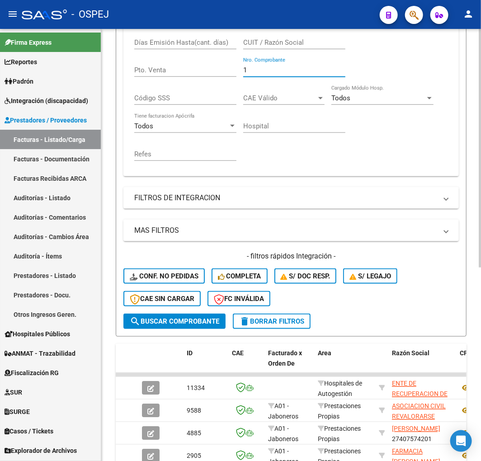
scroll to position [350, 0]
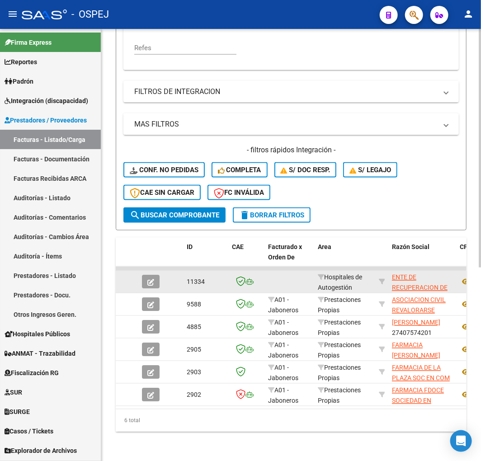
click at [155, 275] on button "button" at bounding box center [151, 282] width 18 height 14
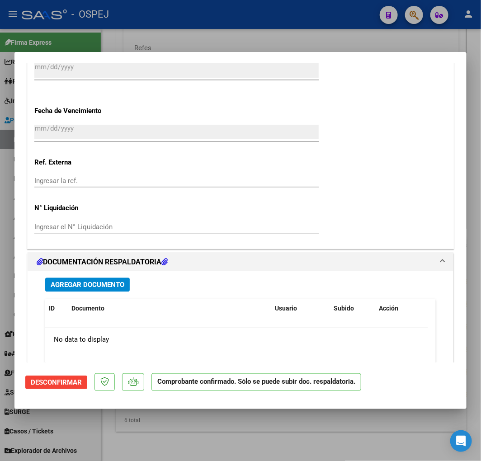
scroll to position [653, 0]
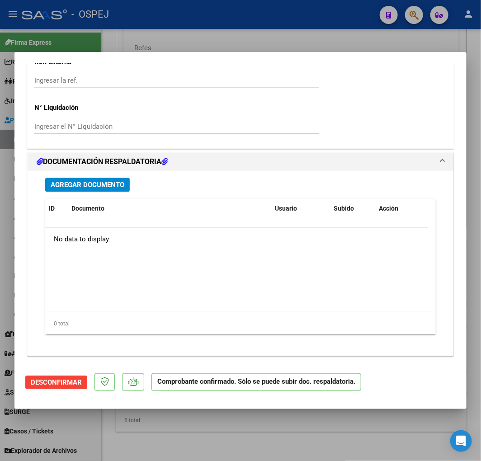
click at [69, 37] on div at bounding box center [240, 230] width 481 height 461
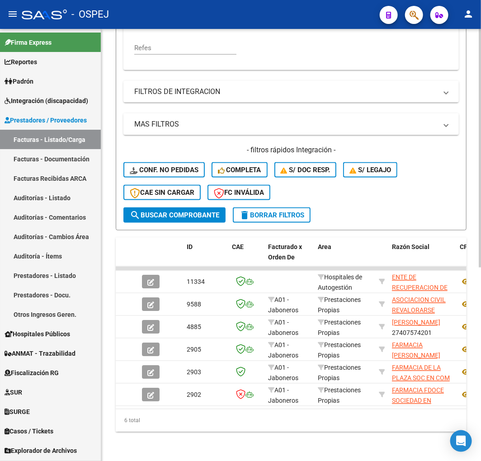
scroll to position [199, 0]
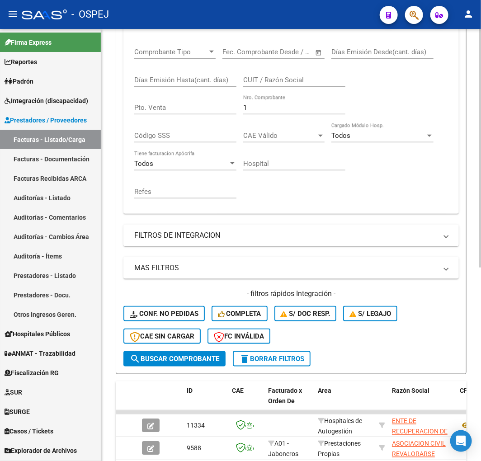
click at [264, 114] on div "1 Nro. Comprobante" at bounding box center [294, 109] width 102 height 28
drag, startPoint x: 264, startPoint y: 112, endPoint x: 195, endPoint y: 119, distance: 70.0
click at [197, 119] on div "Comprobante Tipo Comprobante Tipo Start date – End date Fec. Comprobante Desde …" at bounding box center [291, 123] width 314 height 168
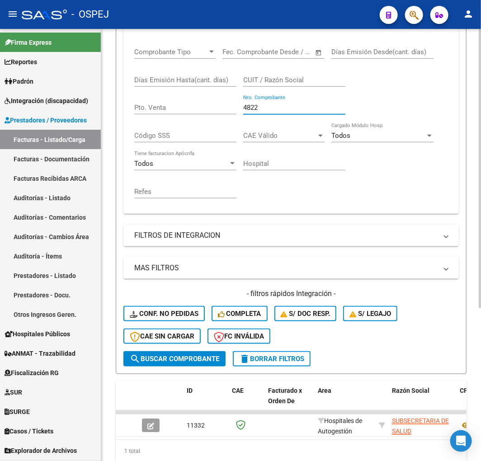
scroll to position [237, 0]
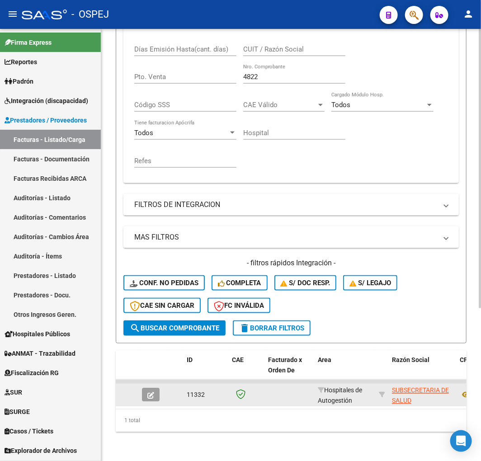
click at [146, 388] on button "button" at bounding box center [151, 395] width 18 height 14
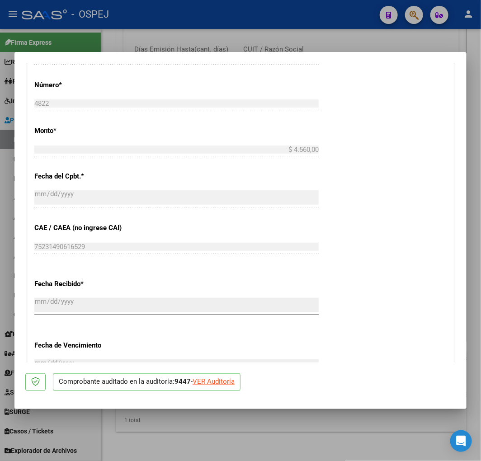
scroll to position [268, 0]
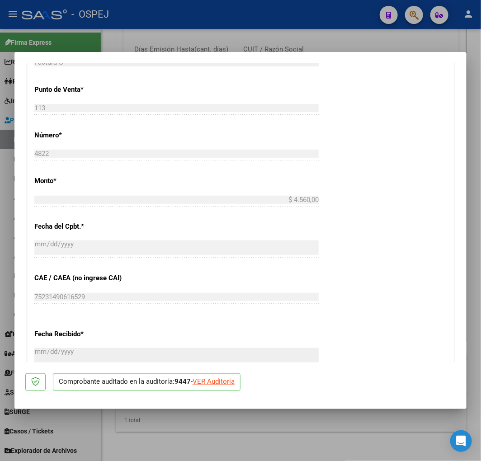
click at [172, 39] on div at bounding box center [240, 230] width 481 height 461
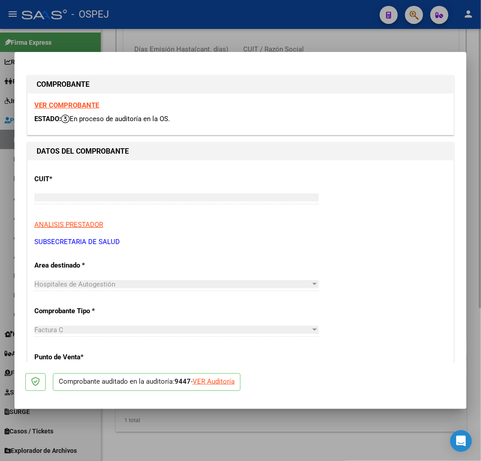
scroll to position [237, 0]
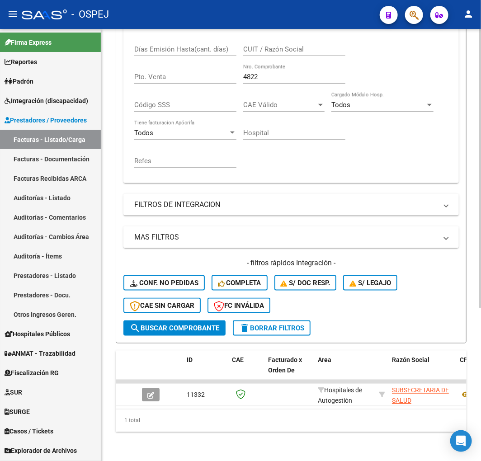
drag, startPoint x: 286, startPoint y: 68, endPoint x: 188, endPoint y: 73, distance: 98.3
click at [188, 73] on div "Comprobante Tipo Comprobante Tipo Start date – End date Fec. Comprobante Desde …" at bounding box center [291, 93] width 314 height 168
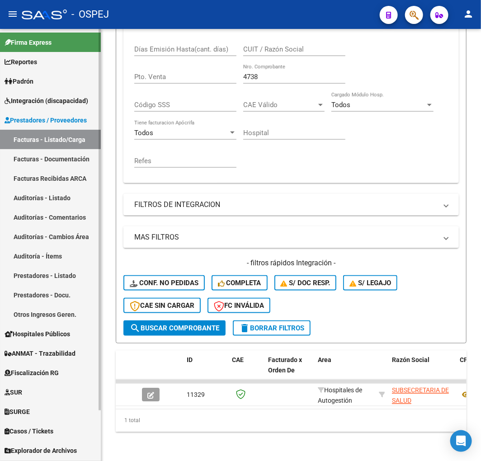
drag, startPoint x: 229, startPoint y: 80, endPoint x: 73, endPoint y: 77, distance: 156.0
click at [96, 83] on mat-sidenav-container "Firma Express Reportes Ingresos Devengados Detalles por CUIL RG Detalles - MT/P…" at bounding box center [240, 245] width 481 height 432
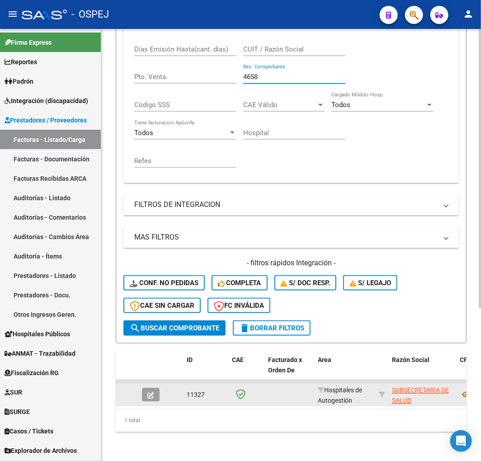
click at [155, 388] on button "button" at bounding box center [151, 395] width 18 height 14
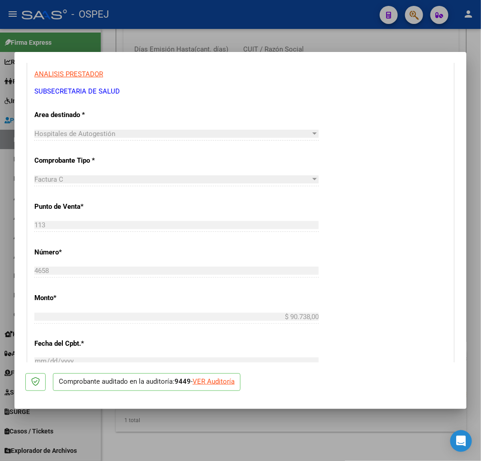
scroll to position [201, 0]
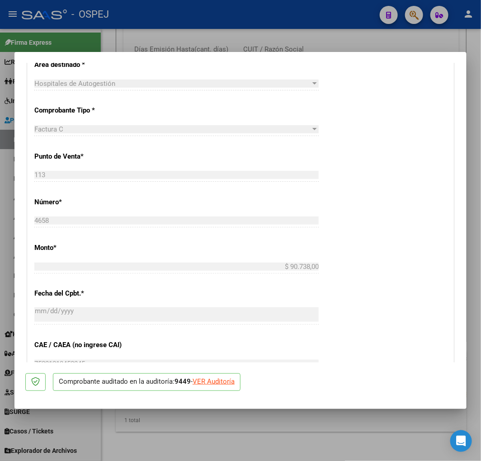
click at [401, 29] on div at bounding box center [240, 230] width 481 height 461
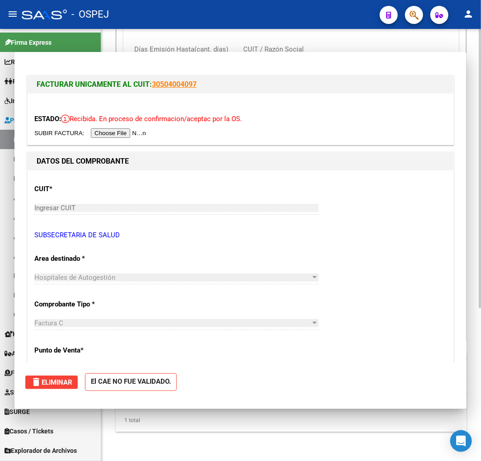
scroll to position [237, 0]
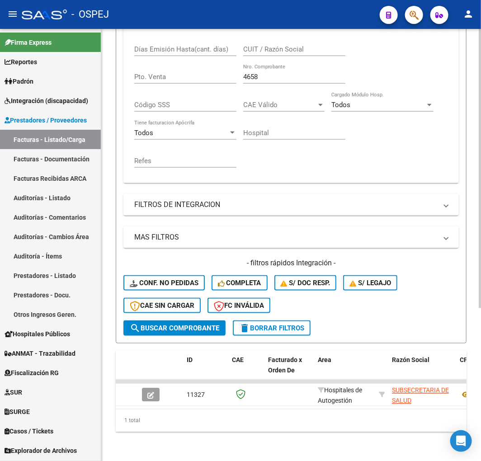
drag, startPoint x: 272, startPoint y: 75, endPoint x: 245, endPoint y: 75, distance: 26.7
click at [245, 75] on div "4658 Nro. Comprobante" at bounding box center [294, 73] width 102 height 19
click at [252, 74] on input "4658" at bounding box center [294, 77] width 102 height 8
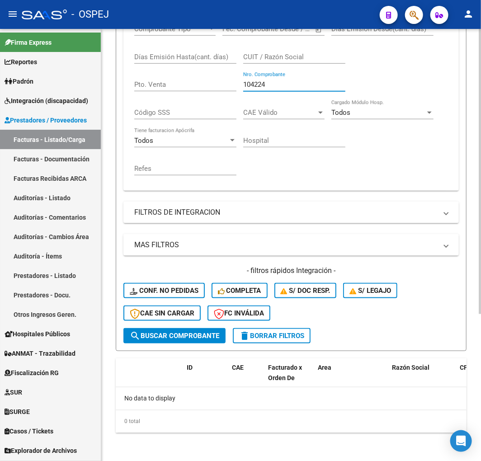
scroll to position [0, 0]
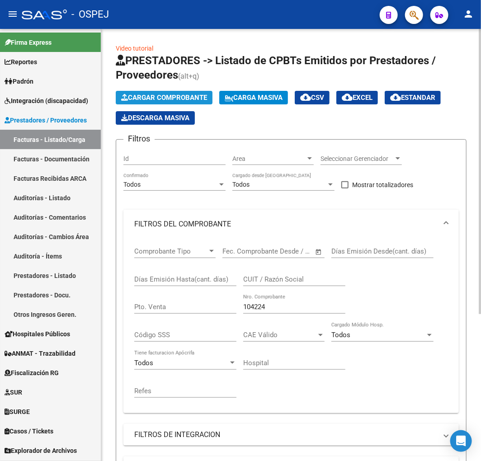
click at [175, 95] on span "Cargar Comprobante" at bounding box center [164, 98] width 86 height 8
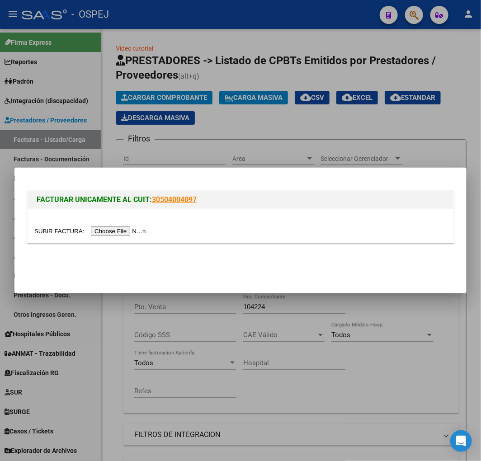
click at [265, 62] on div at bounding box center [240, 230] width 481 height 461
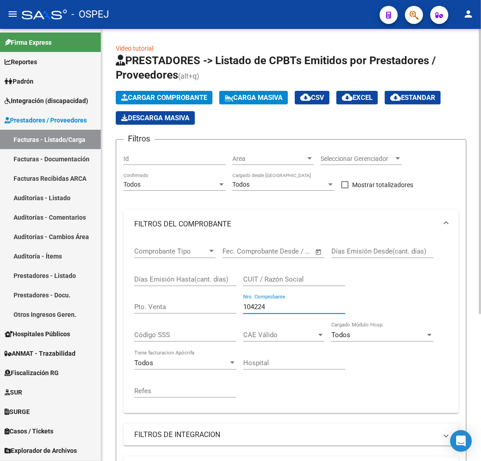
drag, startPoint x: 258, startPoint y: 309, endPoint x: 330, endPoint y: 295, distance: 73.8
click at [333, 309] on input "104224" at bounding box center [294, 307] width 102 height 8
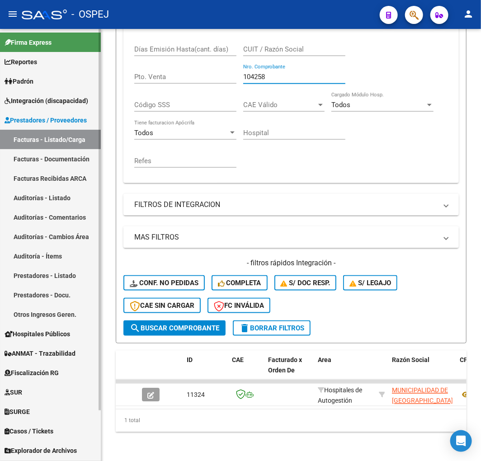
drag, startPoint x: 273, startPoint y: 68, endPoint x: 88, endPoint y: 96, distance: 187.5
click at [88, 96] on mat-sidenav-container "Firma Express Reportes Ingresos Devengados Detalles por CUIL RG Detalles - MT/P…" at bounding box center [240, 245] width 481 height 432
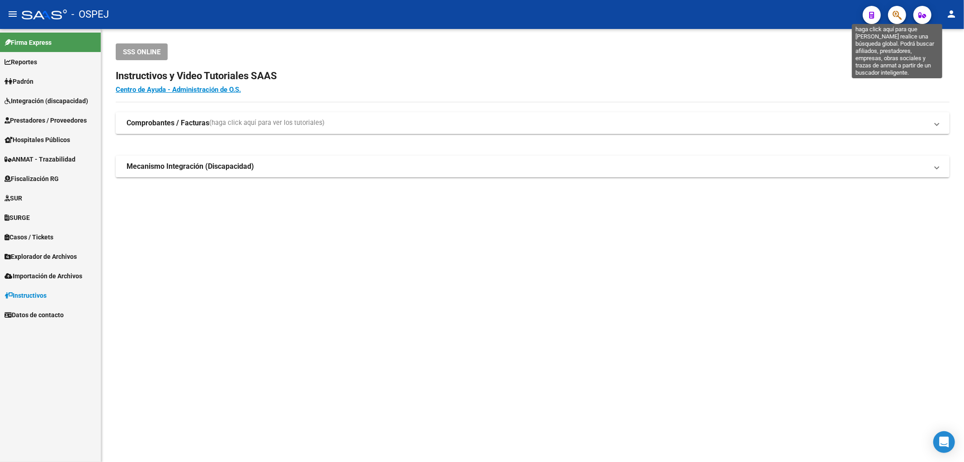
click at [893, 11] on icon "button" at bounding box center [897, 15] width 9 height 10
